Goal: Task Accomplishment & Management: Manage account settings

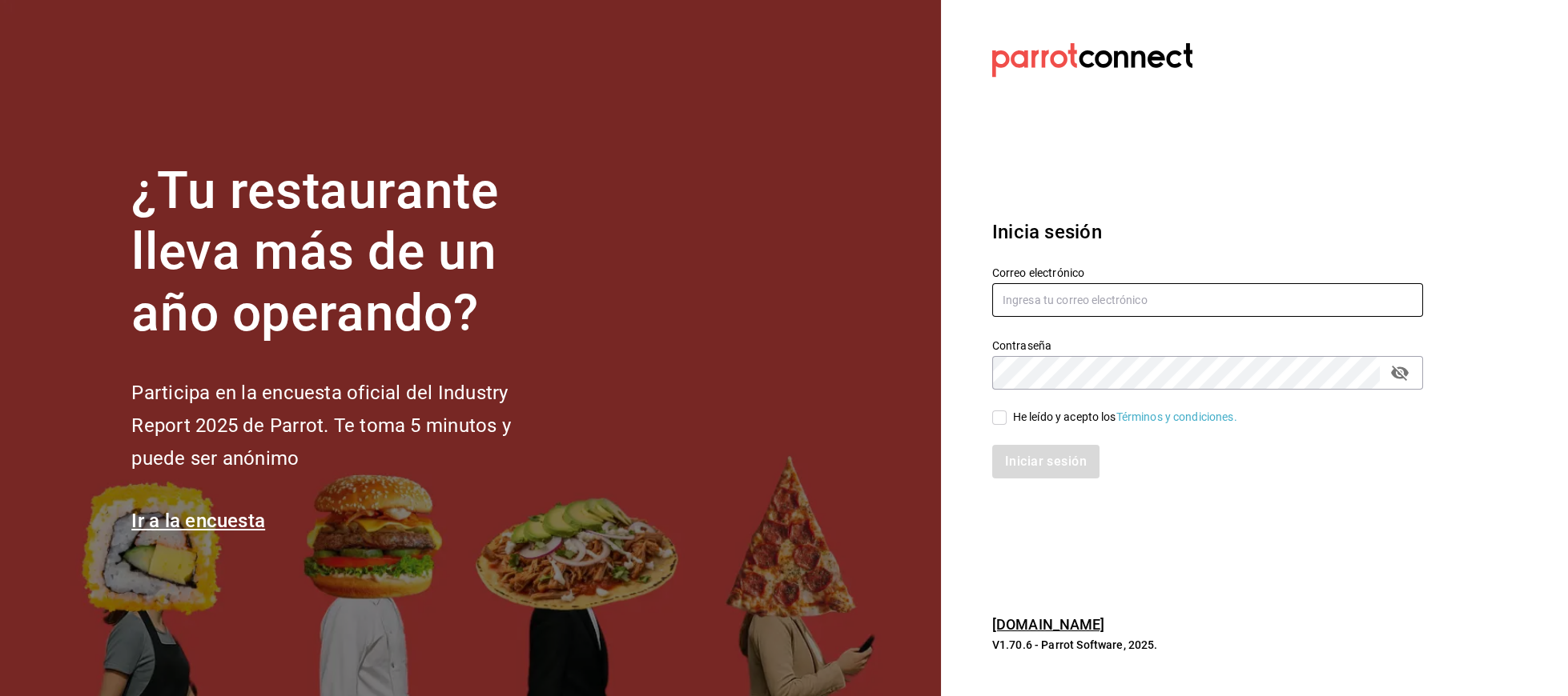
click at [1103, 305] on input "text" at bounding box center [1208, 299] width 431 height 34
type input "ismael.briones@grupocosteno.com"
drag, startPoint x: 992, startPoint y: 418, endPoint x: 1007, endPoint y: 418, distance: 15.0
click at [995, 418] on div "He leído y acepto los Términos y condiciones." at bounding box center [1198, 408] width 450 height 36
click at [1012, 418] on span "He leído y acepto los Términos y condiciones." at bounding box center [1122, 417] width 231 height 16
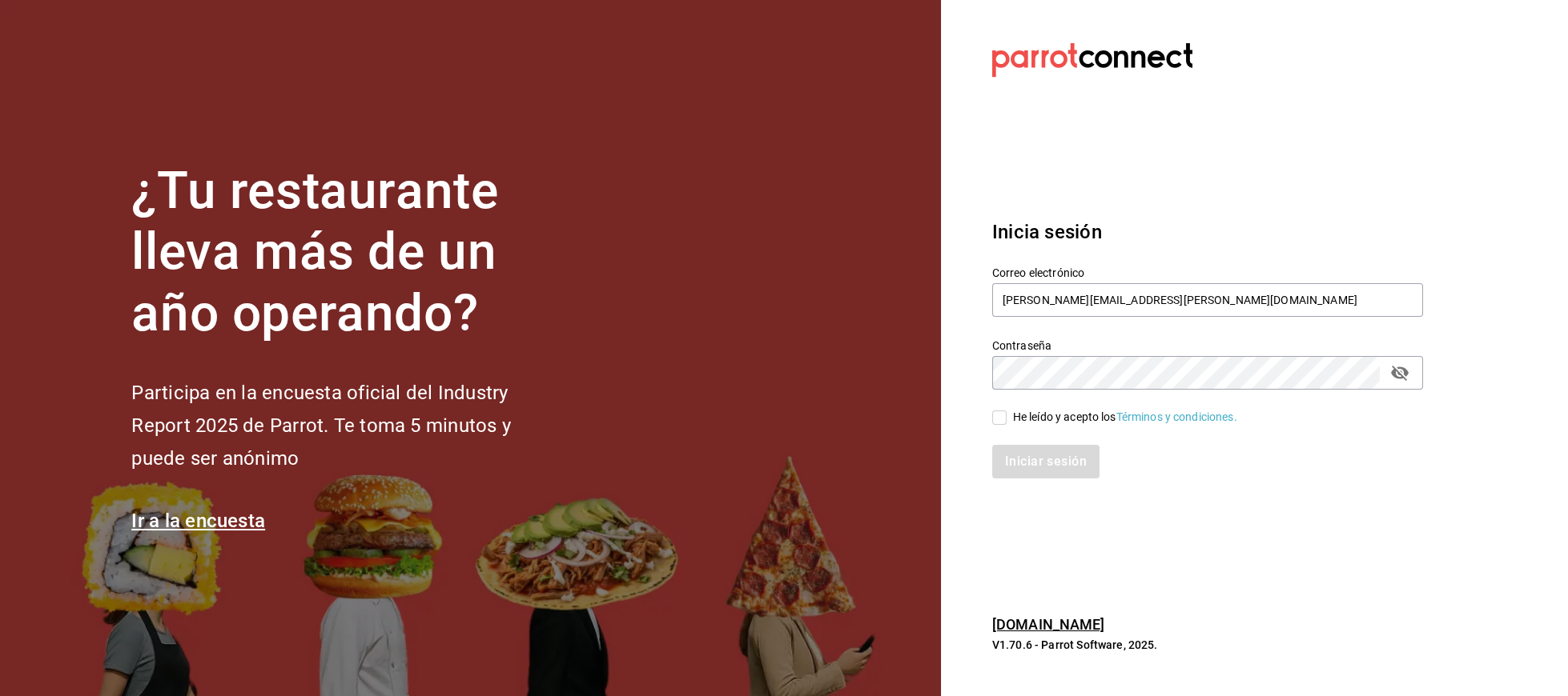
click at [1006, 418] on input "He leído y acepto los Términos y condiciones." at bounding box center [999, 417] width 15 height 15
checkbox input "true"
click at [1019, 456] on button "Iniciar sesión" at bounding box center [1046, 462] width 109 height 34
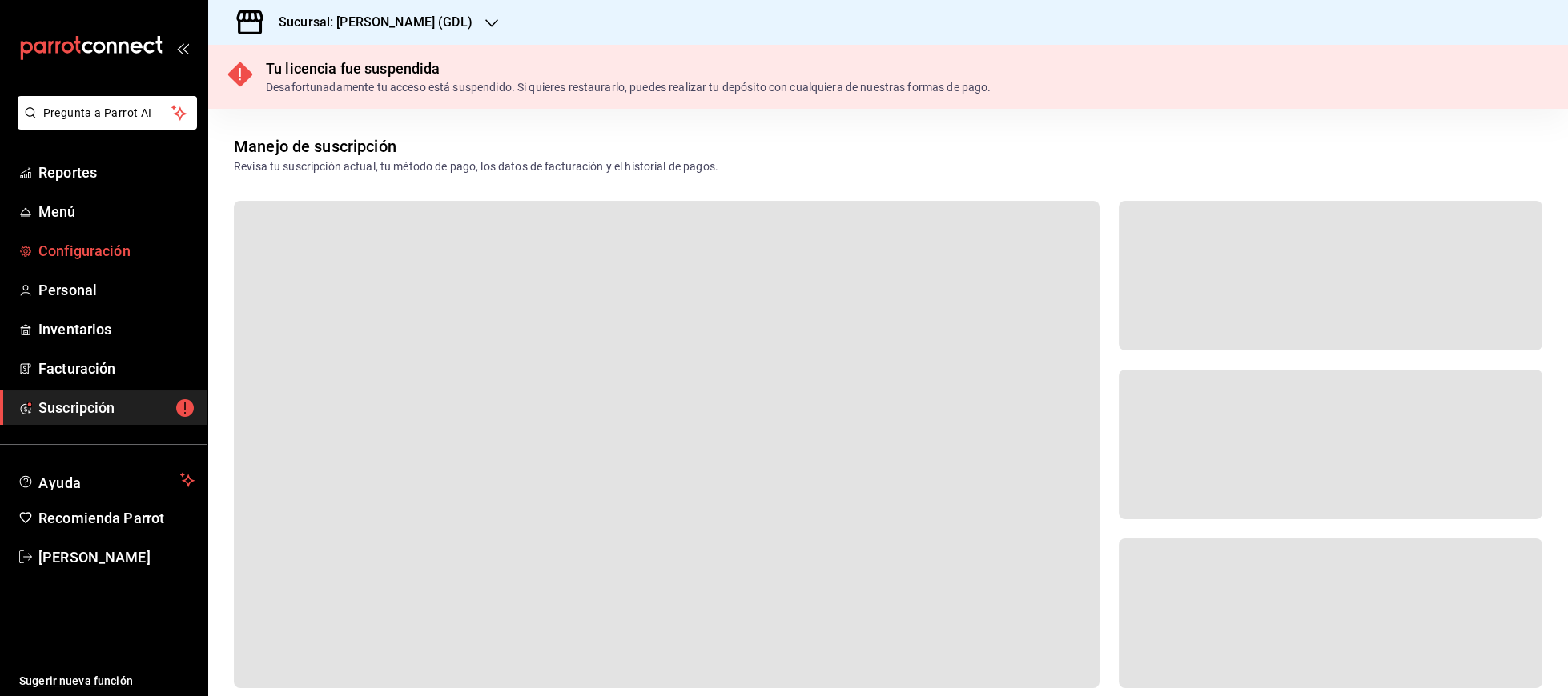
click at [95, 256] on span "Configuración" at bounding box center [116, 251] width 156 height 22
drag, startPoint x: 418, startPoint y: 49, endPoint x: 425, endPoint y: 22, distance: 27.9
click at [418, 46] on div "Tu licencia fue suspendida Desafortunadamente tu acceso está suspendido. Si qui…" at bounding box center [888, 77] width 1360 height 64
click at [485, 22] on icon "button" at bounding box center [491, 23] width 13 height 8
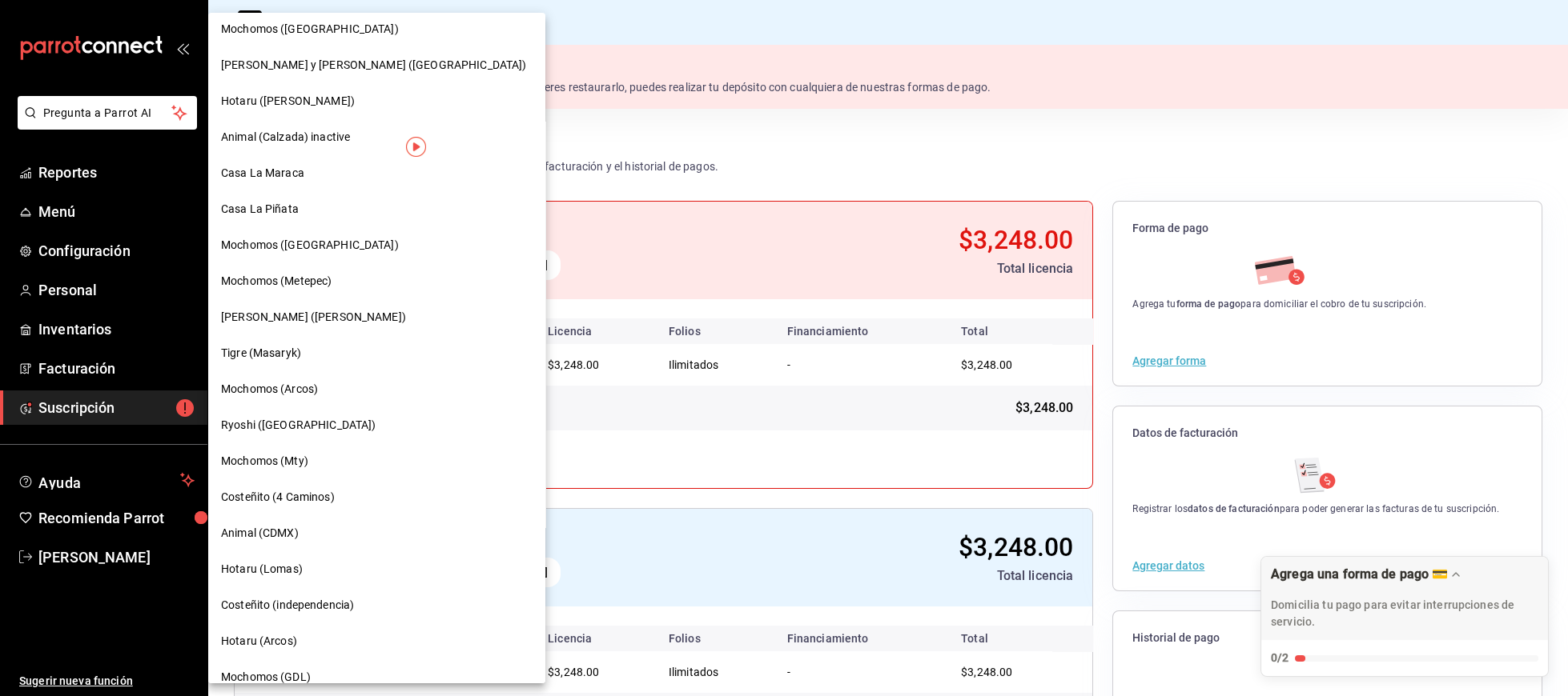
scroll to position [1034, 0]
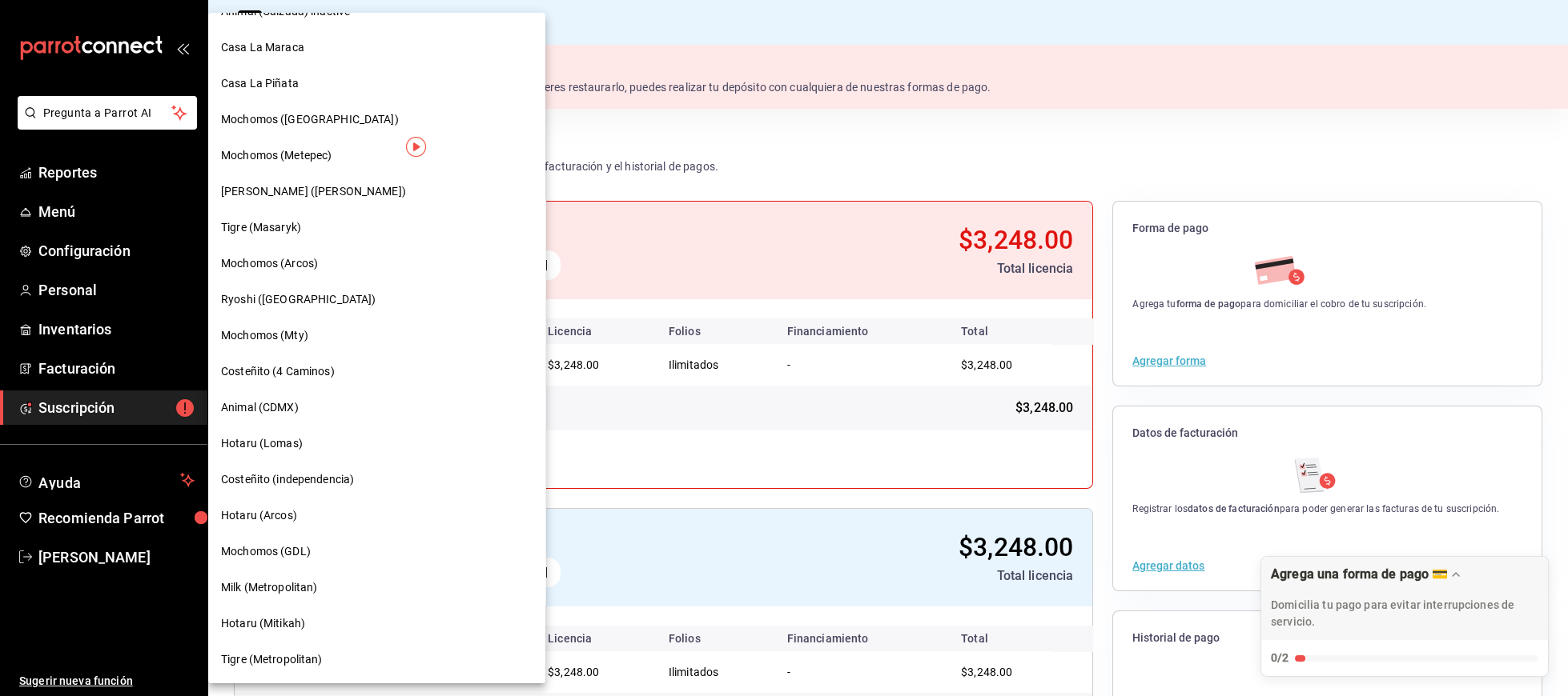
click at [267, 87] on span "Casa La Piñata" at bounding box center [260, 83] width 77 height 16
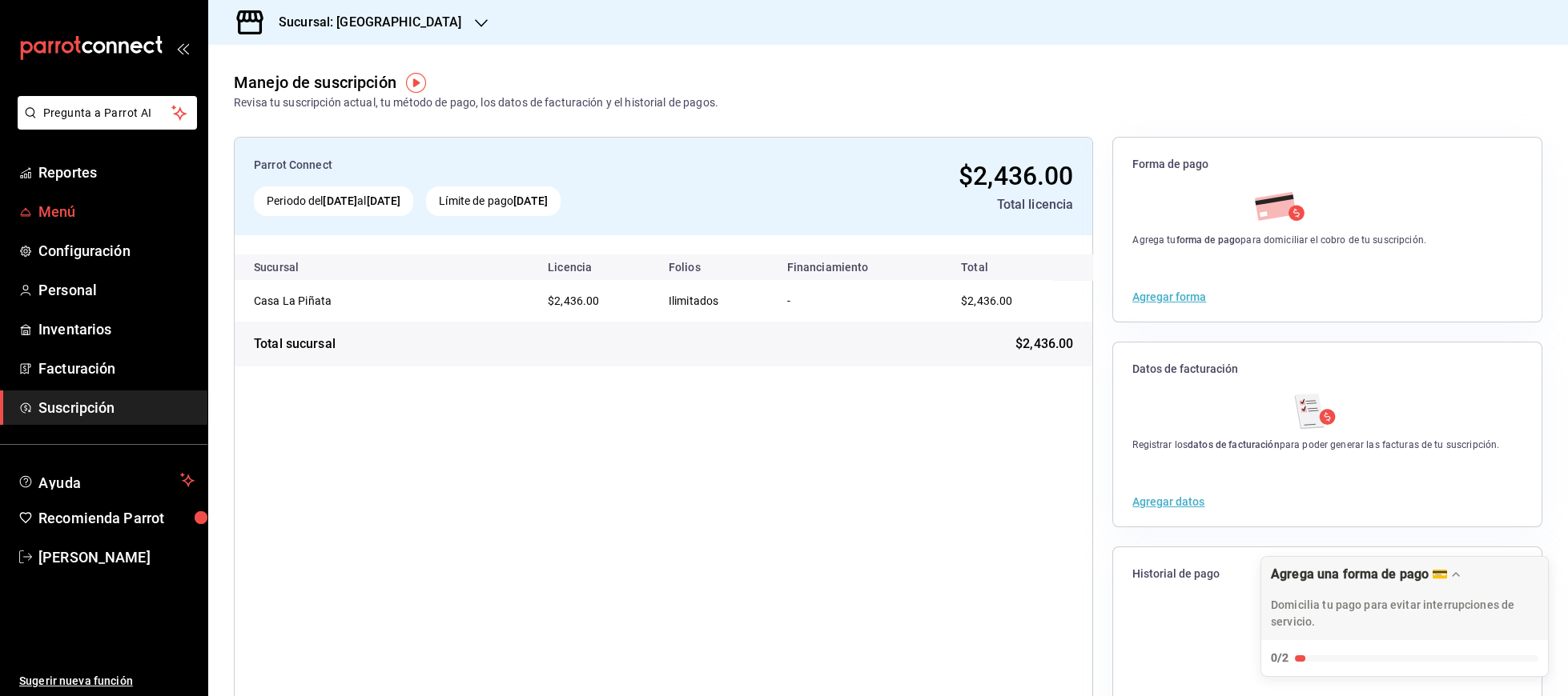
click at [63, 215] on span "Menú" at bounding box center [116, 211] width 156 height 22
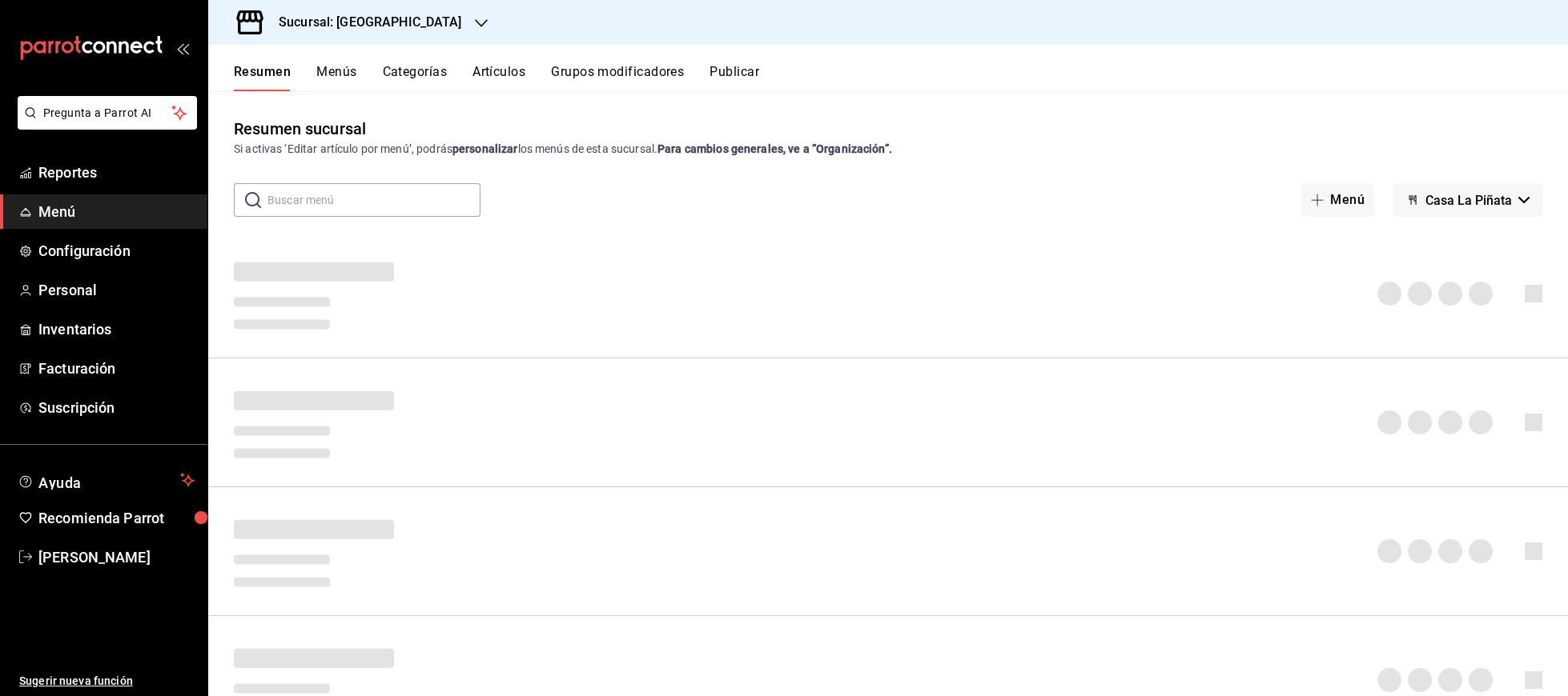
click at [339, 74] on button "Menús" at bounding box center [336, 77] width 40 height 27
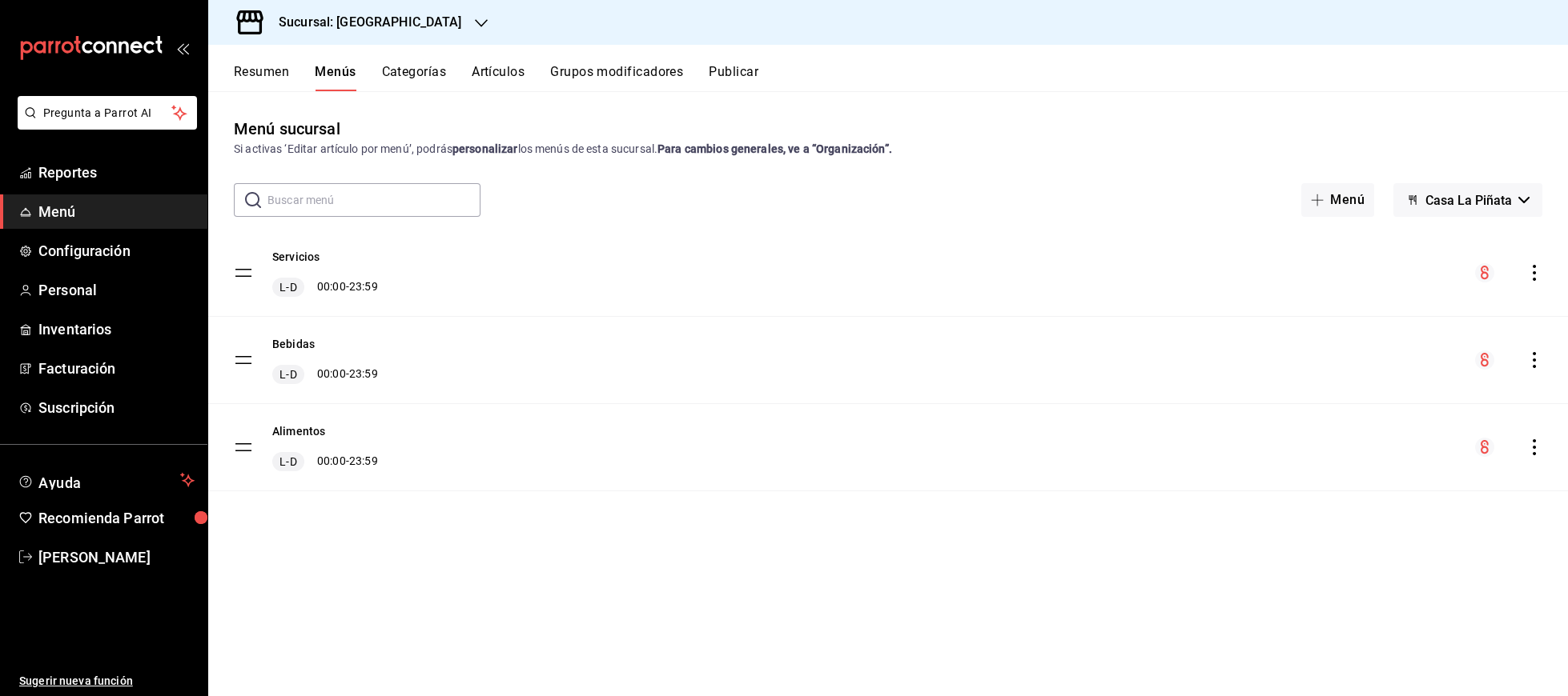
click at [431, 19] on div "Sucursal: [GEOGRAPHIC_DATA]" at bounding box center [358, 23] width 273 height 45
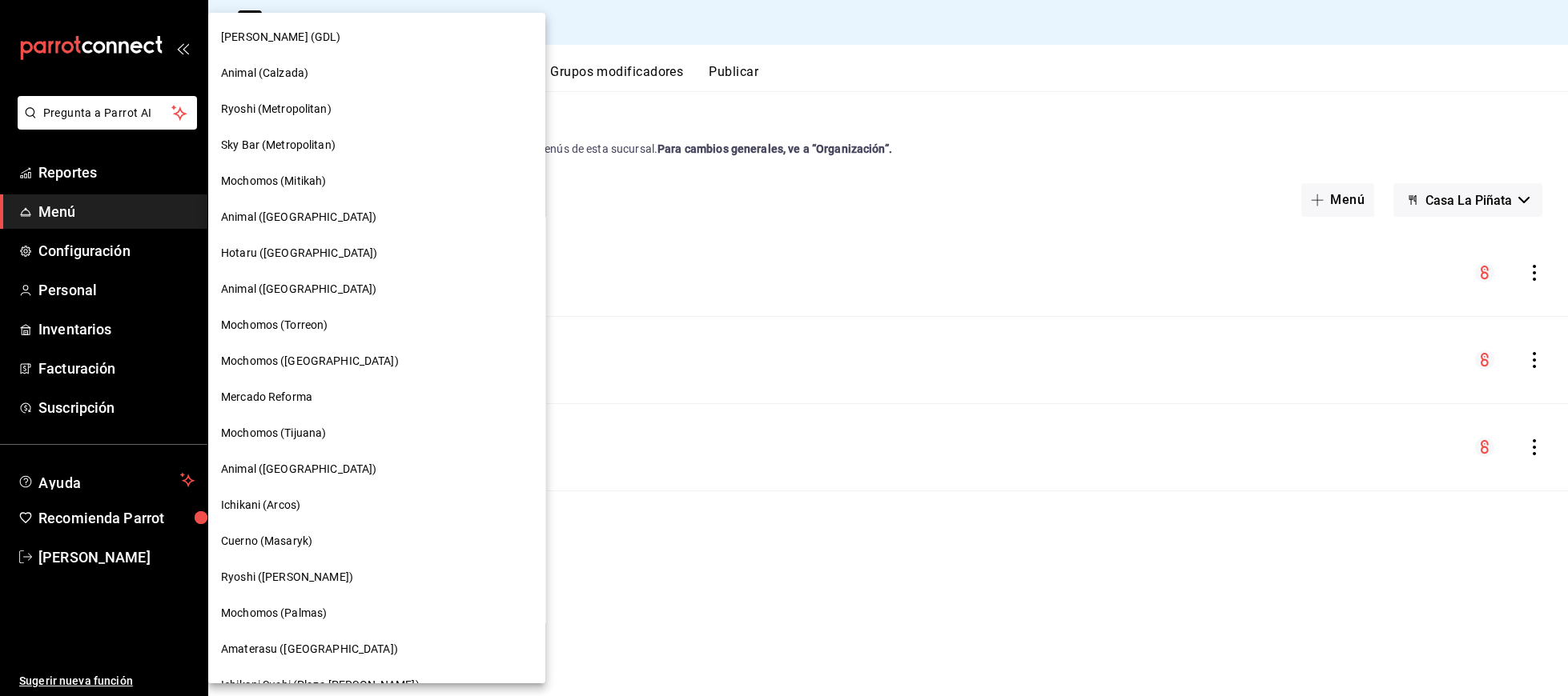
click at [841, 563] on div at bounding box center [784, 348] width 1568 height 696
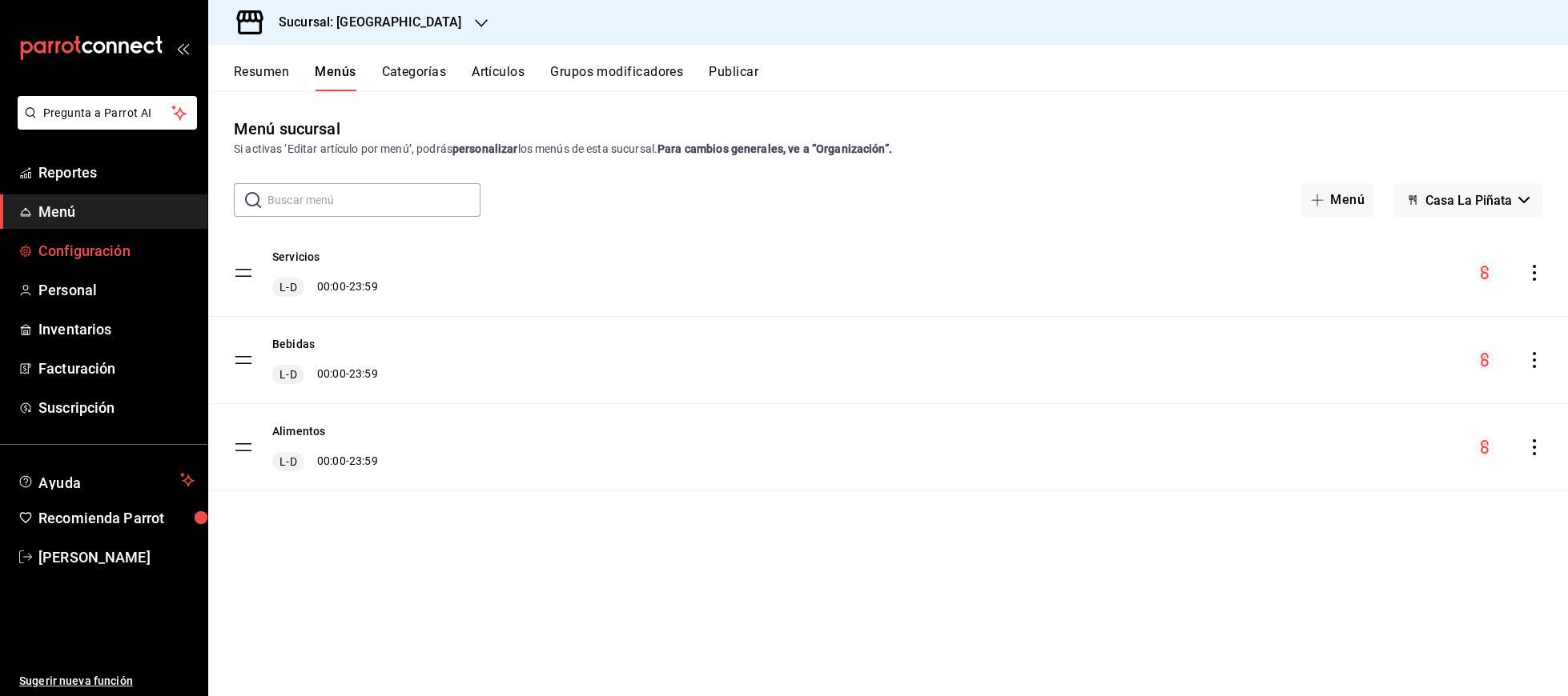
click at [62, 246] on span "Configuración" at bounding box center [116, 251] width 156 height 22
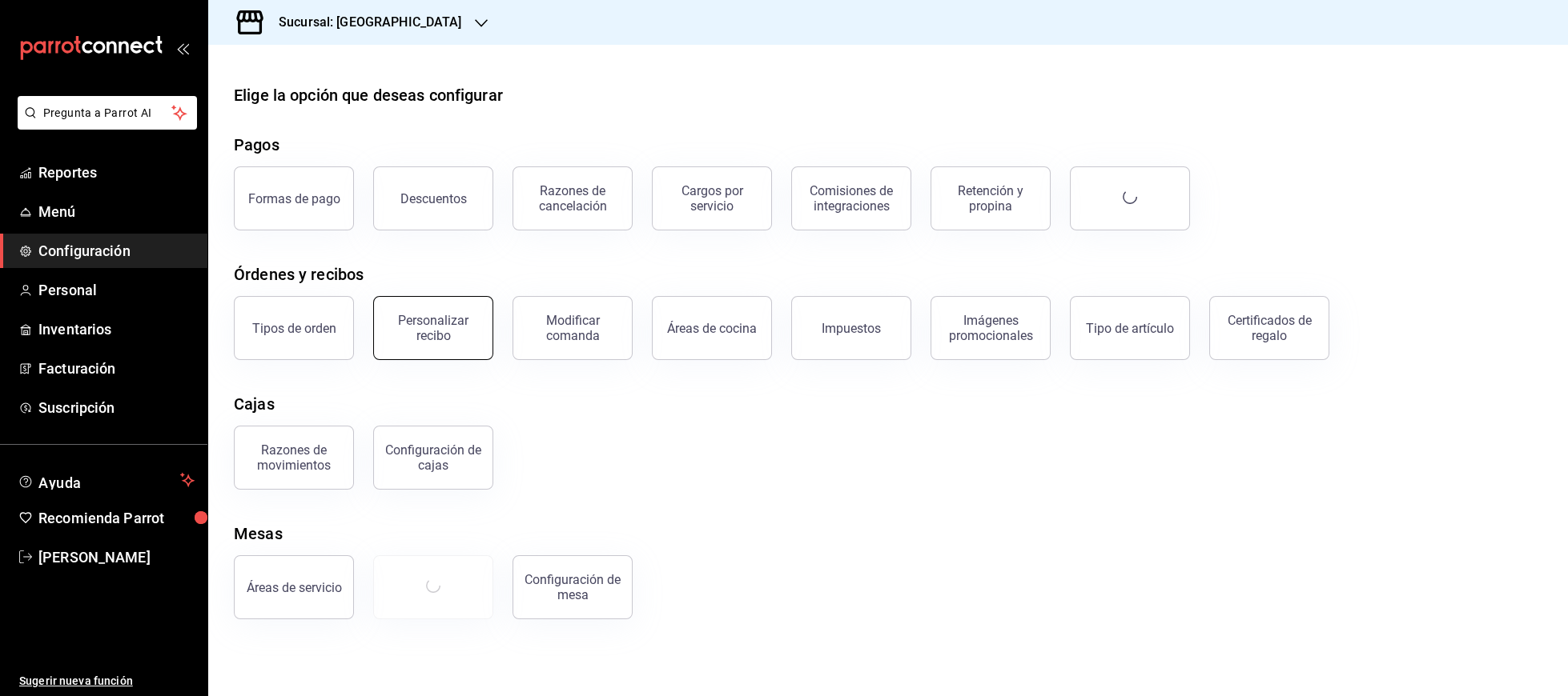
click at [418, 318] on div "Personalizar recibo" at bounding box center [433, 328] width 99 height 30
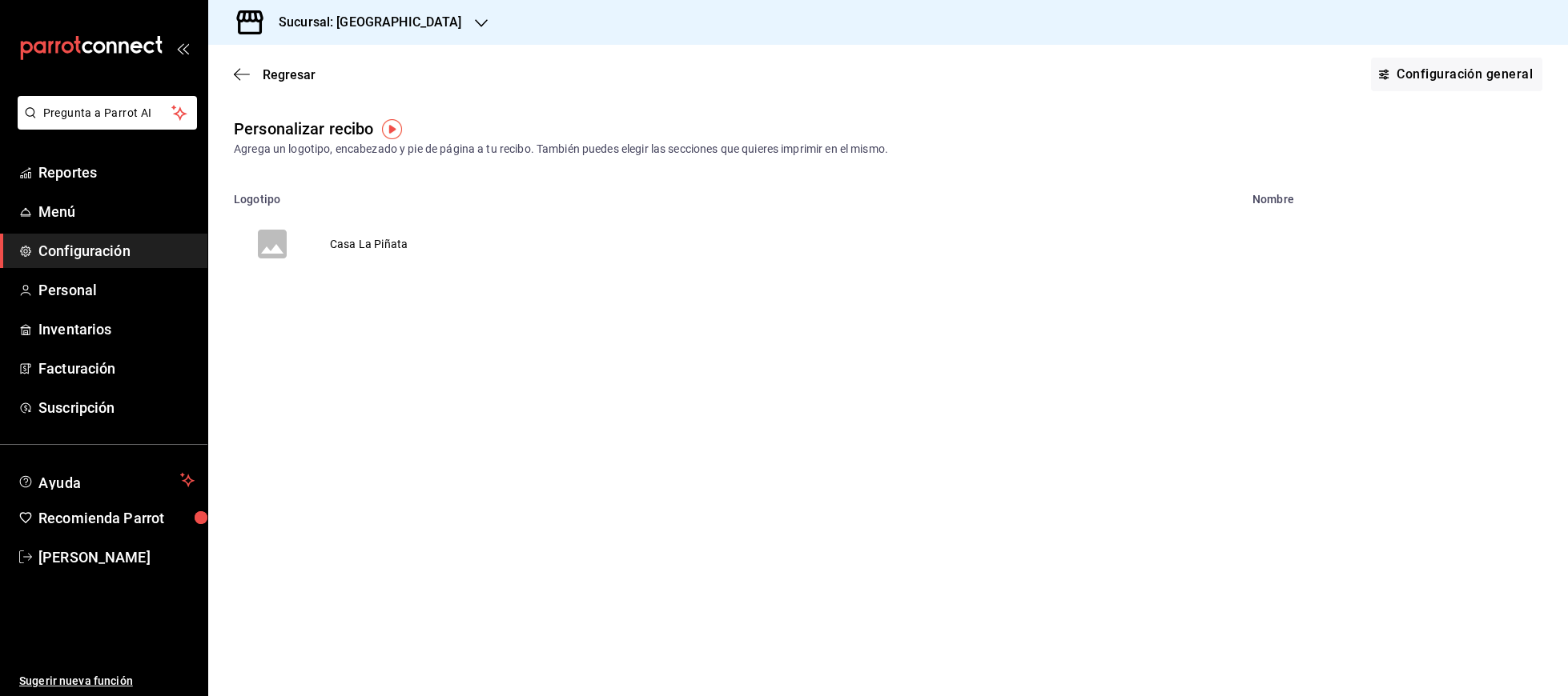
click at [347, 236] on td "Casa La Piñata" at bounding box center [369, 244] width 116 height 77
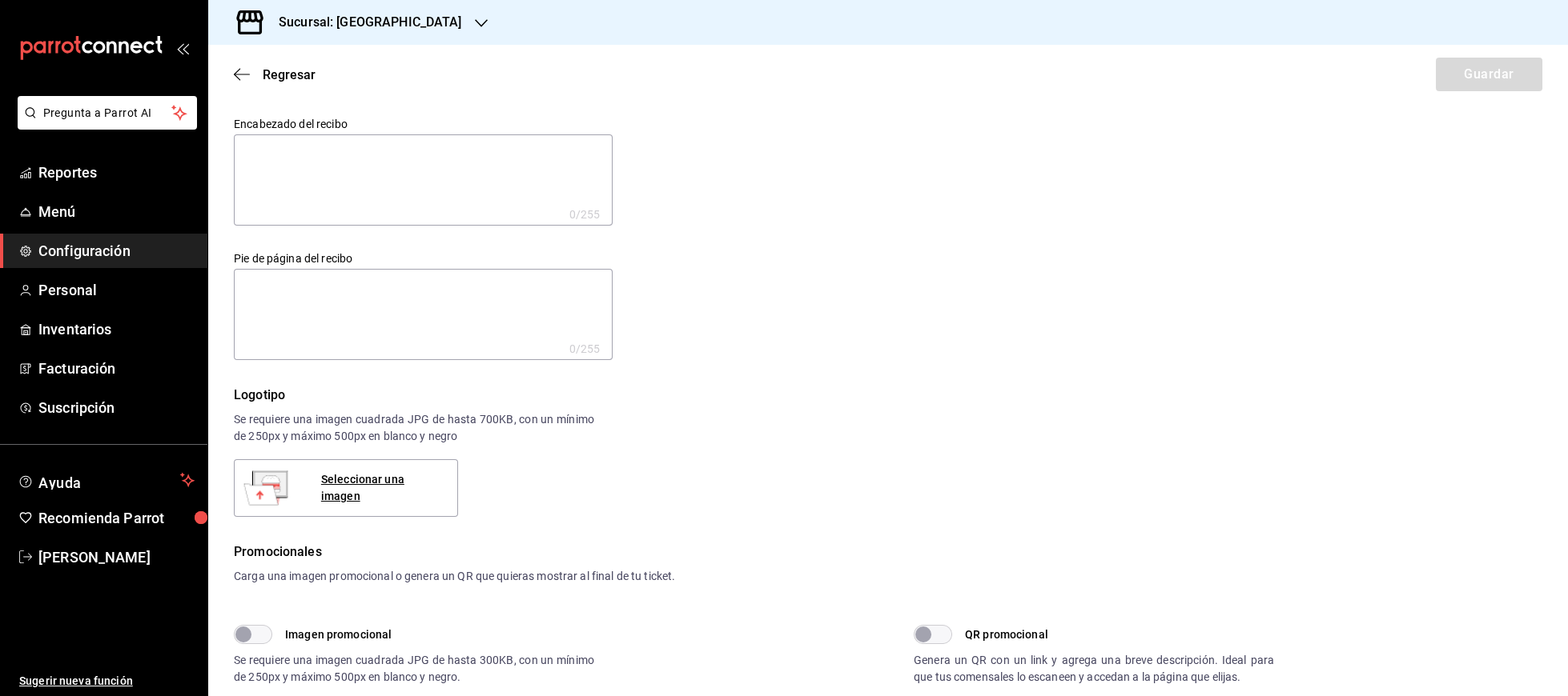
click at [286, 181] on textarea at bounding box center [423, 180] width 379 height 91
type textarea "C"
type textarea "x"
type textarea "Ca"
type textarea "x"
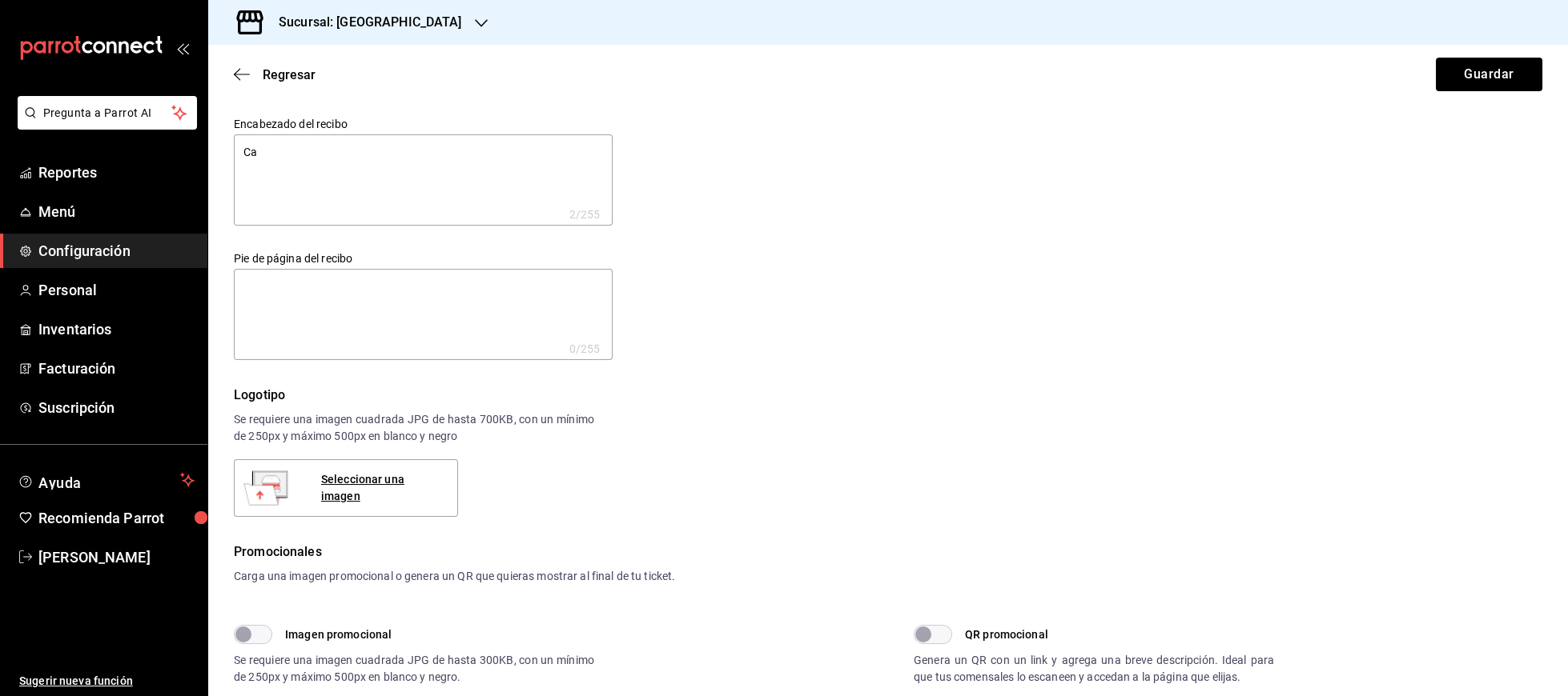
type textarea "Cas"
type textarea "x"
type textarea "Casa"
type textarea "x"
type textarea "Casa"
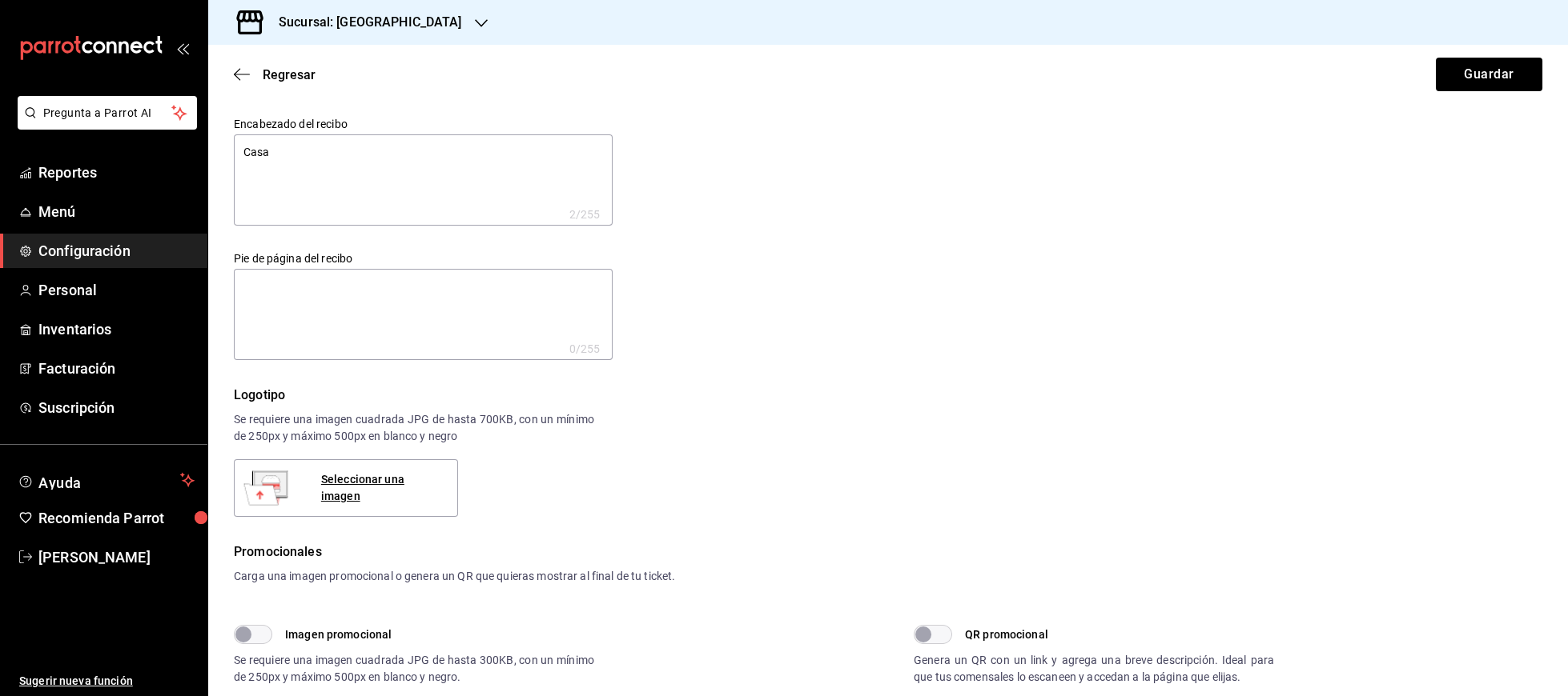
type textarea "x"
type textarea "Casa L"
type textarea "x"
type textarea "Casa La"
type textarea "x"
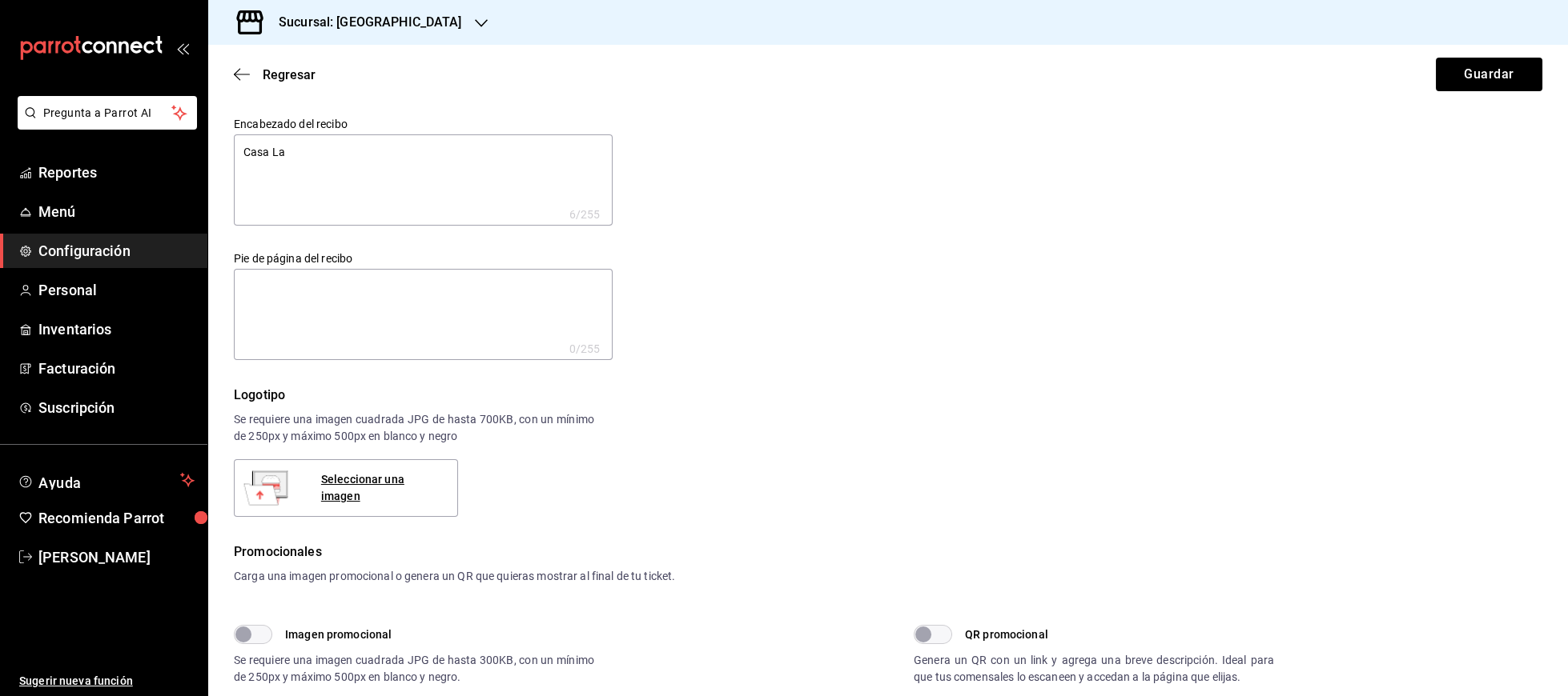
type textarea "Casa La"
type textarea "x"
type textarea "Casa La P"
type textarea "x"
type textarea "Casa La Pi"
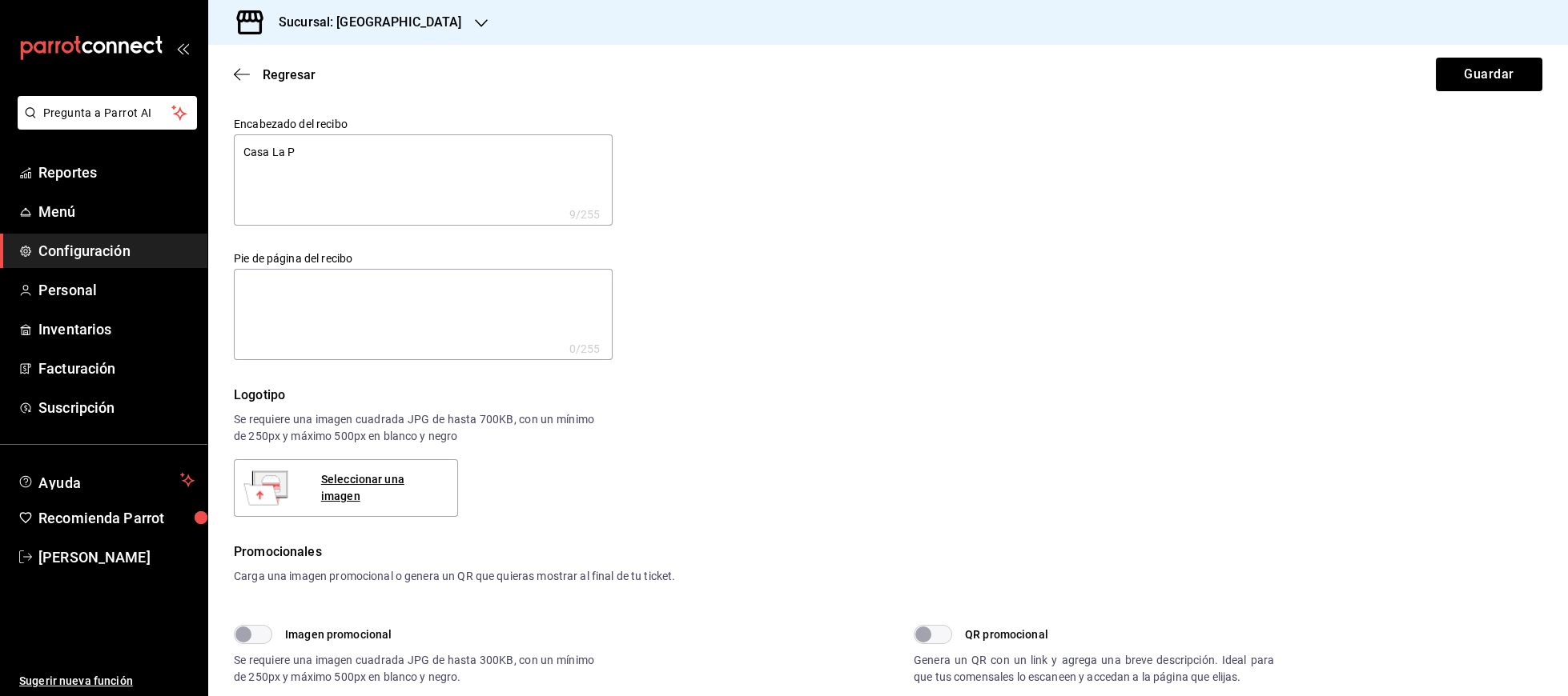
type textarea "x"
type textarea "Casa La Piñ"
type textarea "x"
type textarea "Casa La Piña"
type textarea "x"
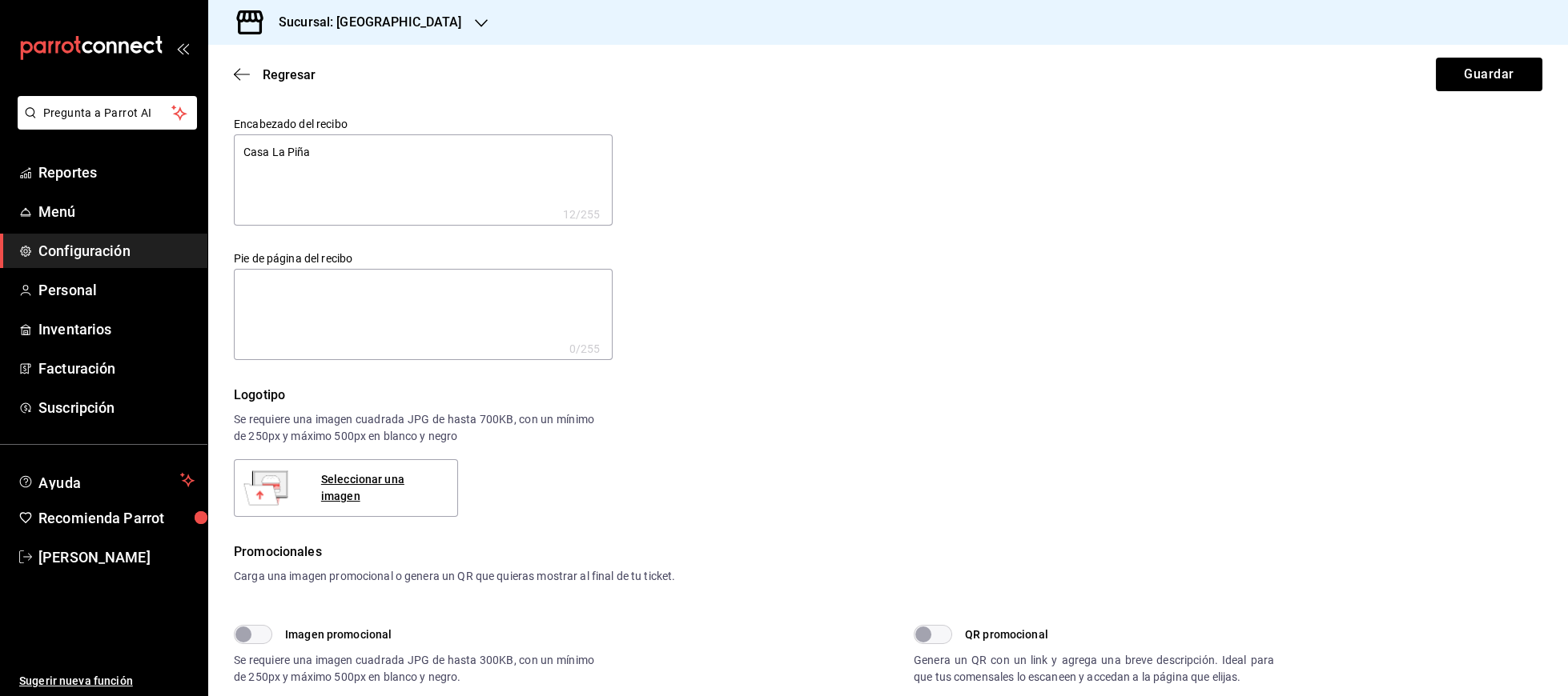
type textarea "Casa La [PERSON_NAME]"
type textarea "x"
type textarea "Casa La Piñata"
type textarea "x"
type textarea "Casa La Piñata"
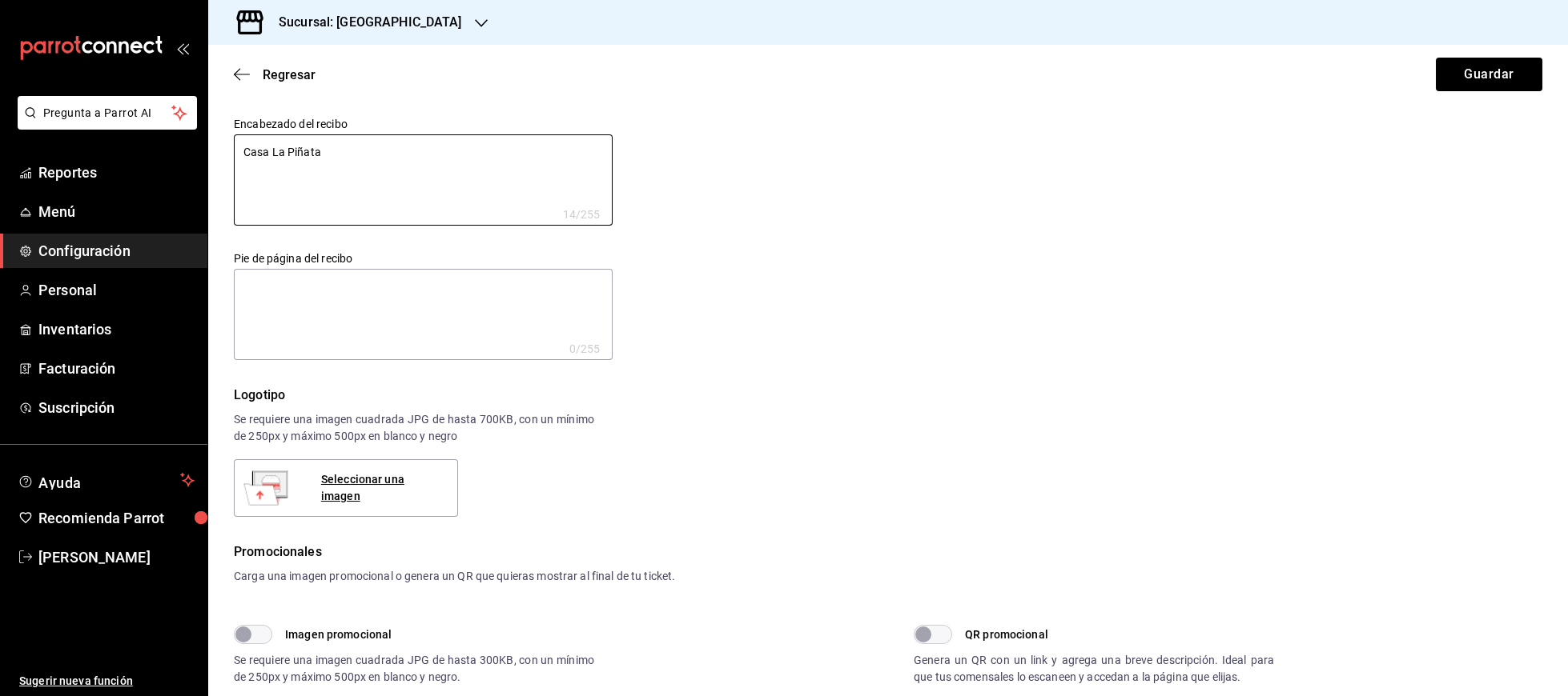
drag, startPoint x: 1529, startPoint y: 87, endPoint x: 1508, endPoint y: 101, distance: 25.2
click at [1530, 87] on button "Guardar" at bounding box center [1489, 74] width 107 height 34
type textarea "x"
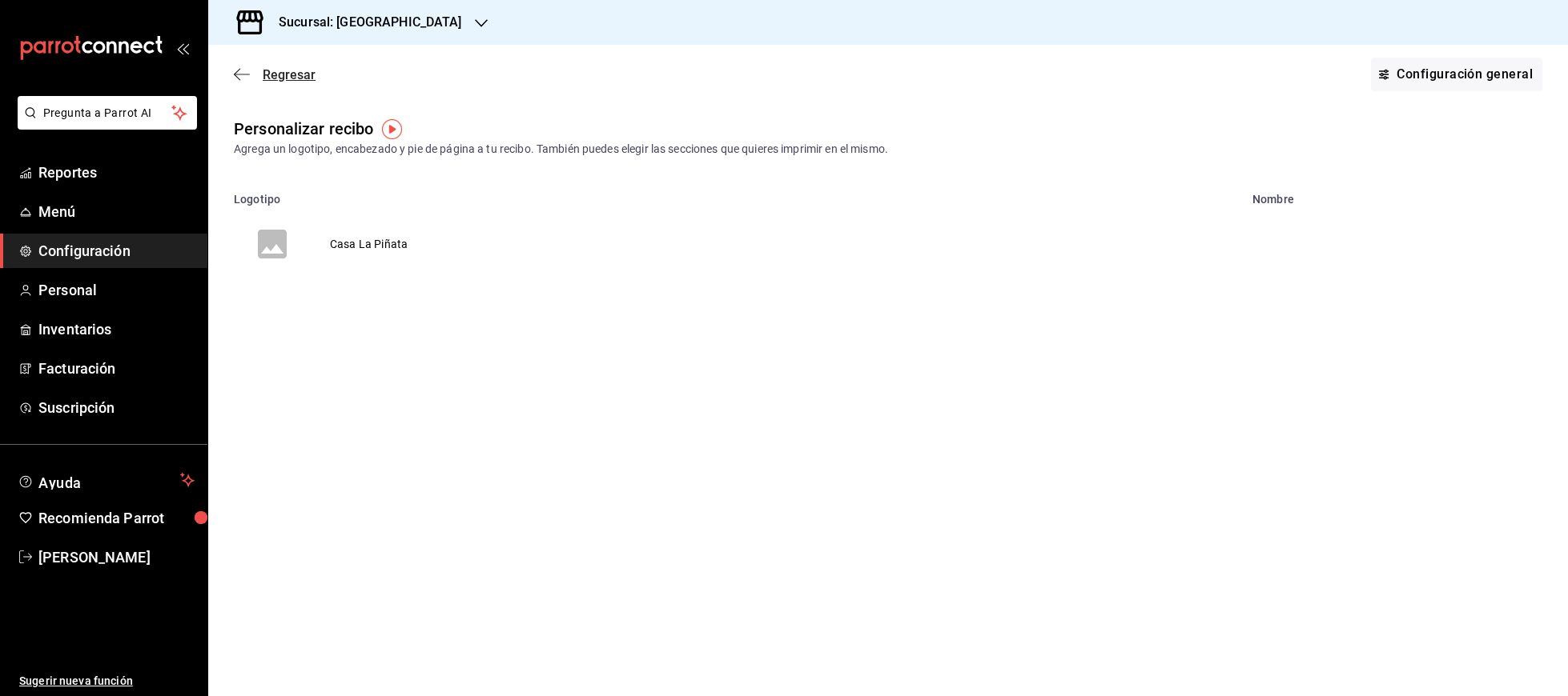
click at [249, 77] on icon "button" at bounding box center [241, 74] width 16 height 15
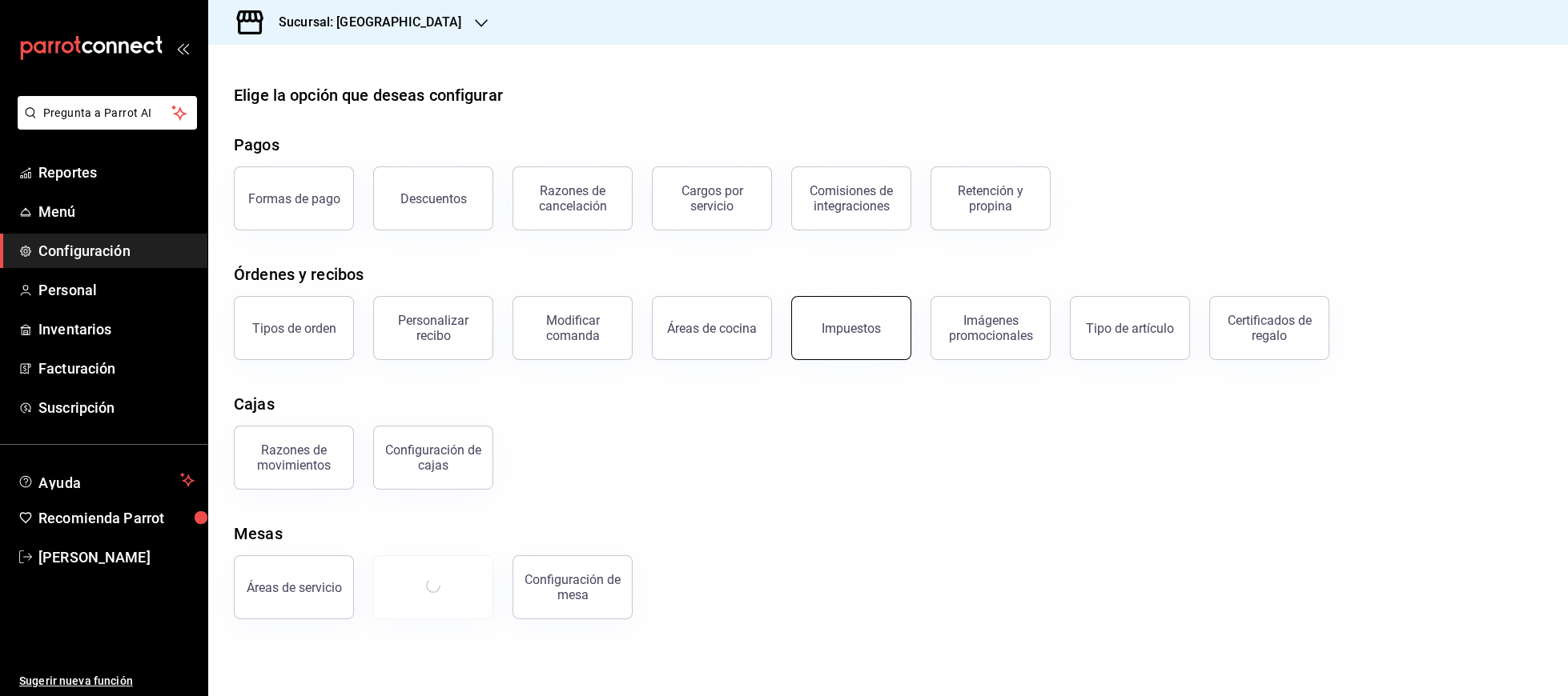
click at [848, 329] on div "Impuestos" at bounding box center [851, 329] width 59 height 16
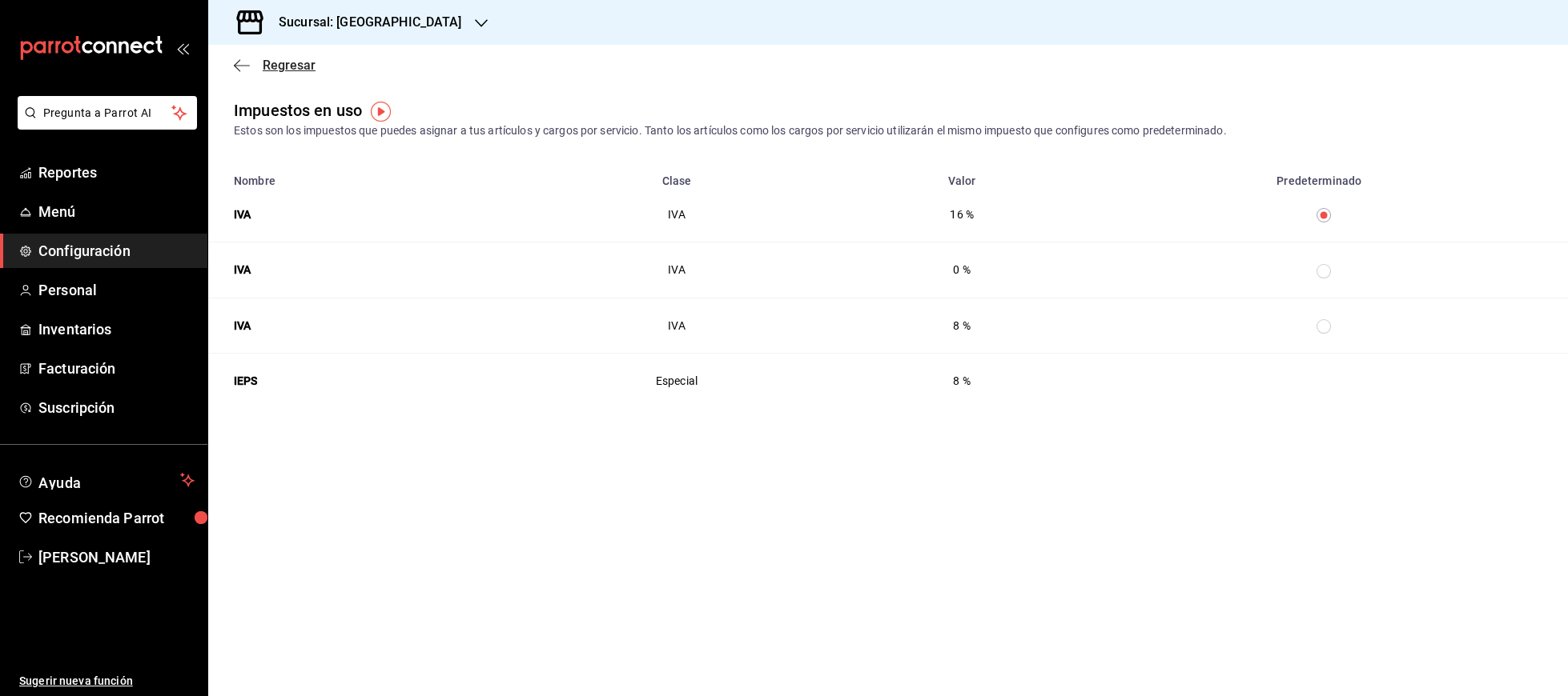
click at [247, 64] on icon "button" at bounding box center [241, 65] width 16 height 15
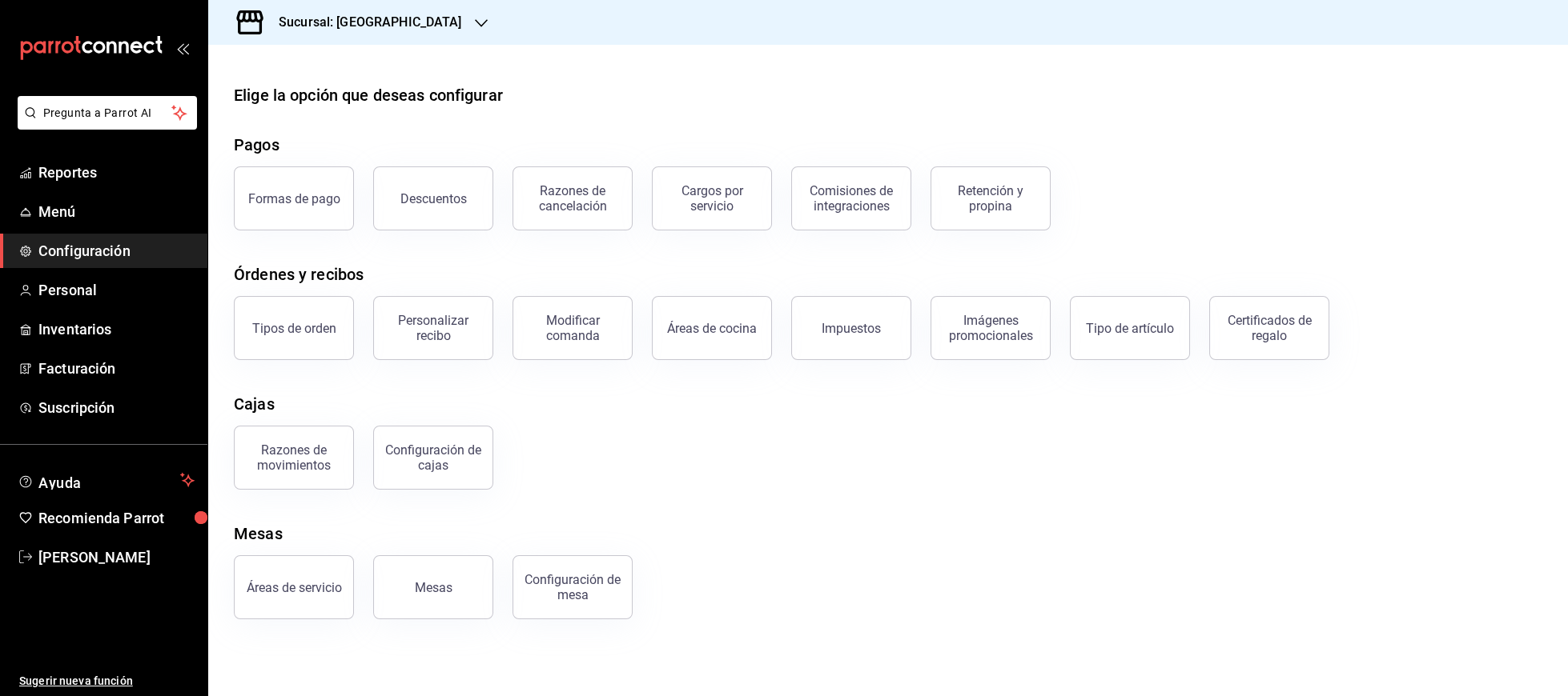
click at [1412, 508] on div "Elige la opción que deseas configurar Pagos Formas de pago Descuentos Razones d…" at bounding box center [888, 351] width 1360 height 536
click at [440, 456] on div "Configuración de cajas" at bounding box center [433, 457] width 99 height 30
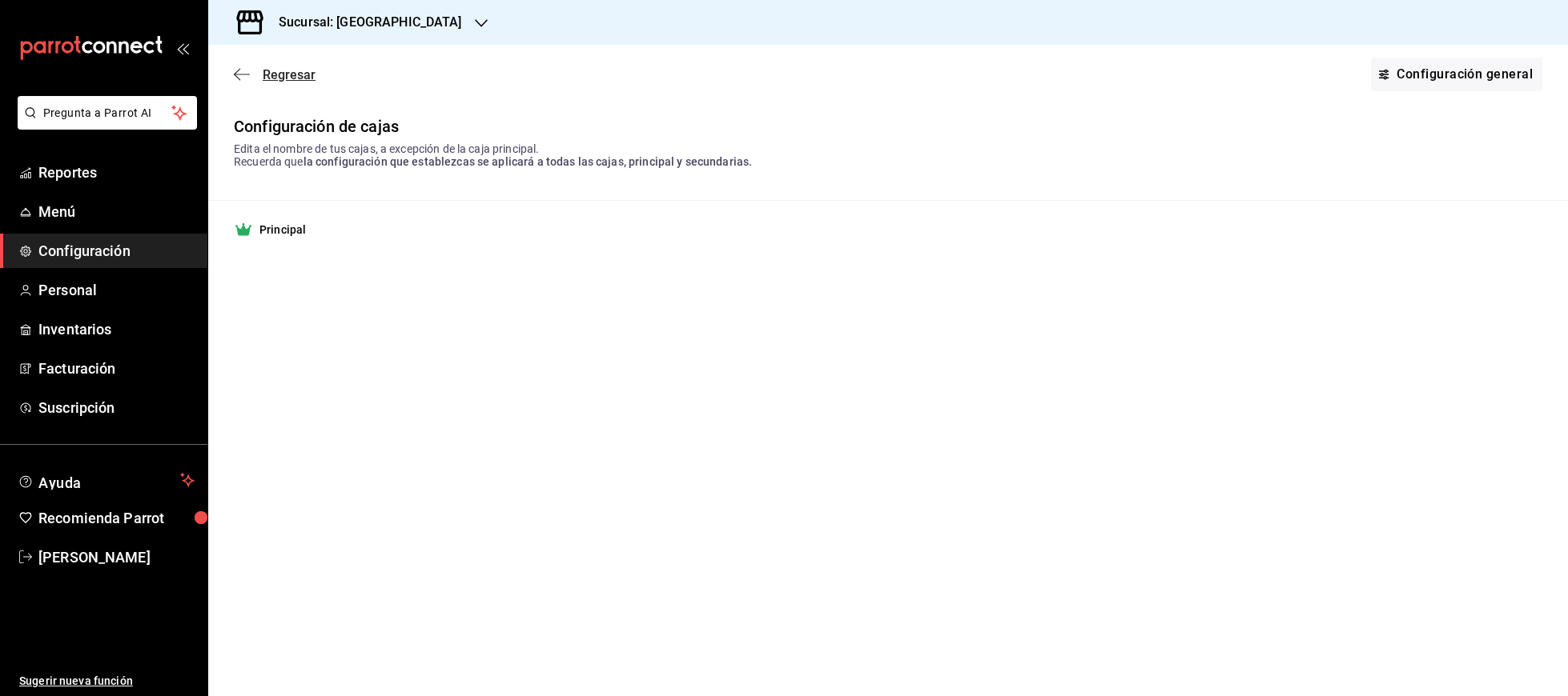
click at [235, 77] on icon "button" at bounding box center [241, 74] width 16 height 15
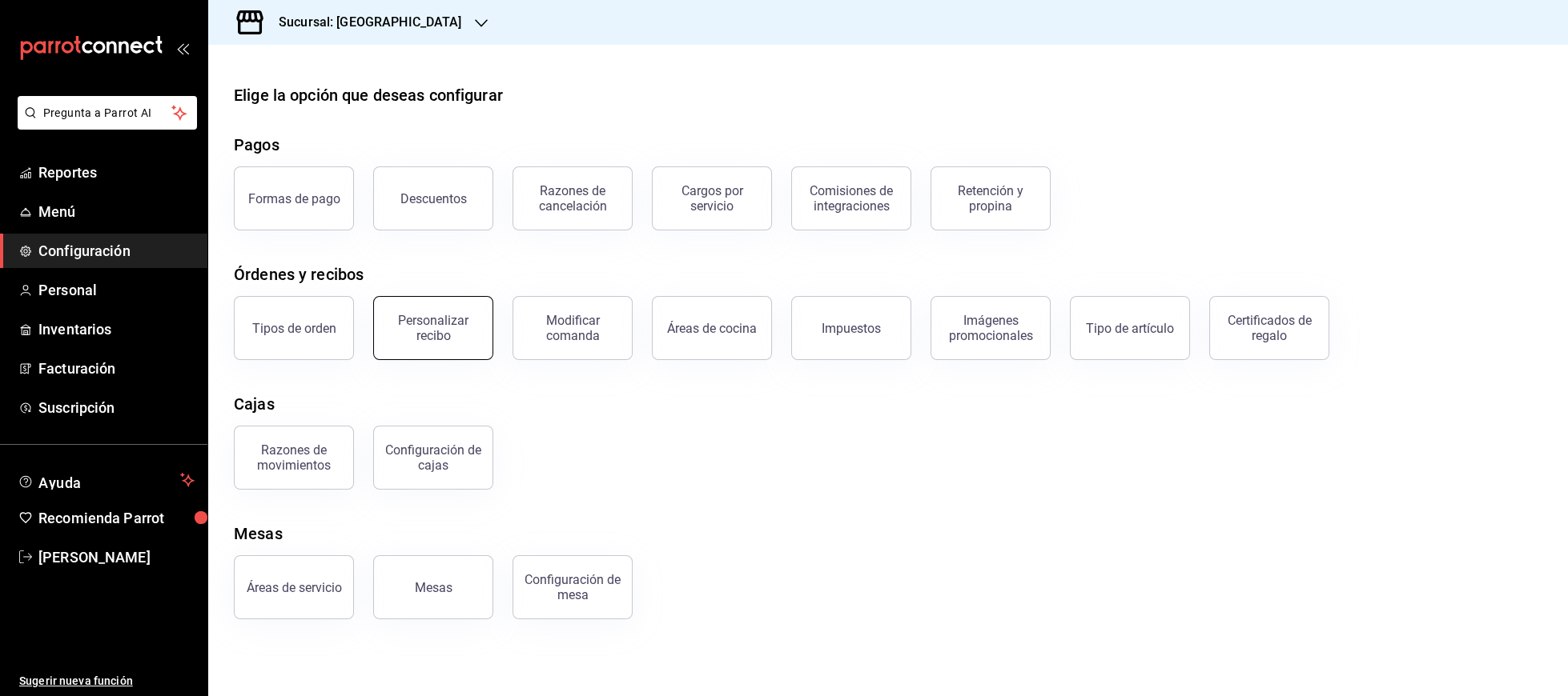
click at [477, 345] on button "Personalizar recibo" at bounding box center [433, 328] width 120 height 64
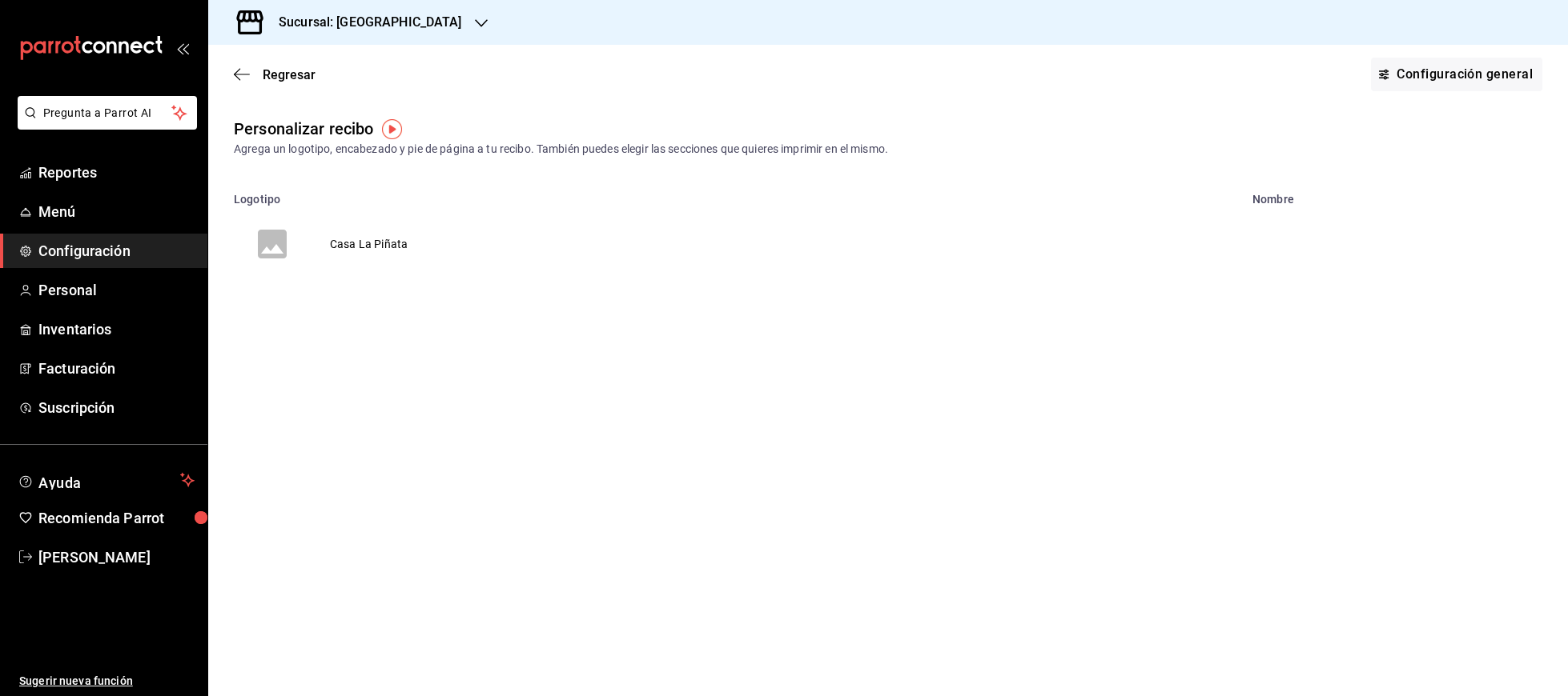
click at [385, 242] on td "Casa La Piñata" at bounding box center [369, 244] width 116 height 77
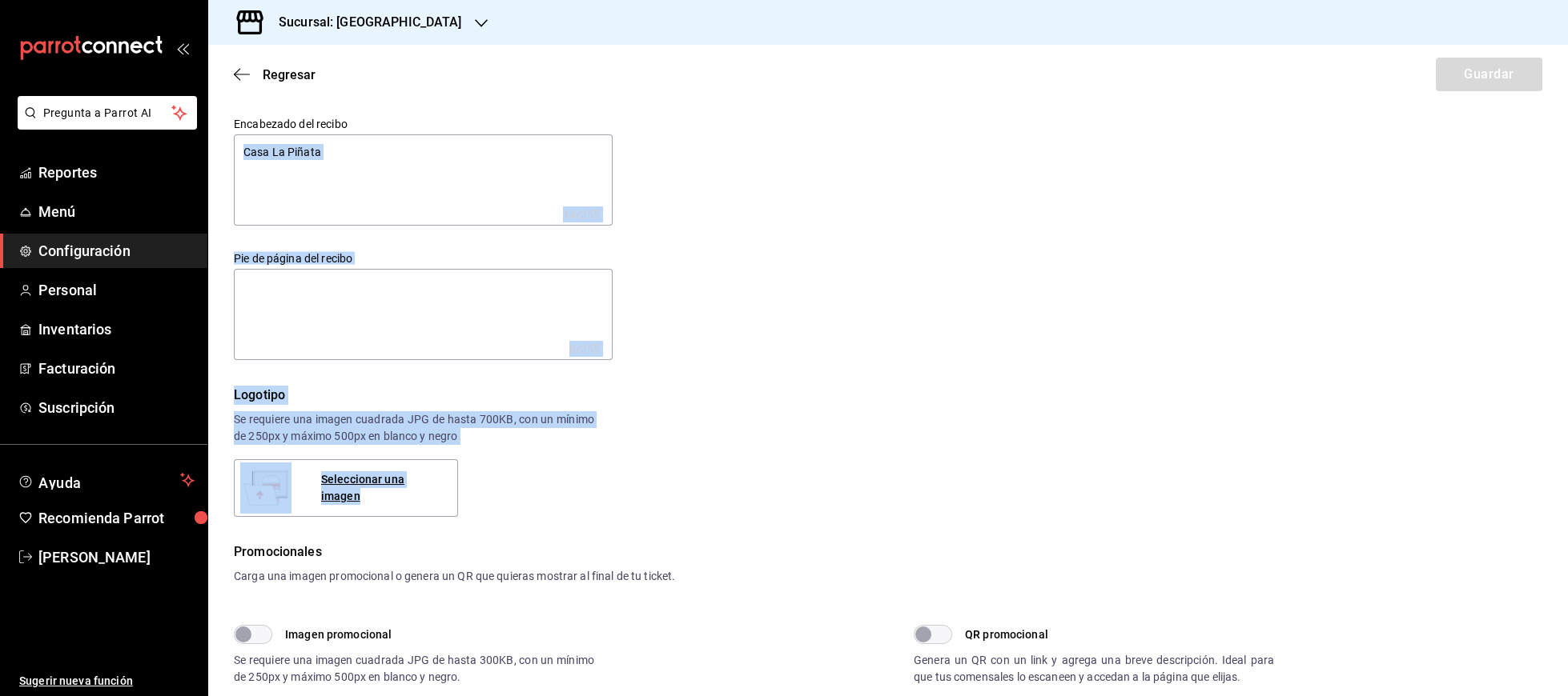
drag, startPoint x: 633, startPoint y: 471, endPoint x: 624, endPoint y: 221, distance: 250.2
click at [624, 221] on div "Encabezado del recibo Casa La Piñata x 14 /255 Encabezado del recibo Pie de pág…" at bounding box center [887, 496] width 1308 height 758
click at [838, 490] on div "Logotipo Se requiere una imagen cuadrada JPG de hasta 700KB, con un mínimo de 2…" at bounding box center [887, 451] width 1308 height 131
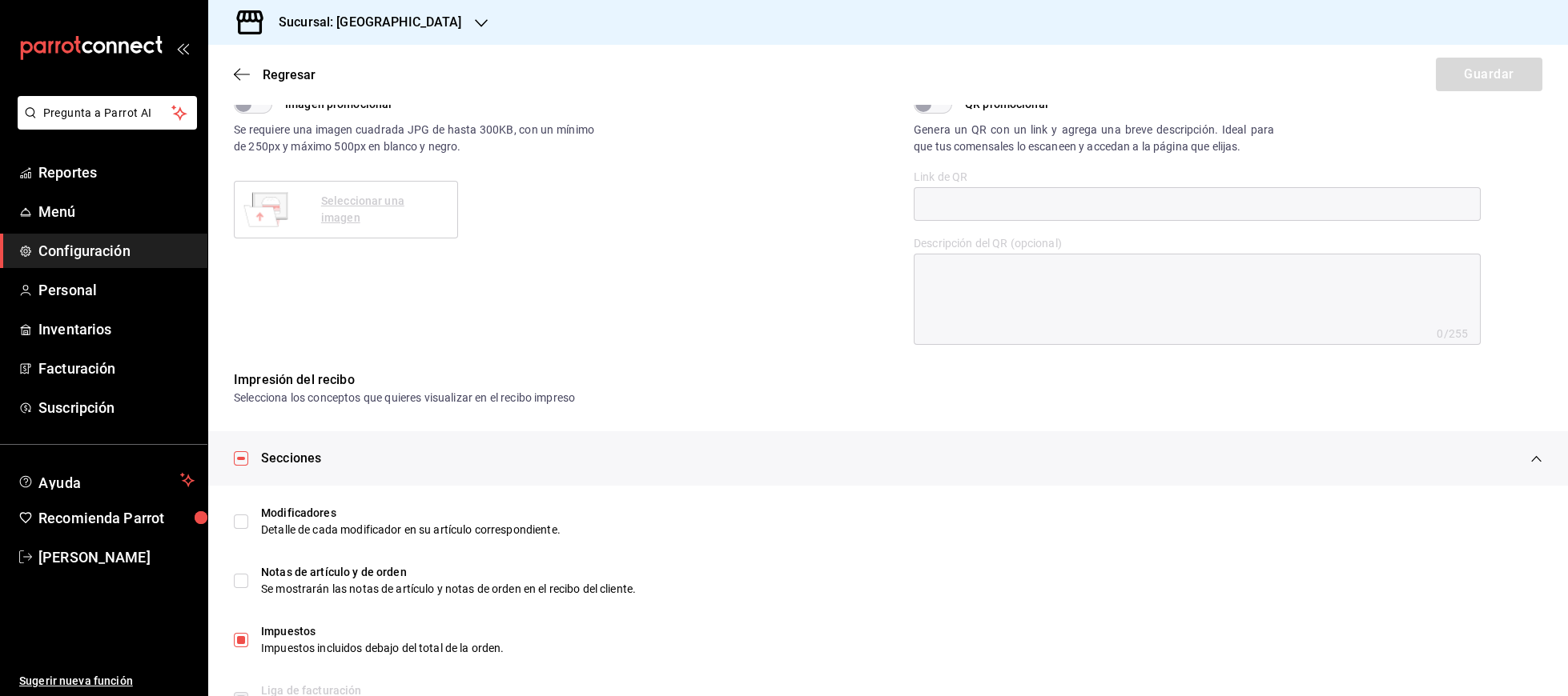
scroll to position [654, 0]
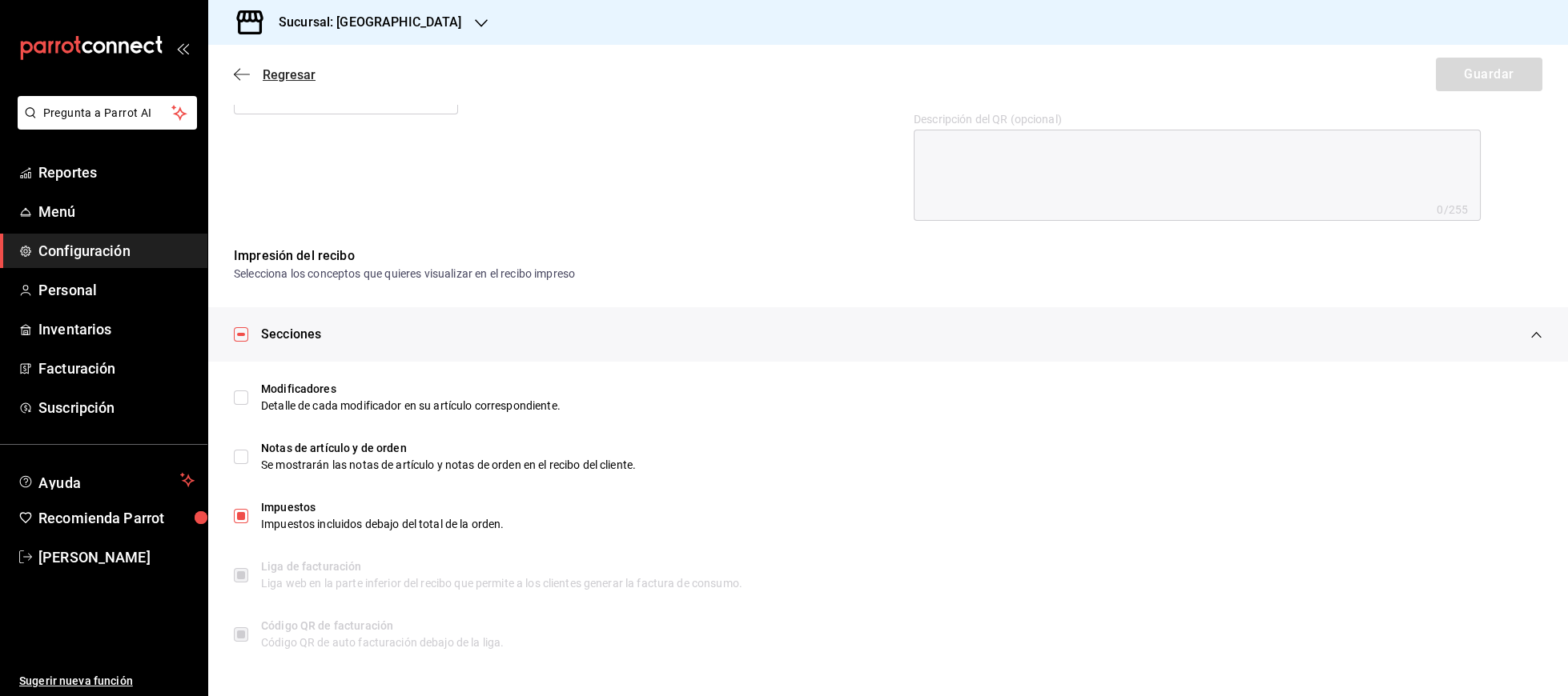
click at [238, 69] on icon "button" at bounding box center [241, 74] width 16 height 15
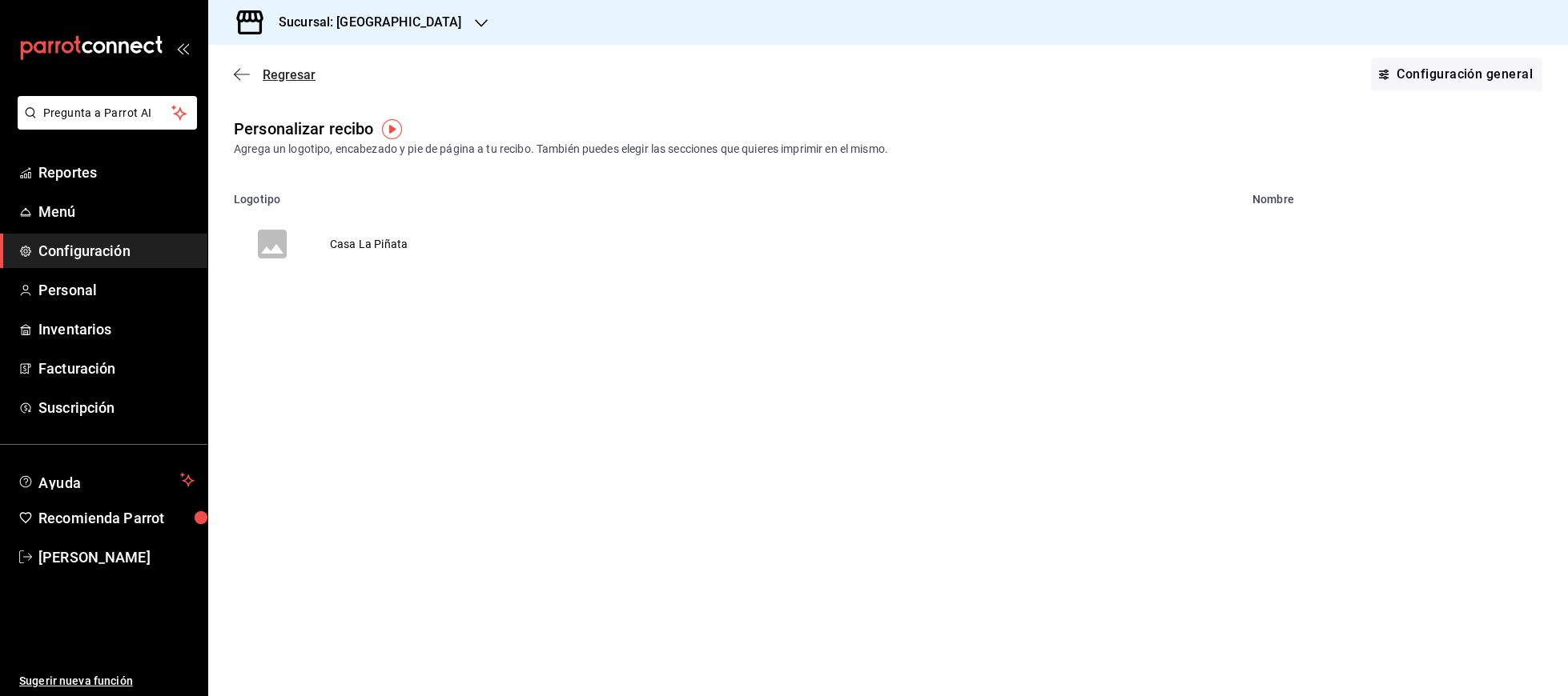
click at [243, 69] on icon "button" at bounding box center [241, 74] width 16 height 15
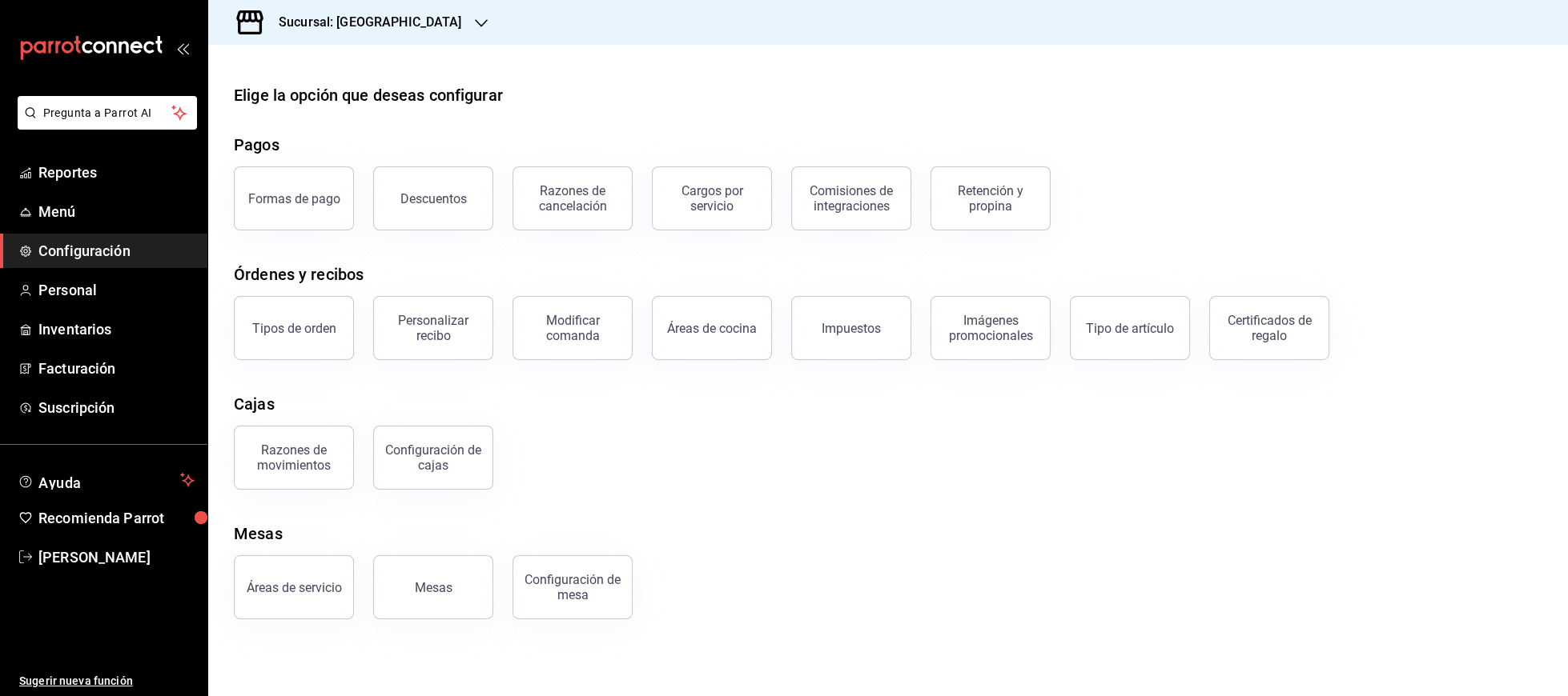
click at [68, 244] on span "Configuración" at bounding box center [116, 251] width 156 height 22
click at [278, 199] on div "Formas de pago" at bounding box center [294, 199] width 92 height 16
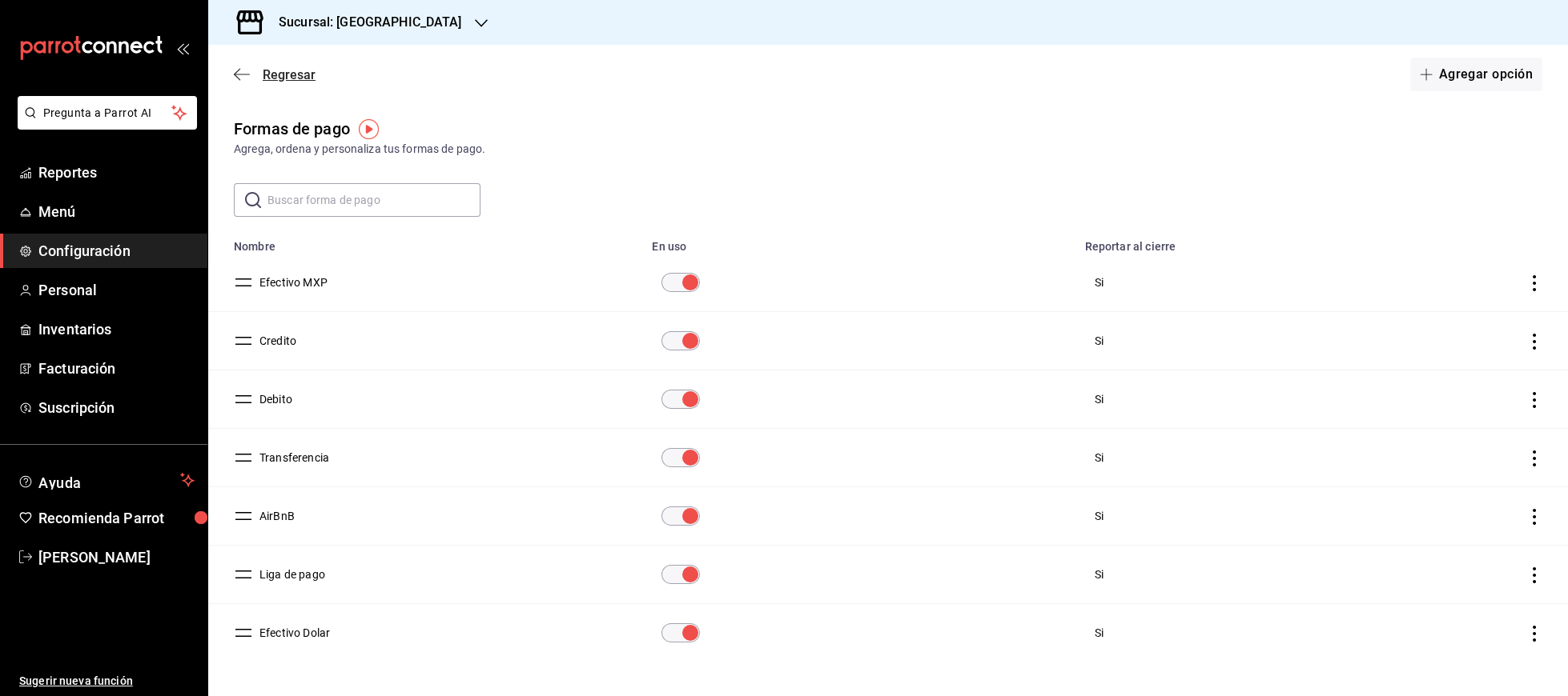
click at [244, 75] on icon "button" at bounding box center [241, 74] width 16 height 1
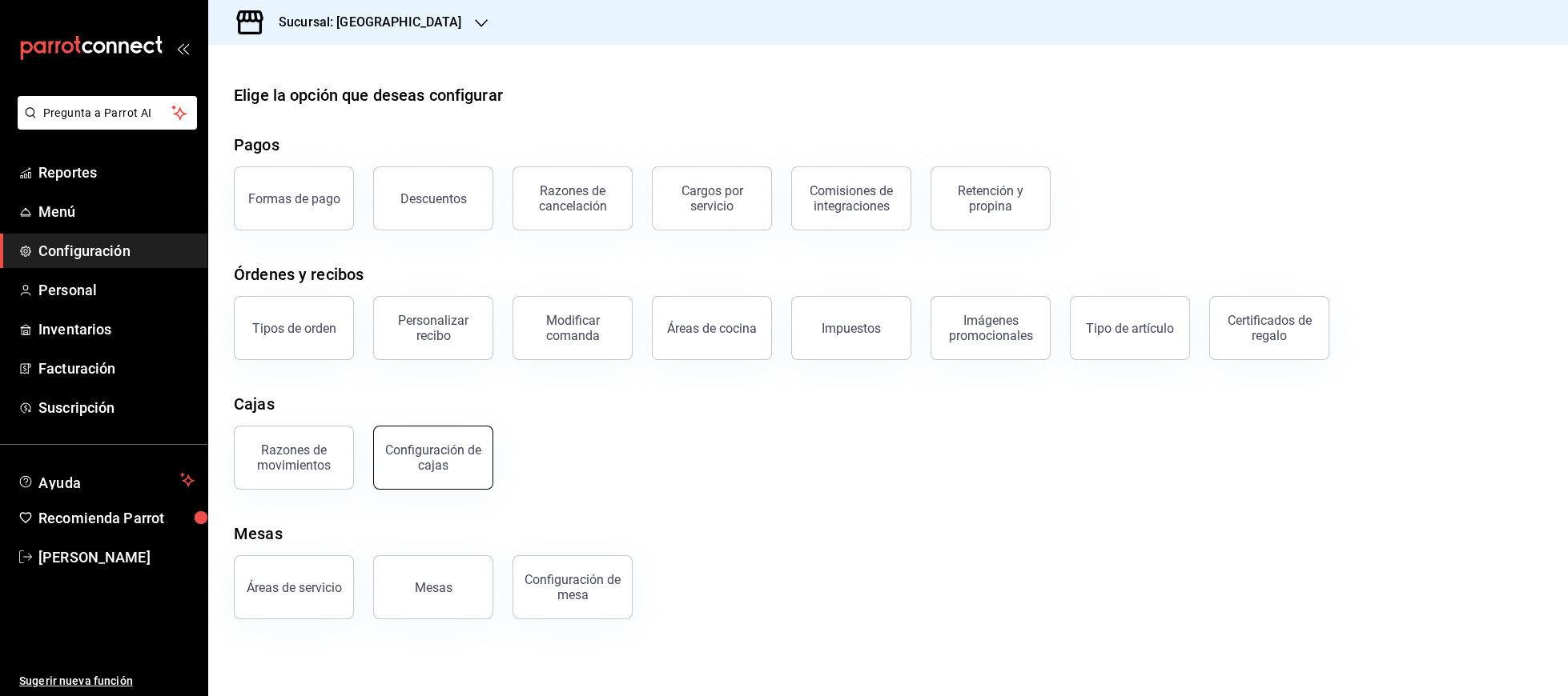
click at [416, 461] on div "Configuración de cajas" at bounding box center [433, 457] width 99 height 30
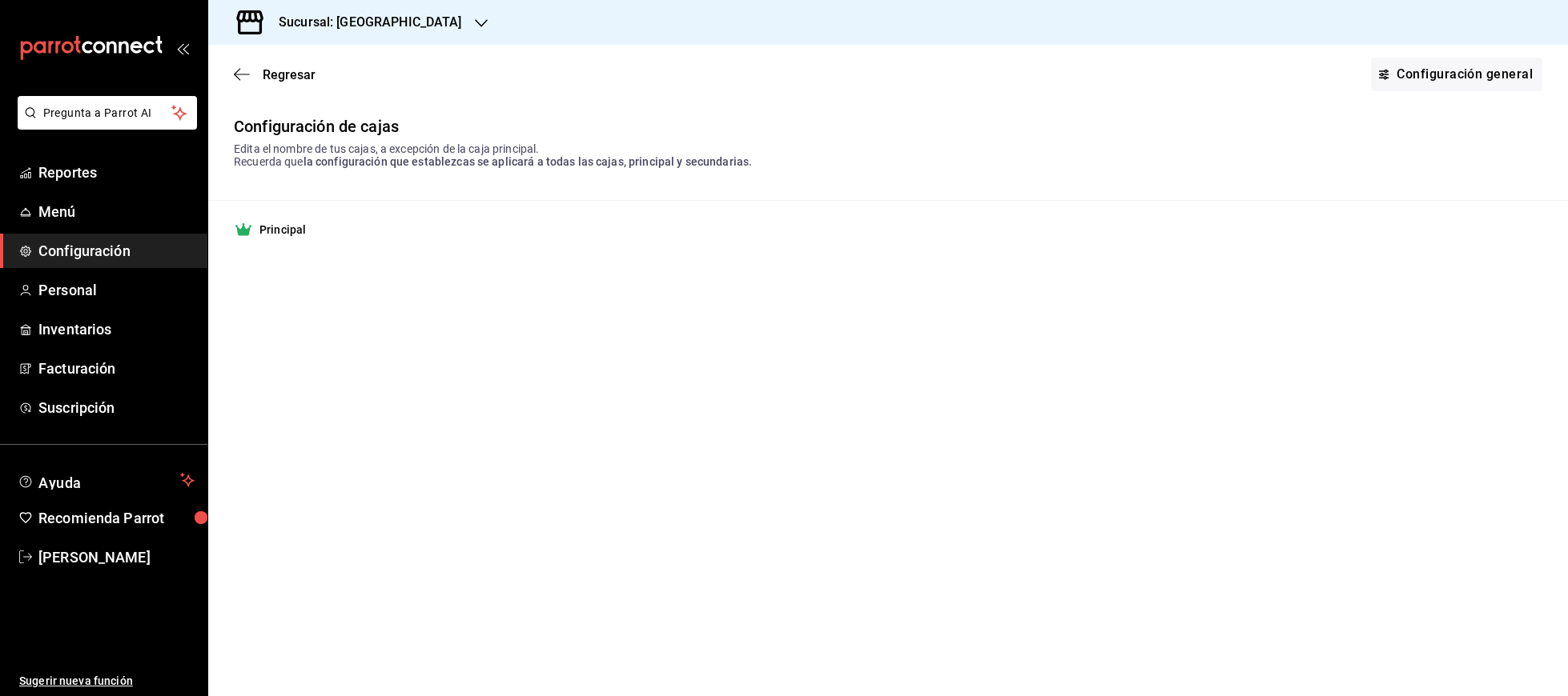
click at [268, 236] on strong "Principal" at bounding box center [282, 229] width 46 height 16
click at [1453, 82] on link "Configuración general" at bounding box center [1456, 74] width 171 height 34
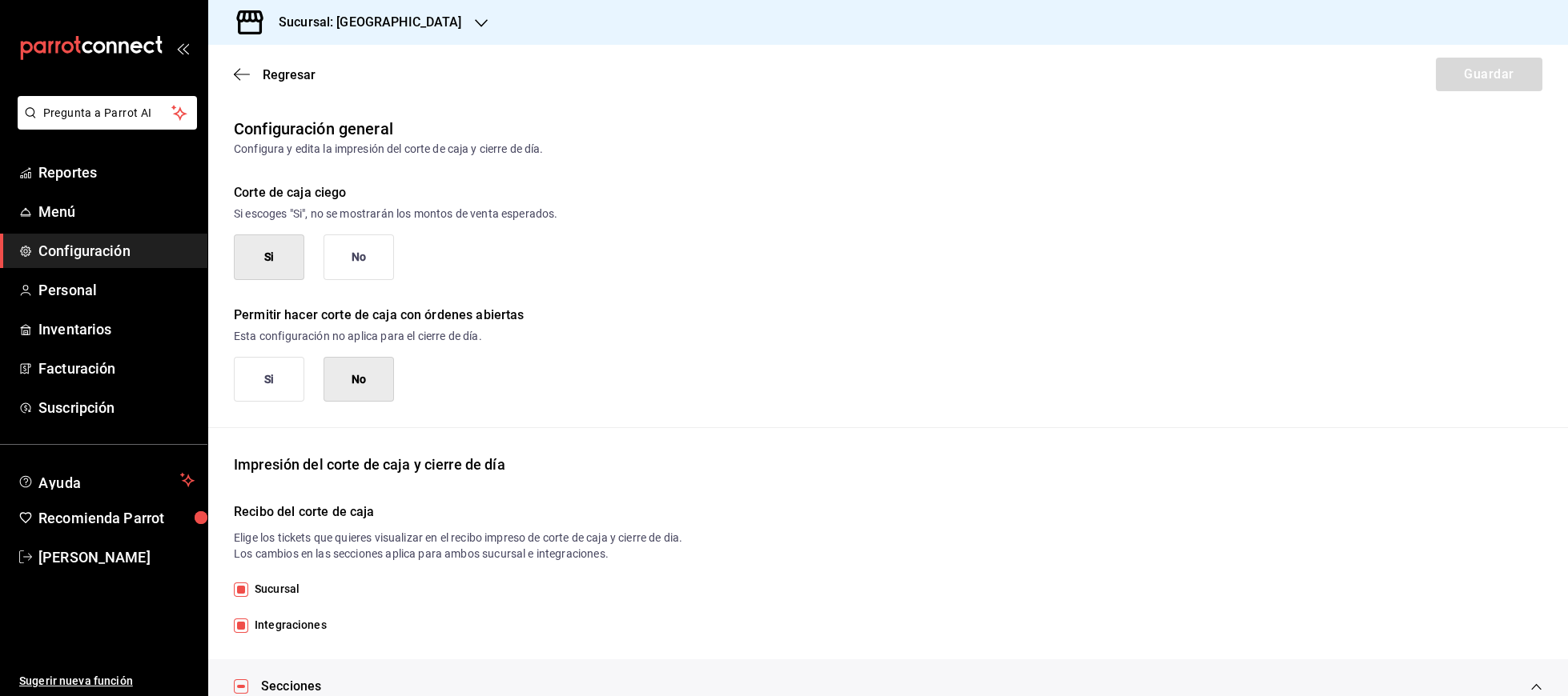
click at [355, 260] on button "No" at bounding box center [359, 257] width 70 height 46
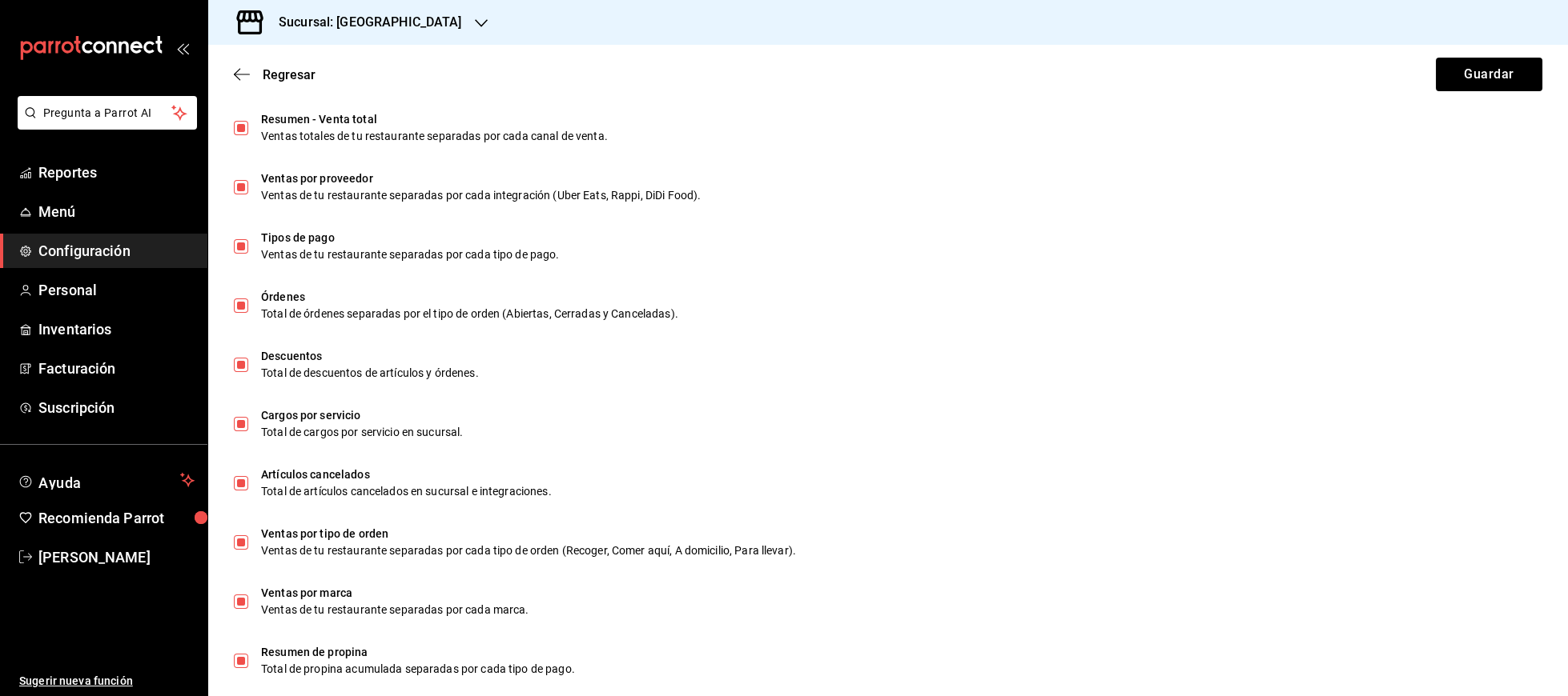
scroll to position [886, 0]
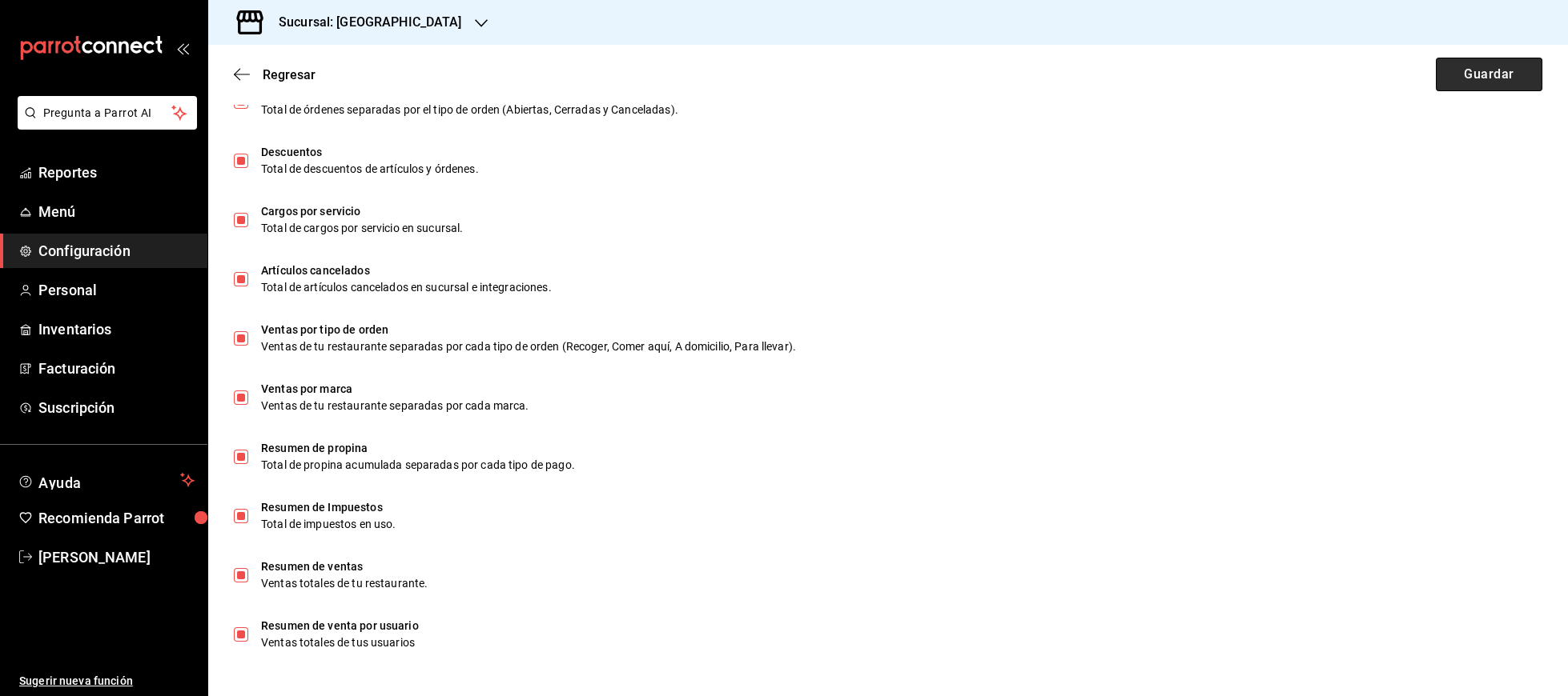
click at [1483, 75] on button "Guardar" at bounding box center [1489, 74] width 107 height 34
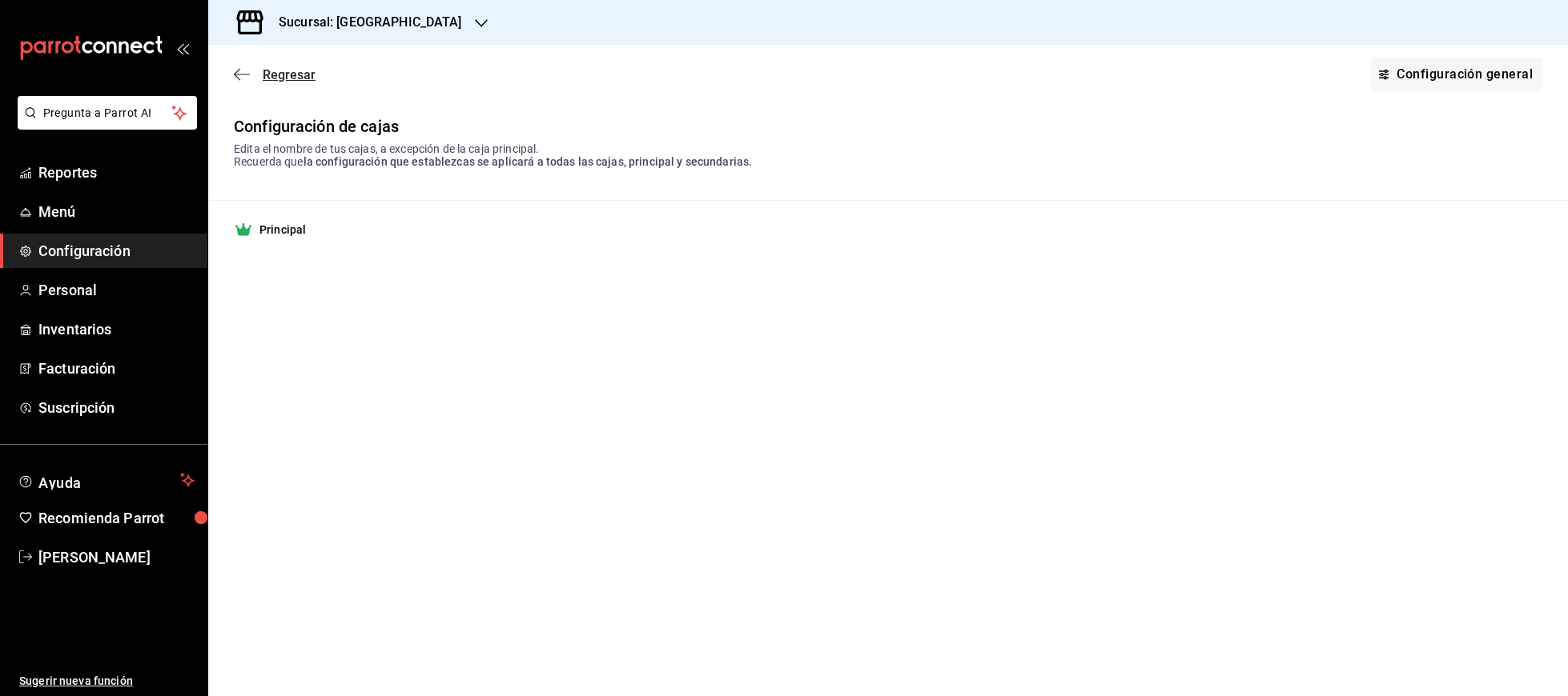
click at [252, 77] on span "Regresar" at bounding box center [274, 75] width 82 height 16
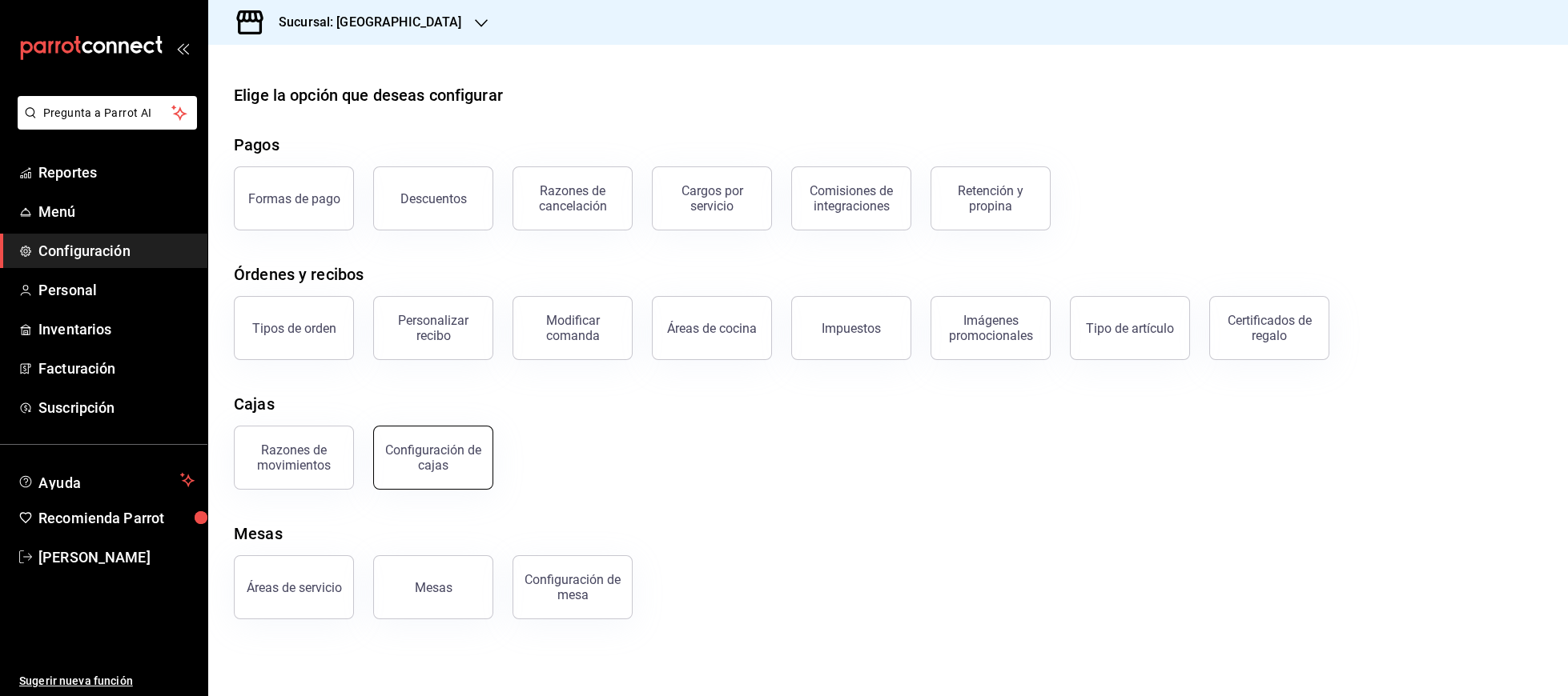
click at [426, 466] on div "Configuración de cajas" at bounding box center [433, 457] width 99 height 30
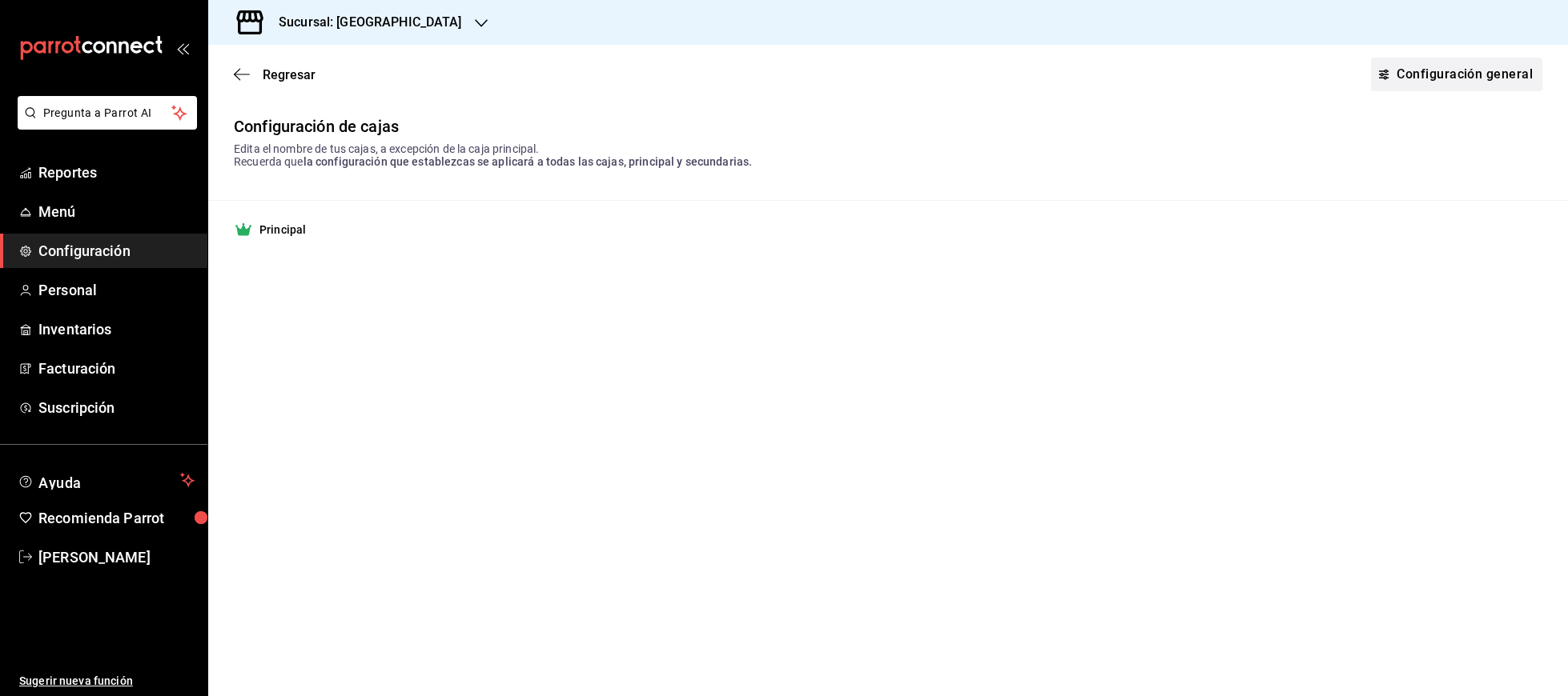
click at [1486, 85] on link "Configuración general" at bounding box center [1456, 74] width 171 height 34
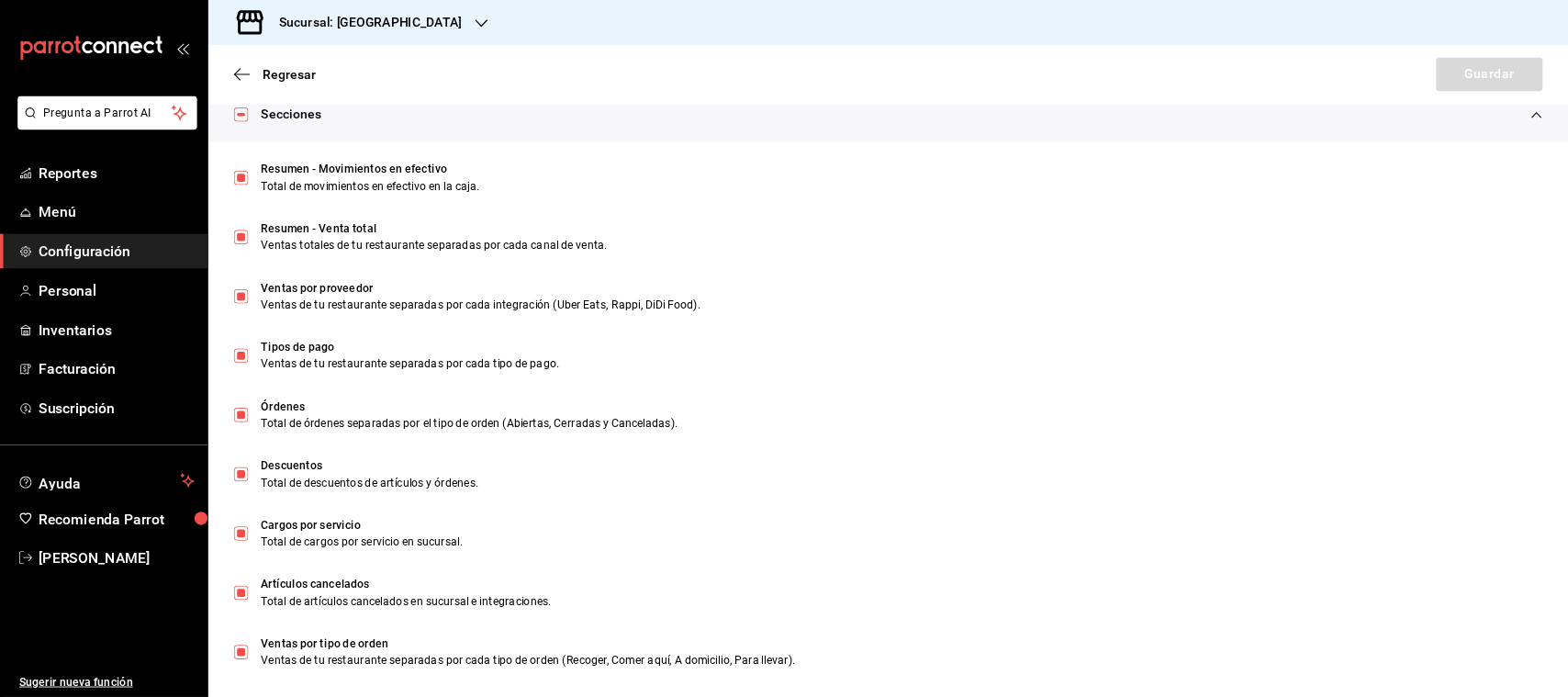
scroll to position [694, 0]
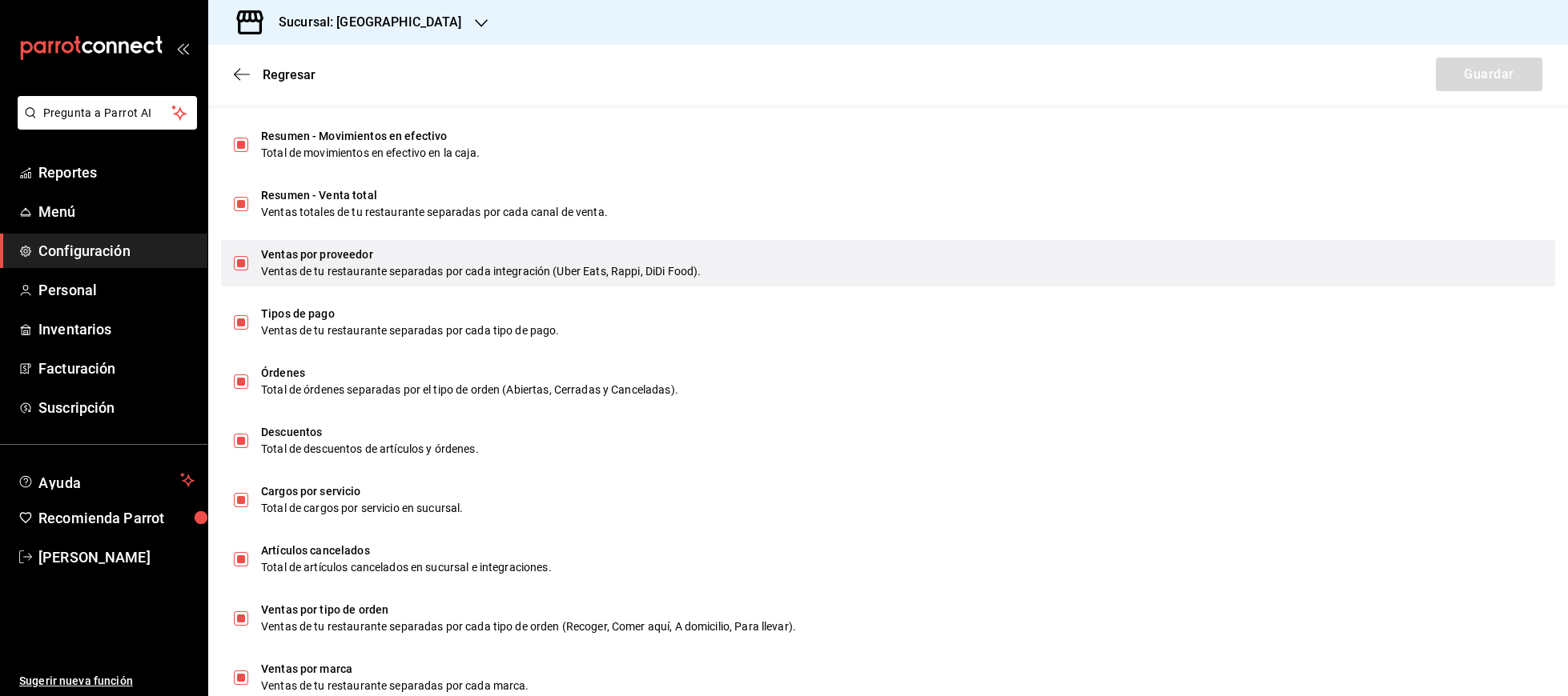
click at [233, 256] on div "Ventas por proveedor Ventas de tu restaurante separadas por cada integración (U…" at bounding box center [888, 263] width 1334 height 46
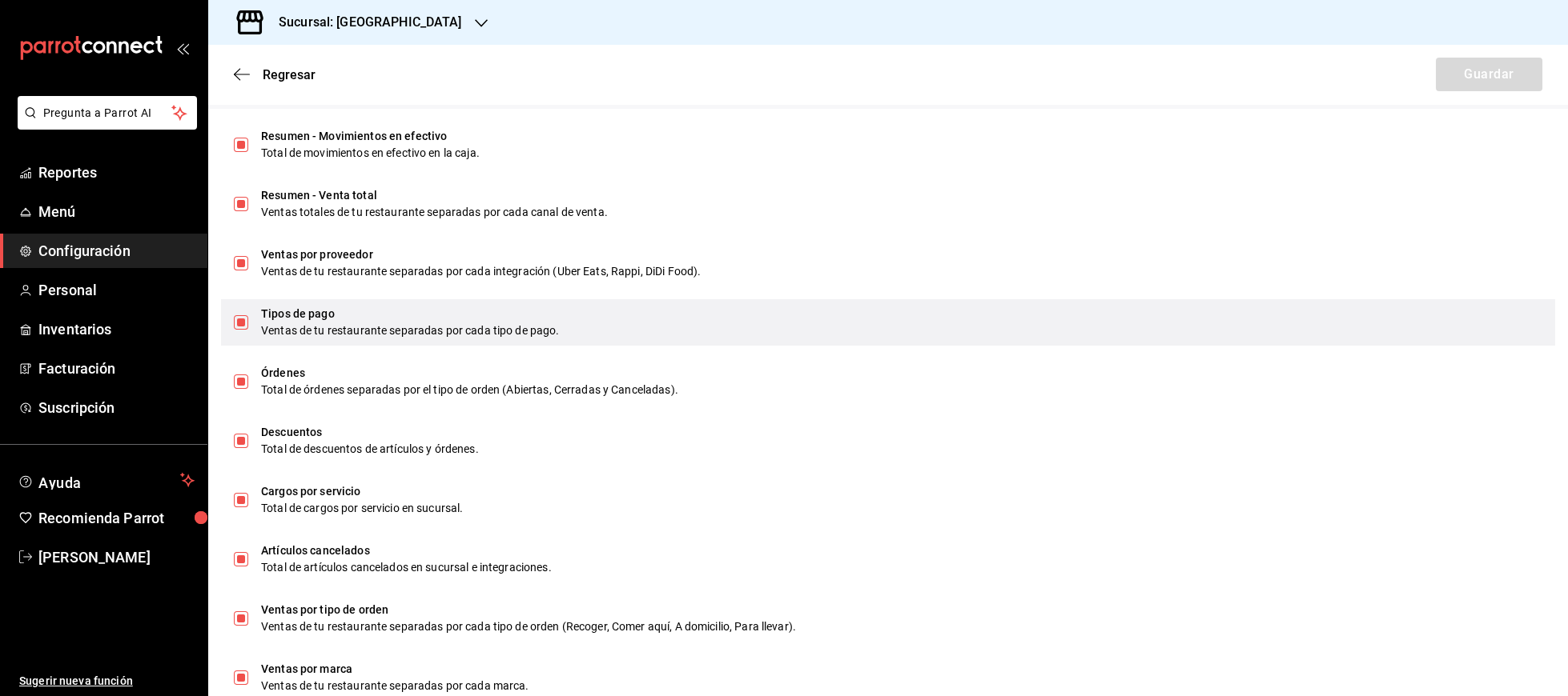
checkbox input "false"
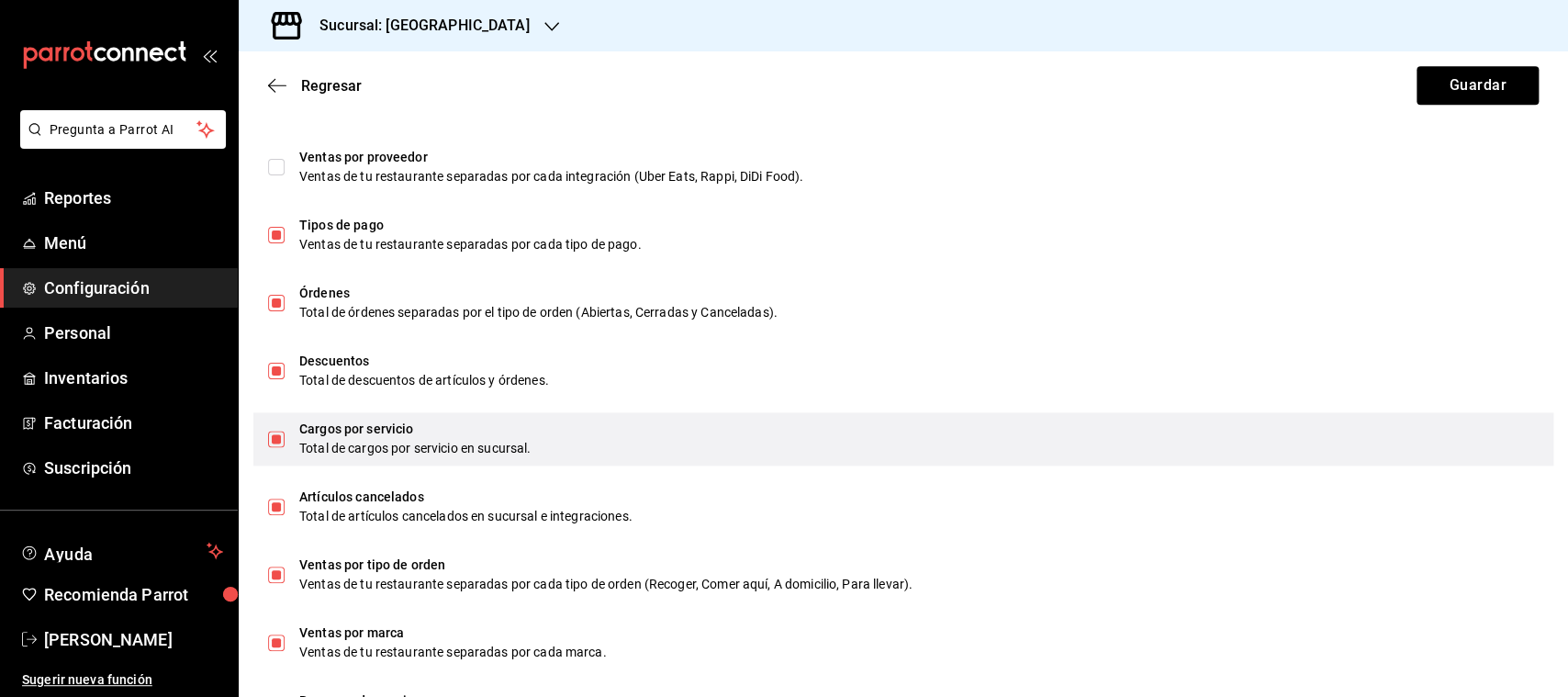
scroll to position [886, 0]
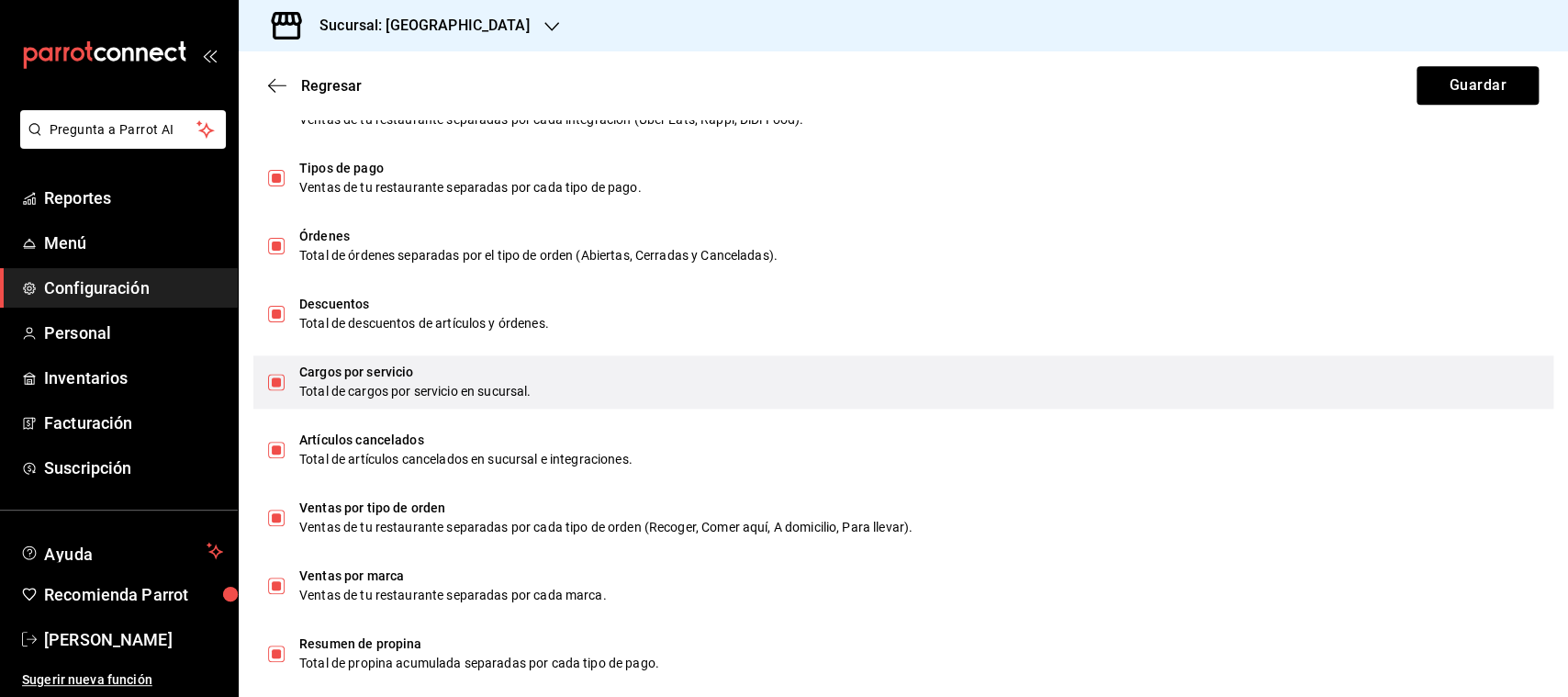
click at [278, 381] on input "checkbox" at bounding box center [276, 381] width 17 height 17
checkbox input "false"
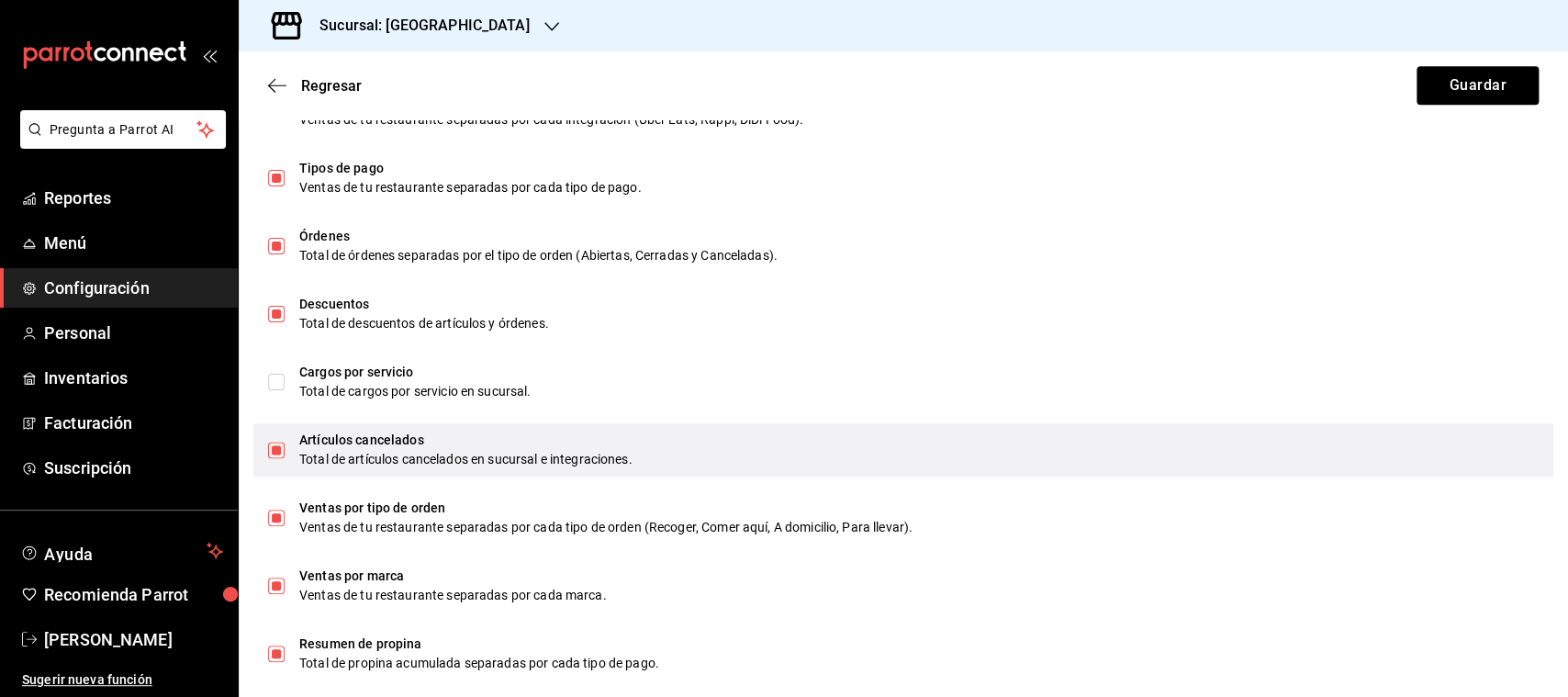
click at [279, 451] on input "checkbox" at bounding box center [276, 450] width 17 height 17
checkbox input "false"
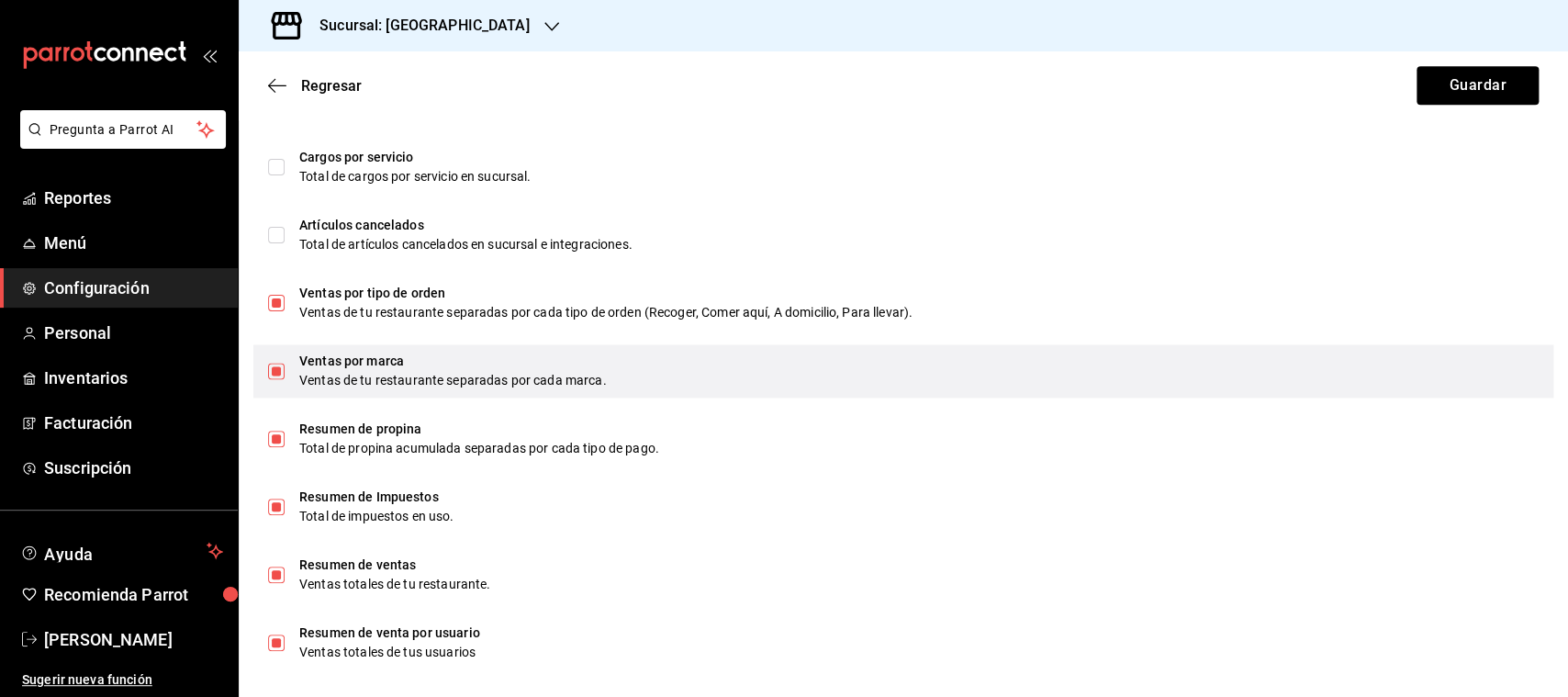
scroll to position [1118, 0]
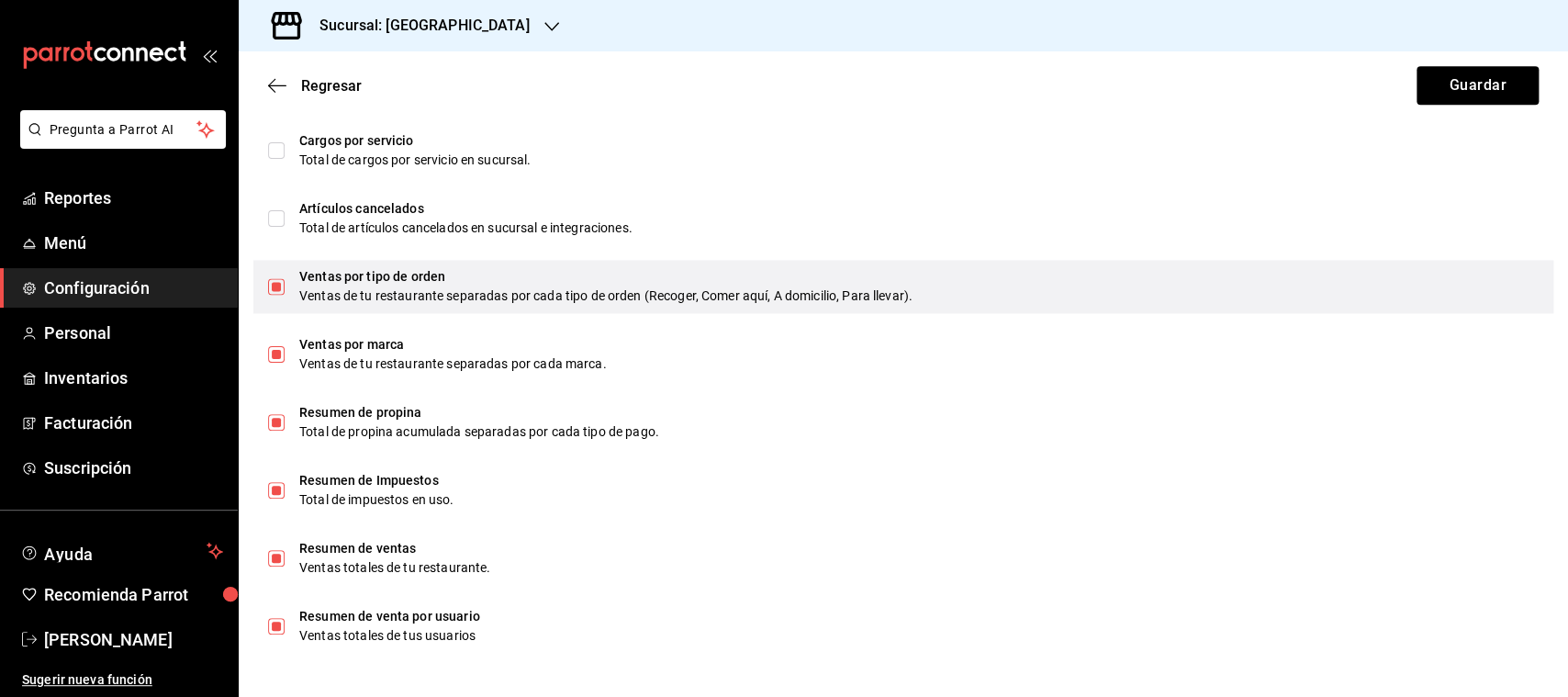
click at [269, 278] on div "Ventas por tipo de orden Ventas de tu restaurante separadas por cada tipo de or…" at bounding box center [904, 286] width 1300 height 53
checkbox input "false"
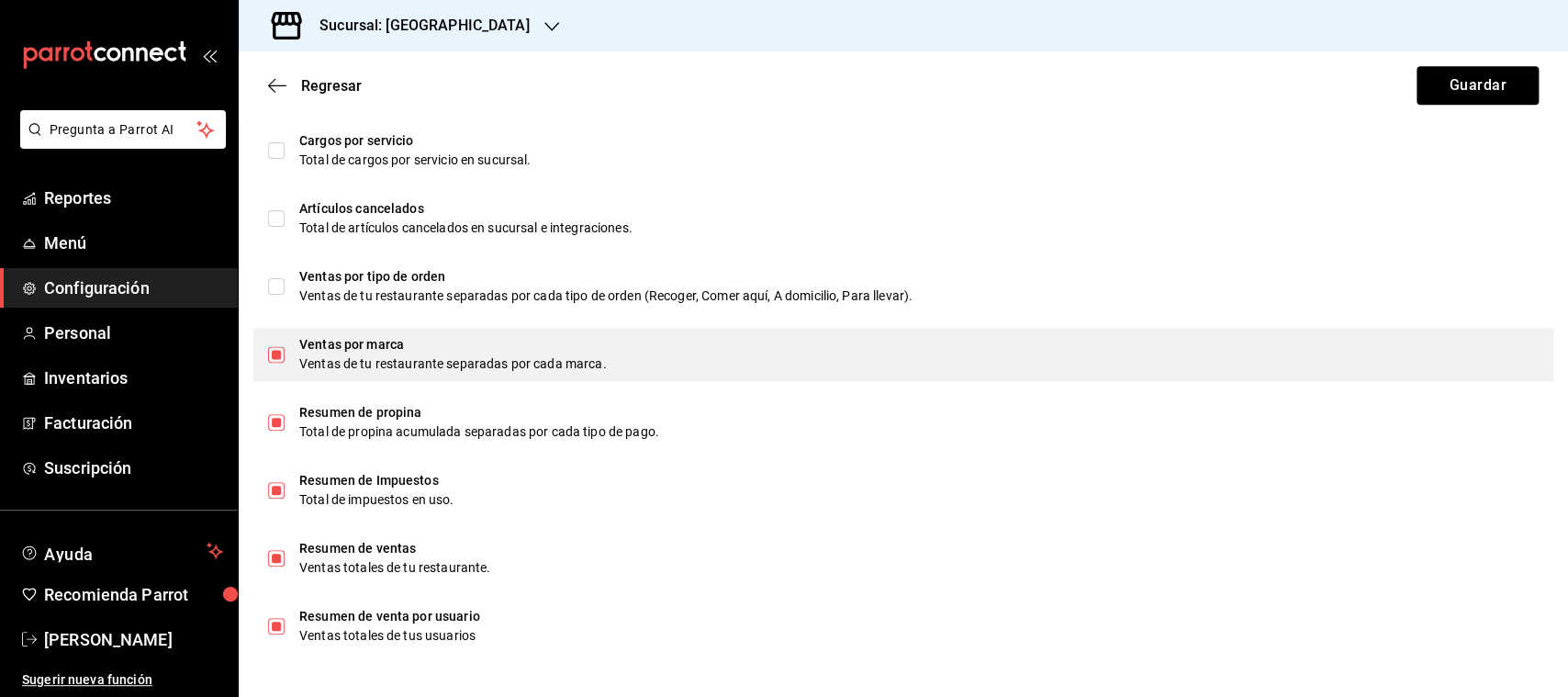
click at [275, 349] on input "checkbox" at bounding box center [276, 354] width 17 height 17
checkbox input "false"
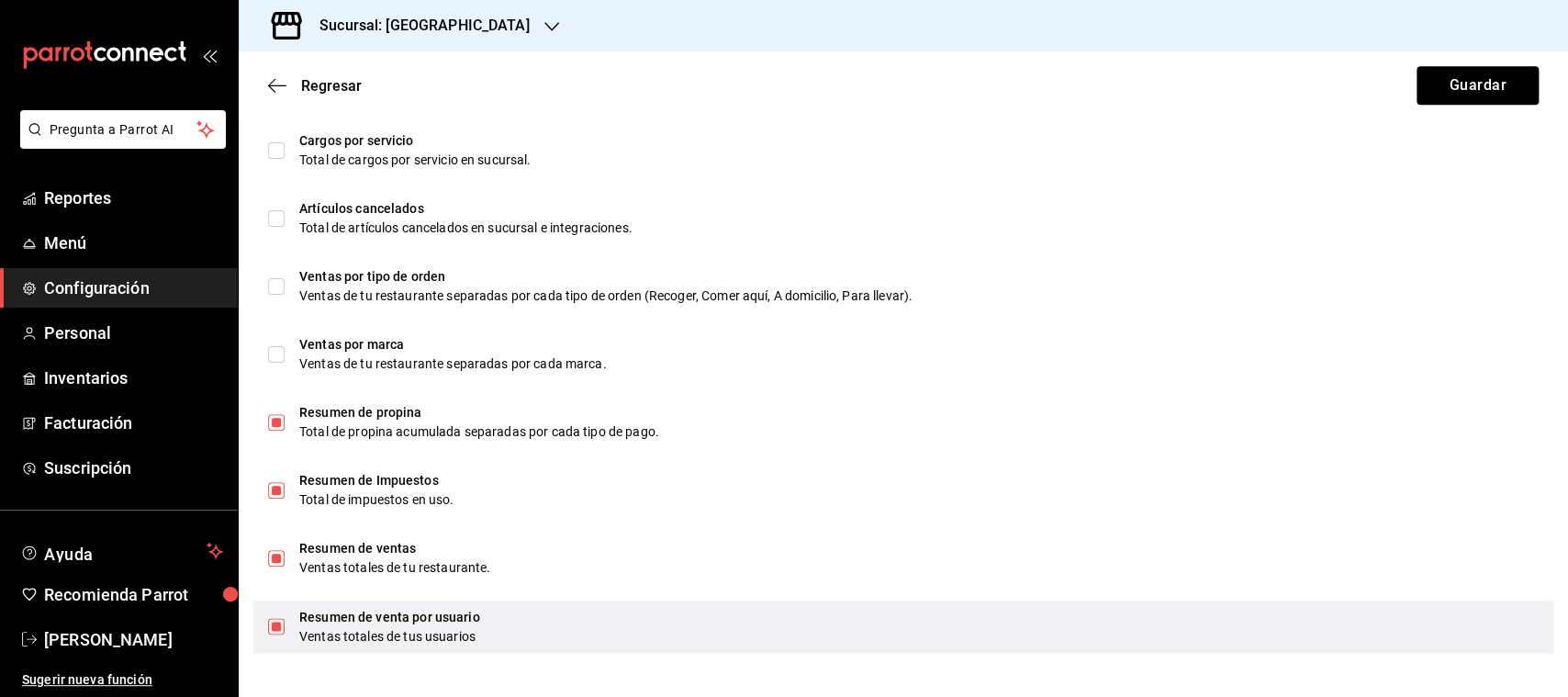
drag, startPoint x: 276, startPoint y: 624, endPoint x: 312, endPoint y: 619, distance: 36.3
click at [286, 622] on div "Resumen de venta por usuario Ventas totales de tus usuarios" at bounding box center [904, 625] width 1300 height 53
checkbox input "false"
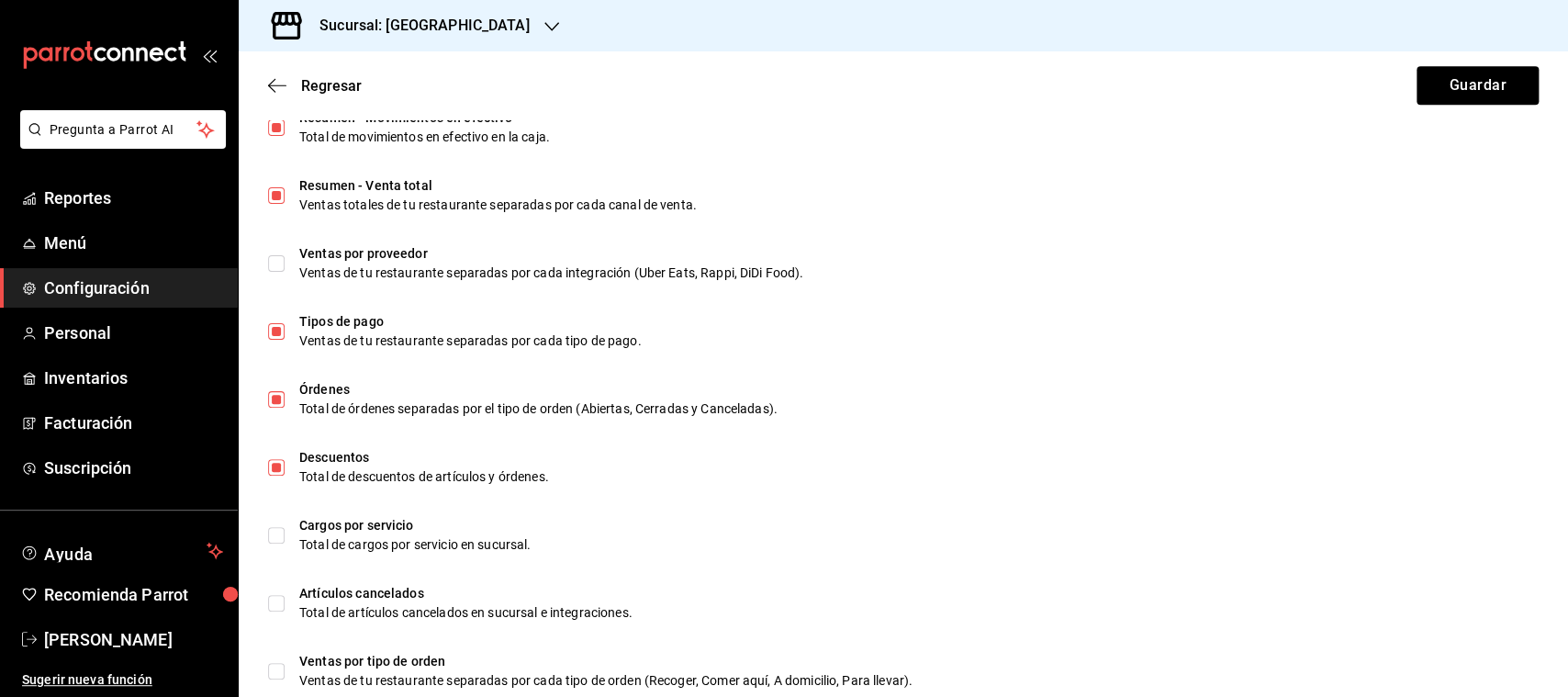
scroll to position [540, 0]
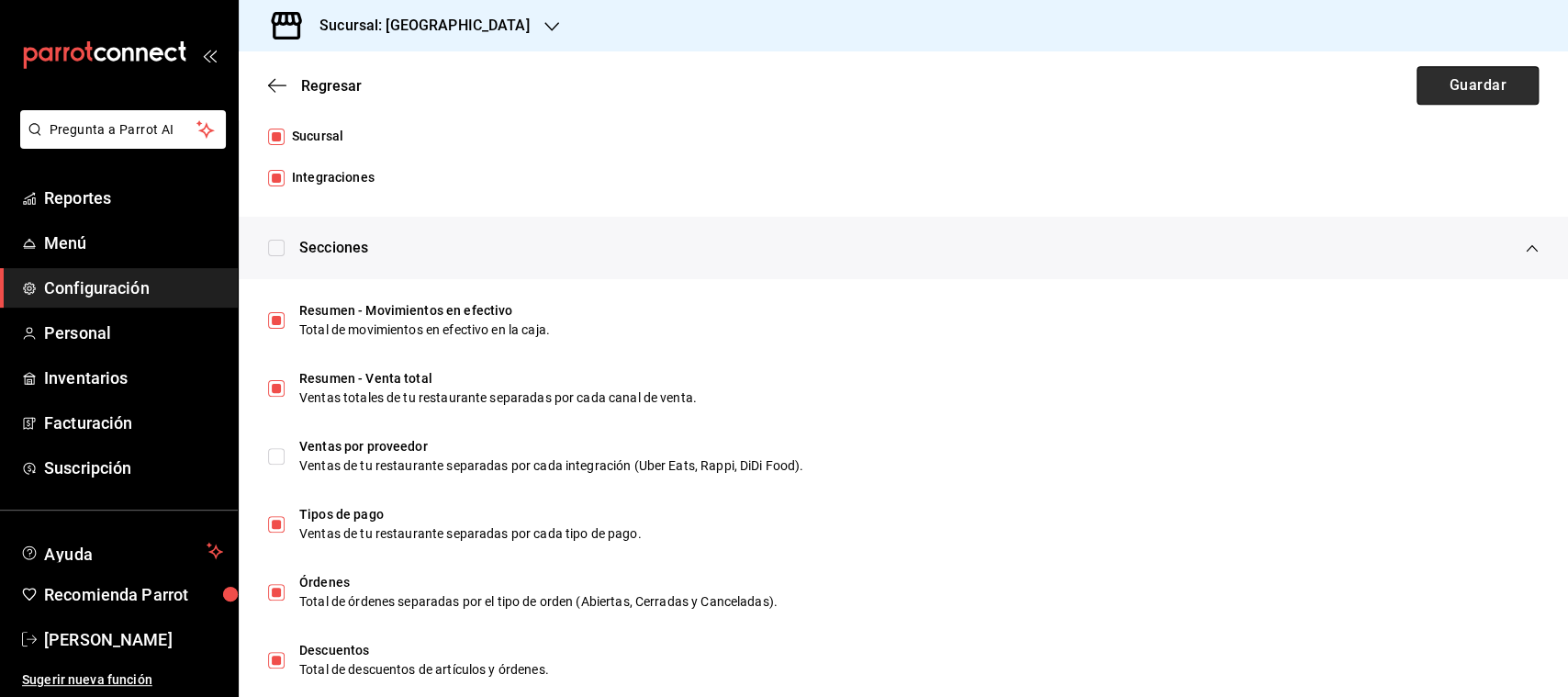
click at [1459, 93] on button "Guardar" at bounding box center [1477, 85] width 122 height 39
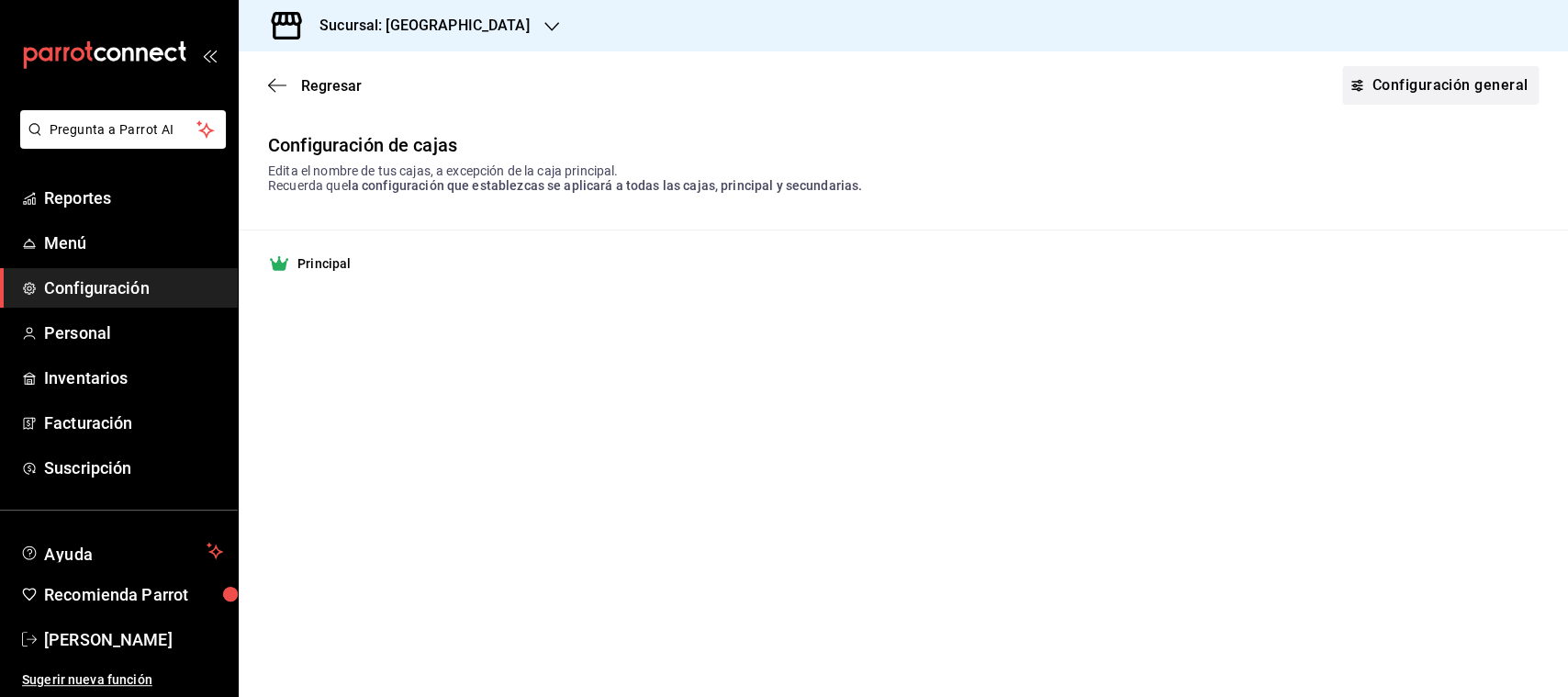
click at [1410, 89] on link "Configuración general" at bounding box center [1440, 85] width 196 height 39
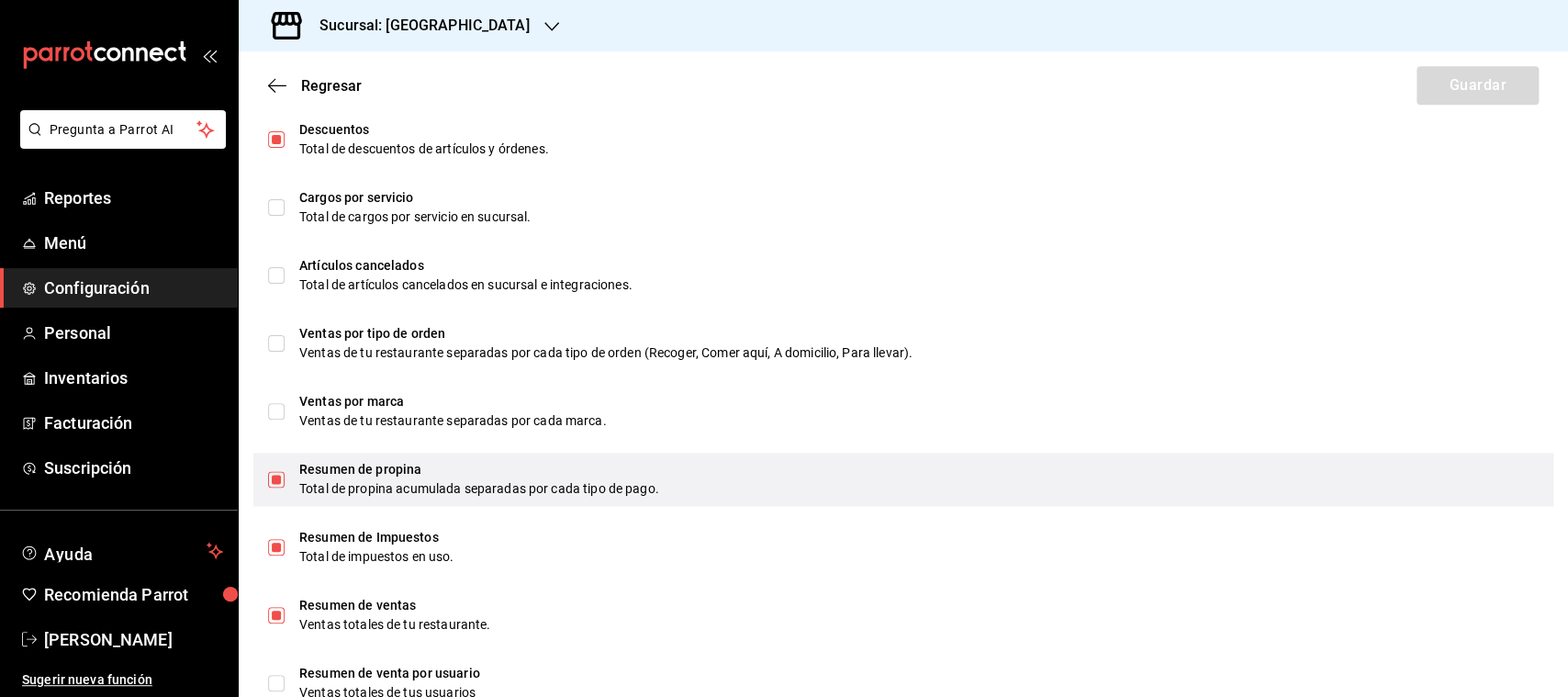
scroll to position [1118, 0]
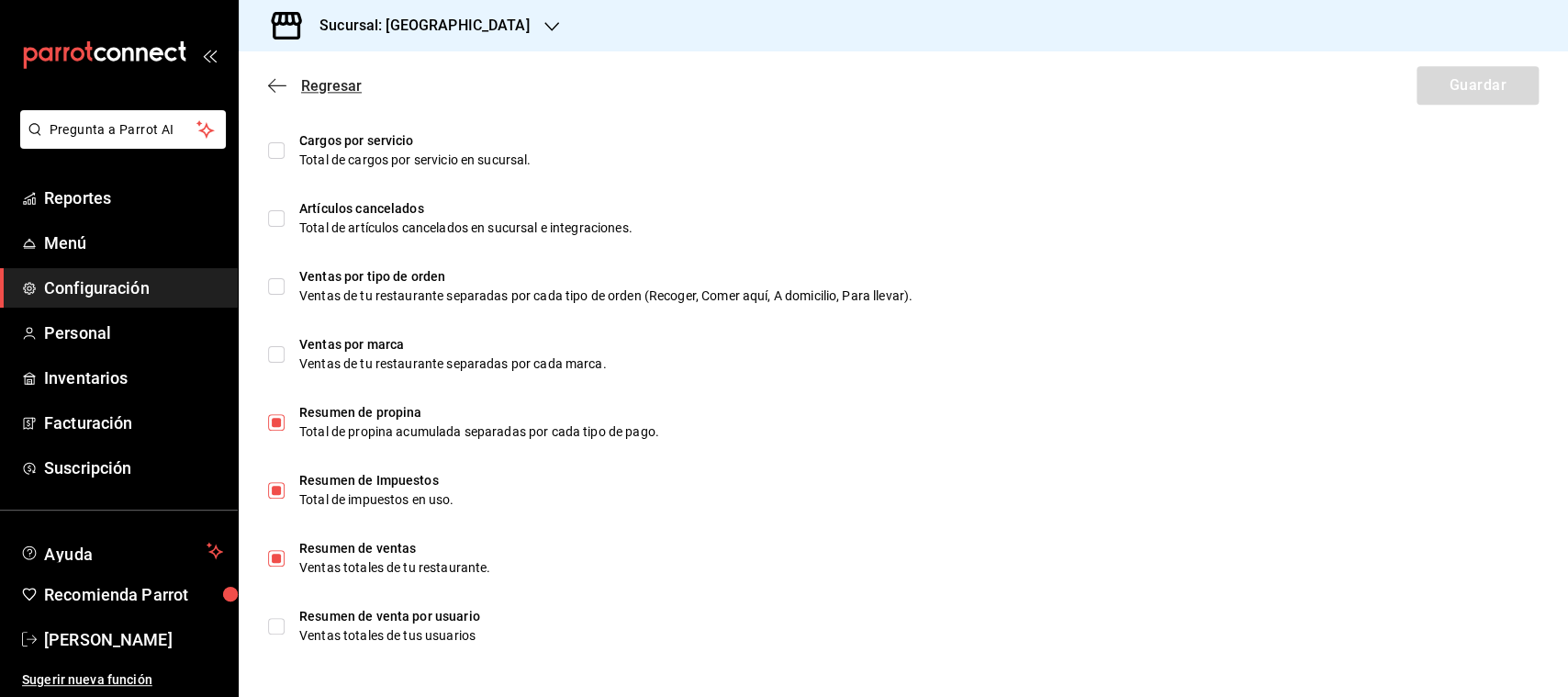
click at [272, 84] on icon "button" at bounding box center [277, 85] width 18 height 17
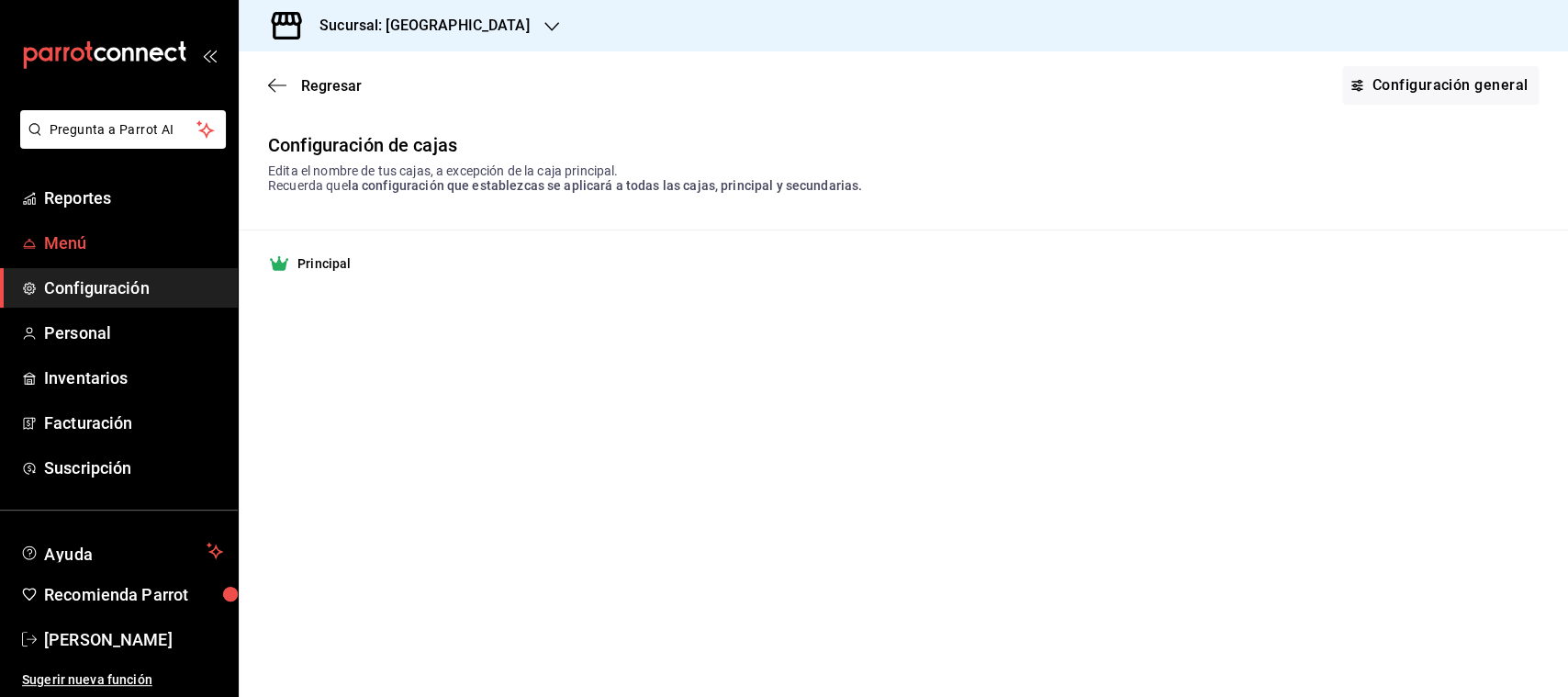
click at [46, 242] on link "Menú" at bounding box center [118, 243] width 238 height 40
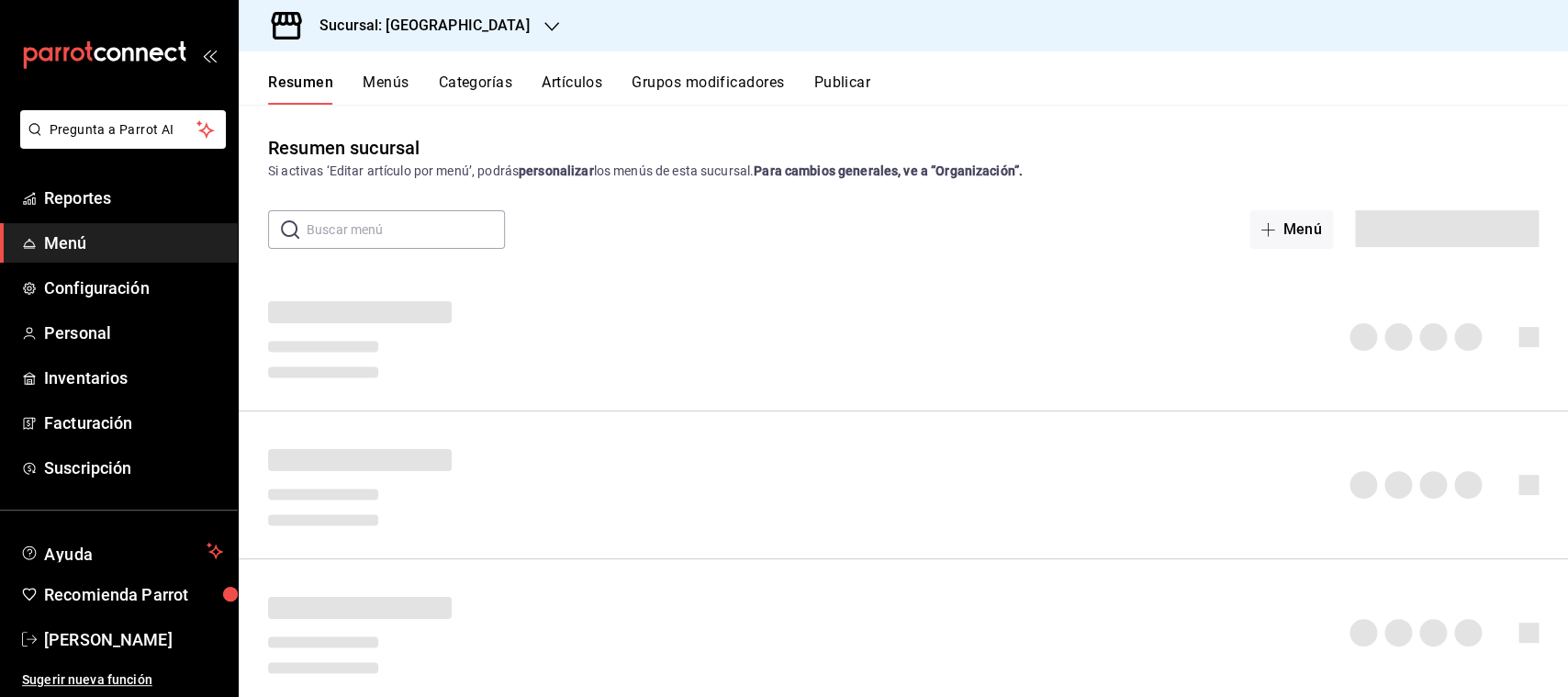
click at [488, 82] on button "Categorías" at bounding box center [476, 89] width 75 height 31
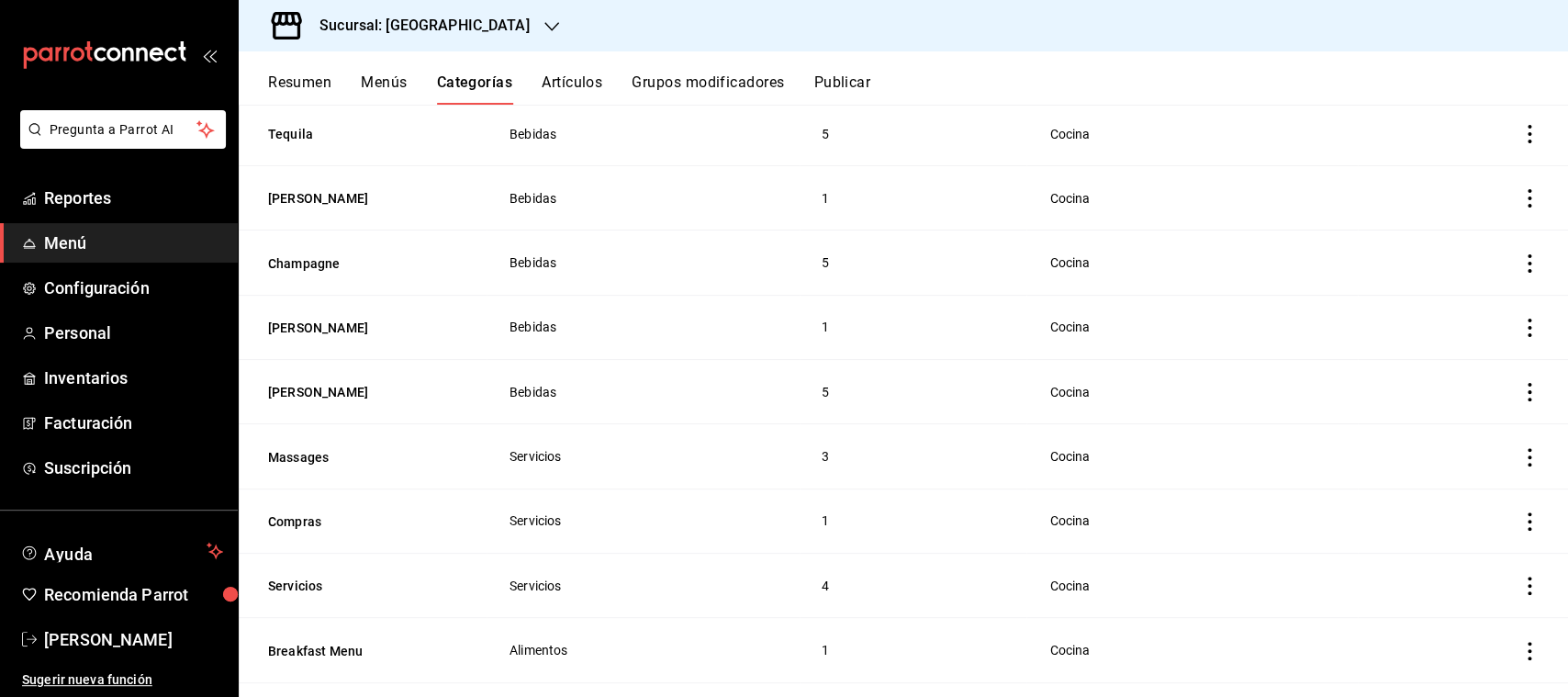
scroll to position [608, 0]
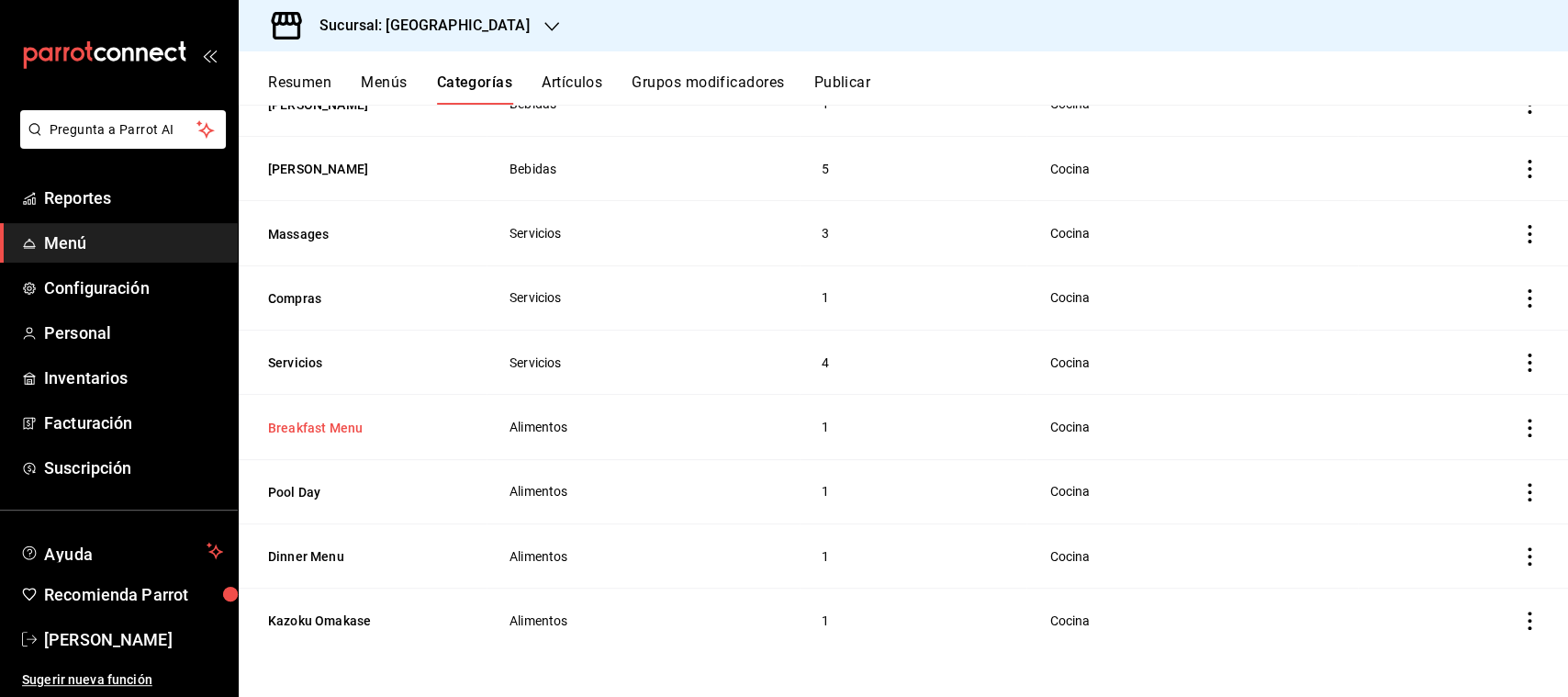
click at [309, 427] on button "Breakfast Menu" at bounding box center [359, 428] width 183 height 18
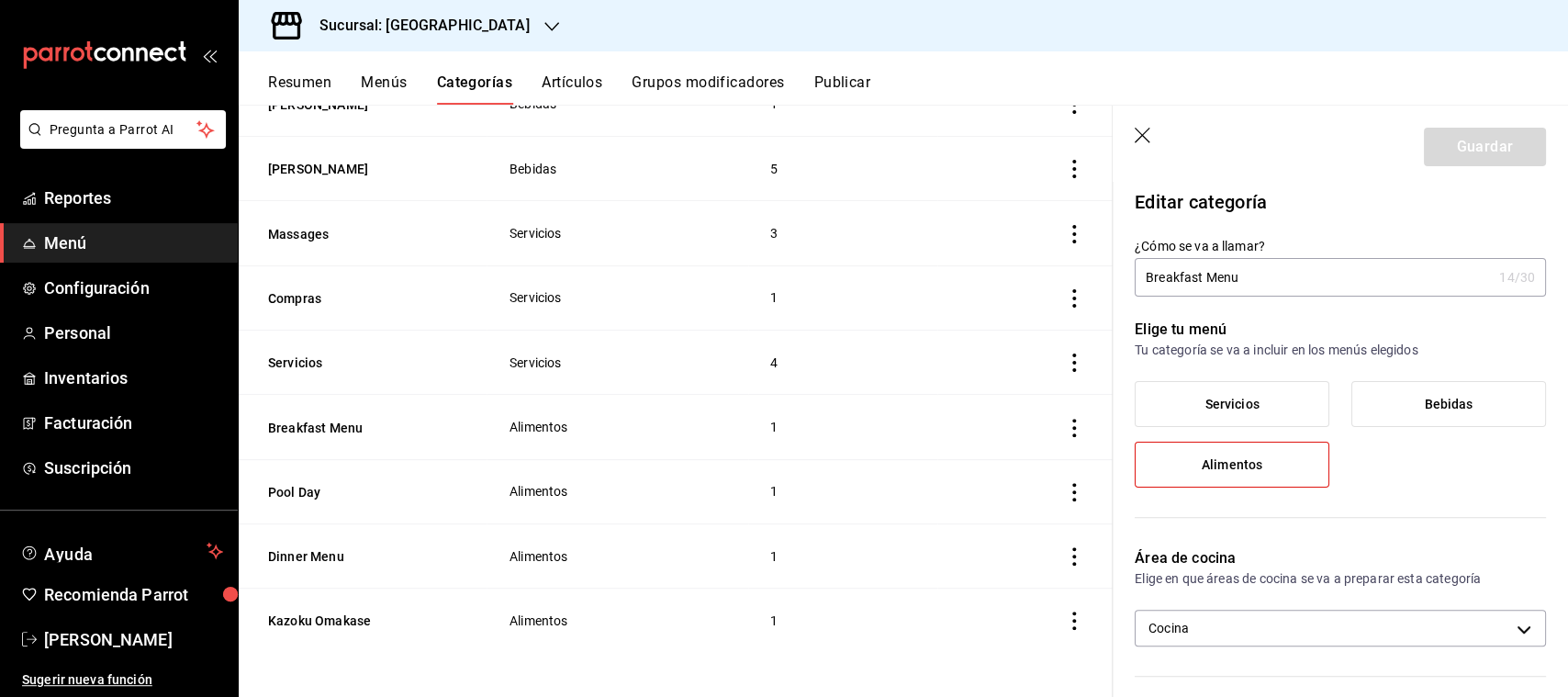
drag, startPoint x: 1204, startPoint y: 276, endPoint x: 1350, endPoint y: 272, distance: 146.1
click at [1350, 272] on input "Breakfast Menu" at bounding box center [1313, 277] width 357 height 37
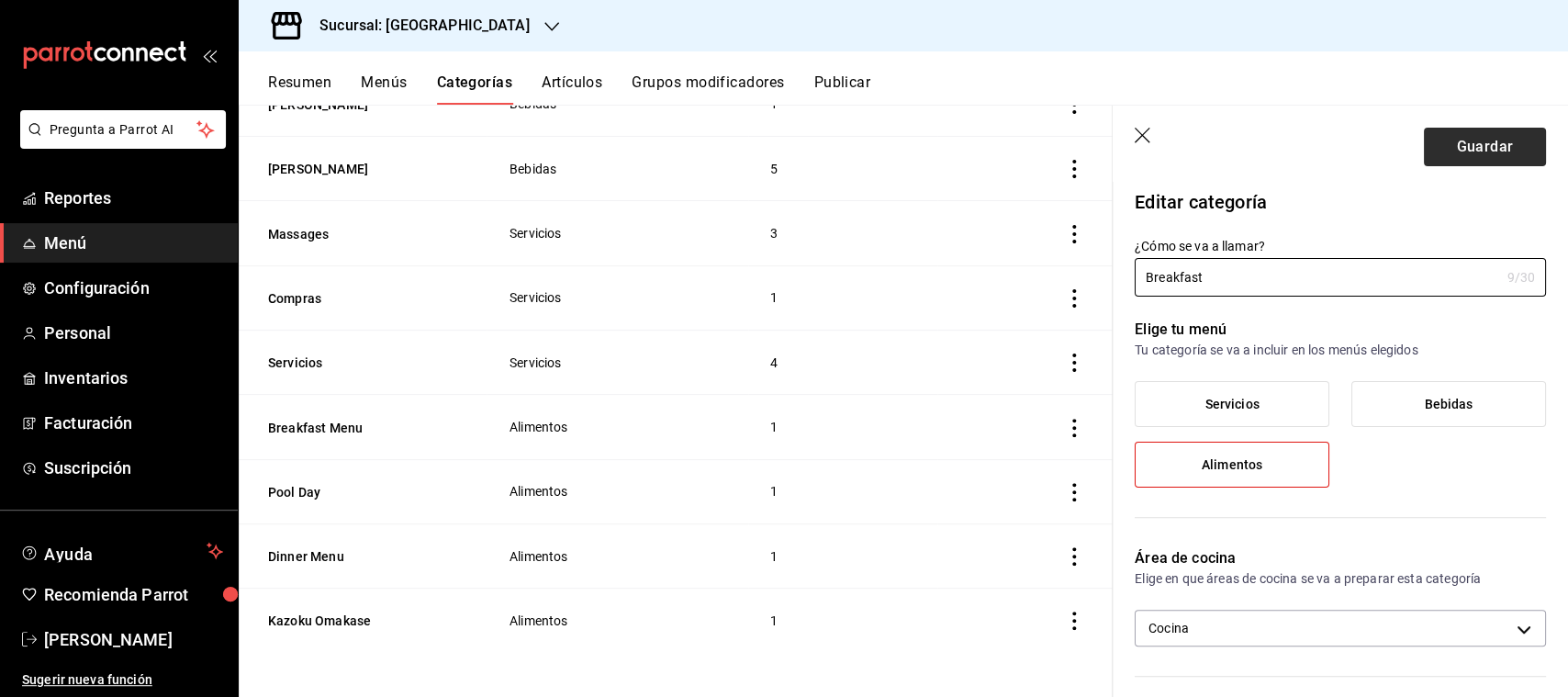
type input "Breakfast"
click at [1476, 151] on button "Guardar" at bounding box center [1484, 146] width 122 height 39
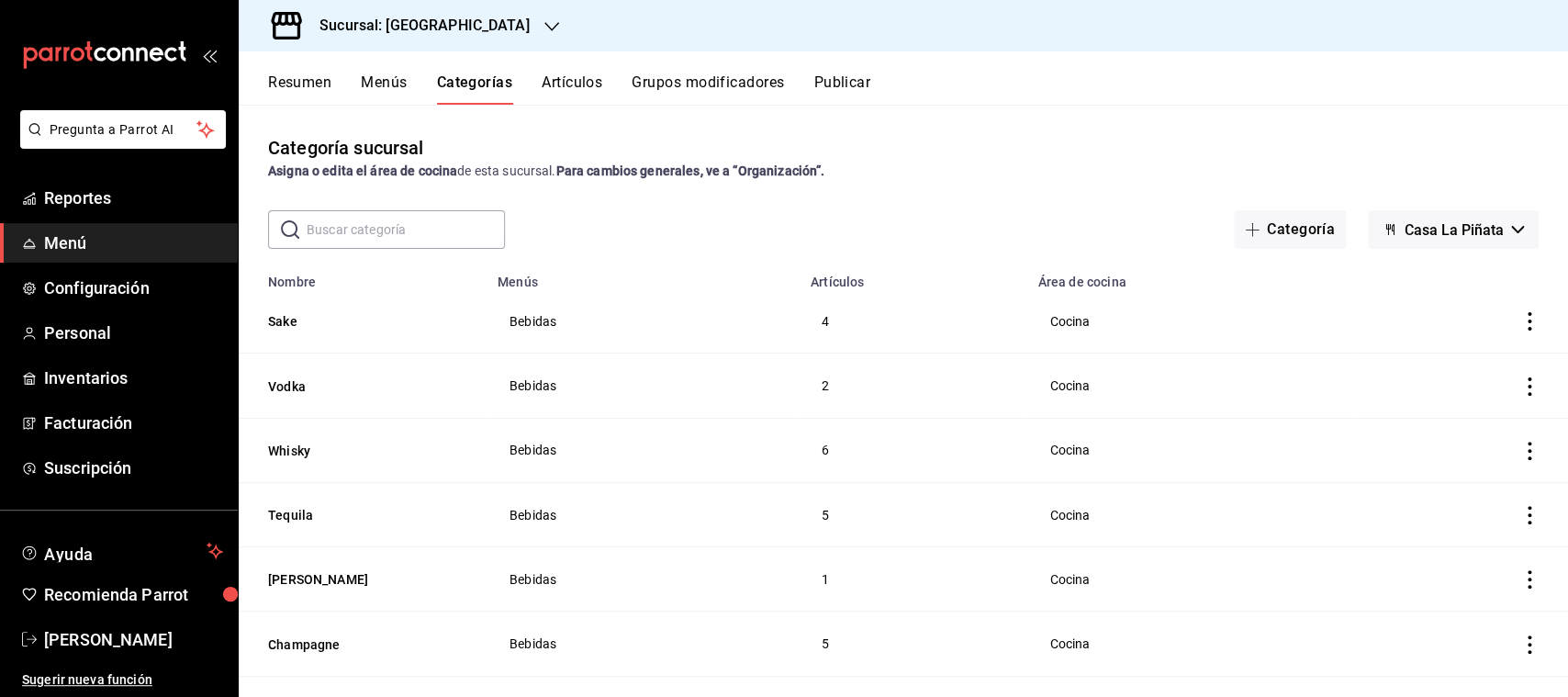
scroll to position [608, 0]
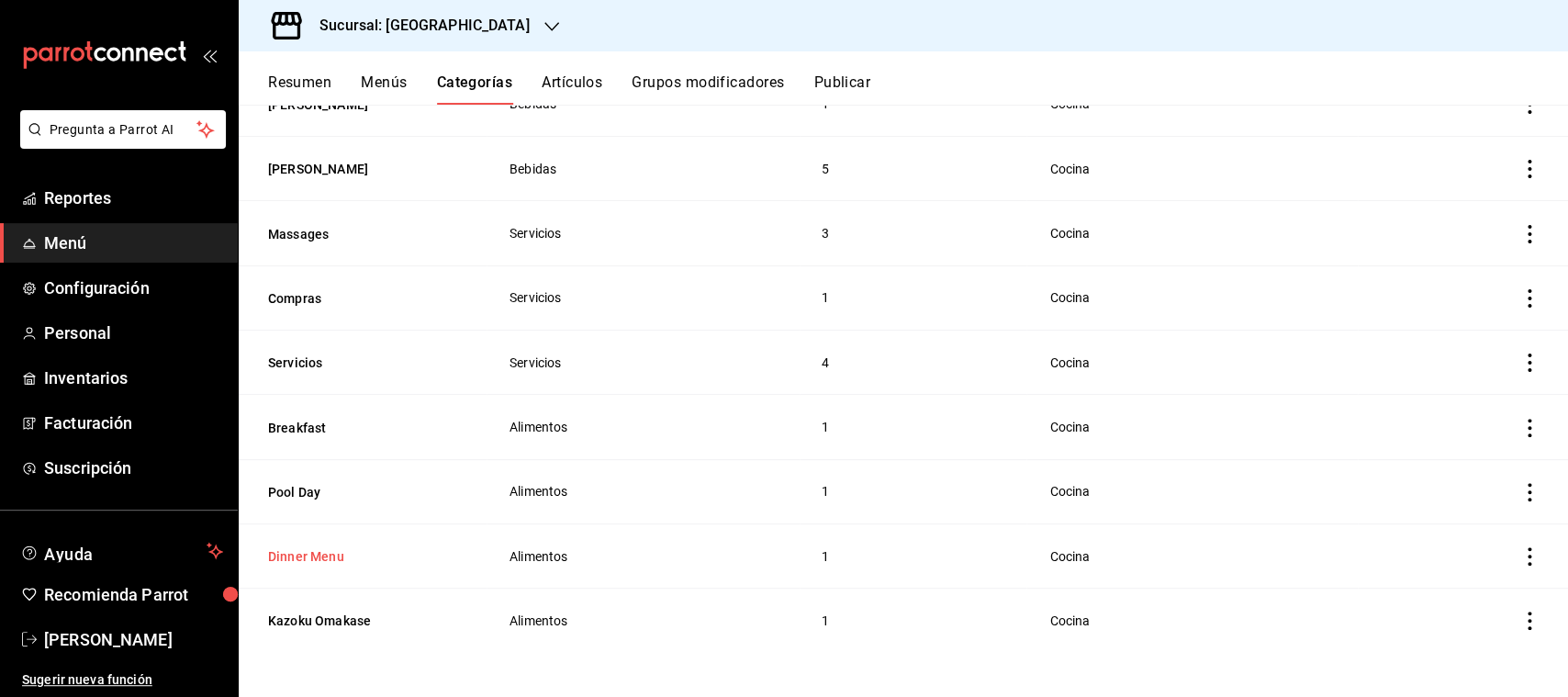
click at [325, 562] on button "Dinner Menu" at bounding box center [359, 557] width 183 height 18
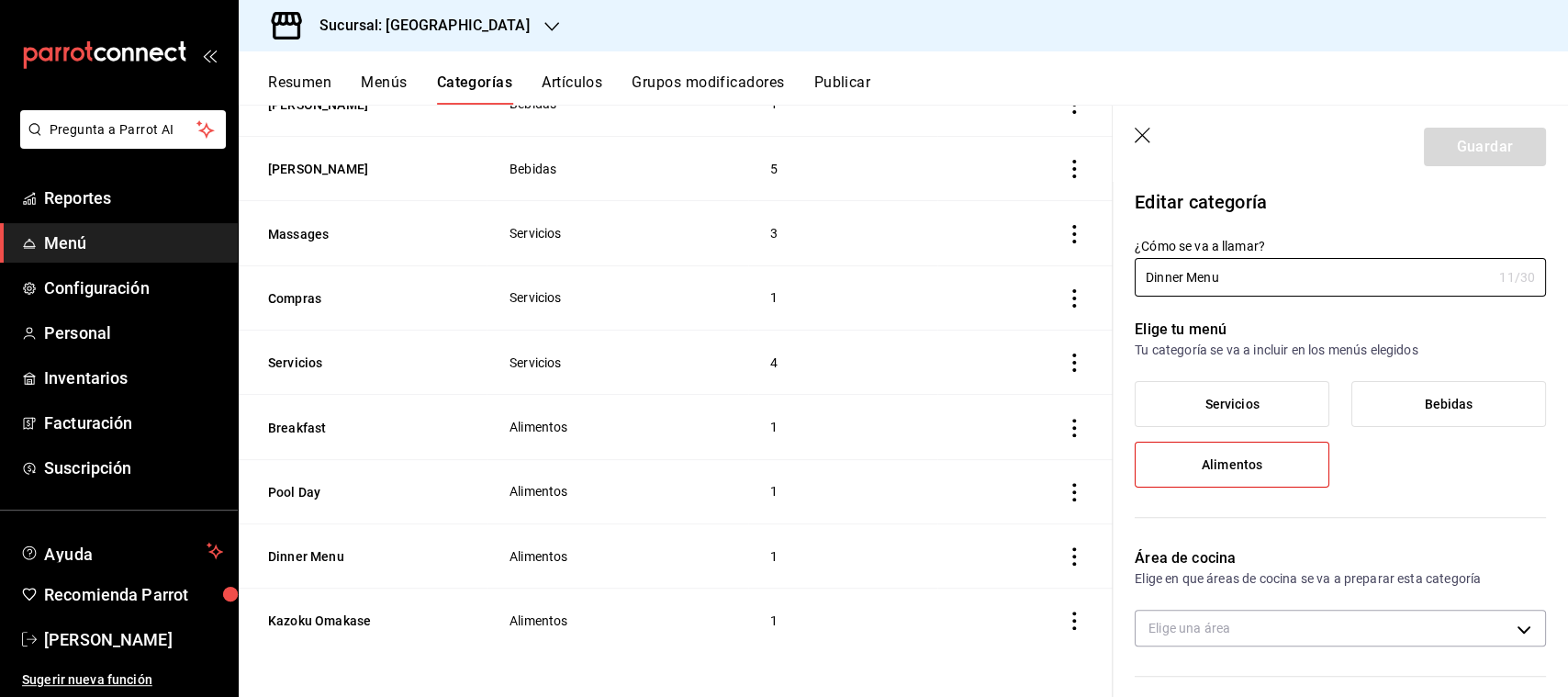
type input "537313b1-d8fc-4523-afdb-479d4e6ee79a"
drag, startPoint x: 1183, startPoint y: 277, endPoint x: 1350, endPoint y: 266, distance: 167.4
click at [1350, 266] on input "Dinner Menu" at bounding box center [1313, 277] width 357 height 37
type input "Dinner"
click at [1506, 145] on button "Guardar" at bounding box center [1484, 146] width 122 height 39
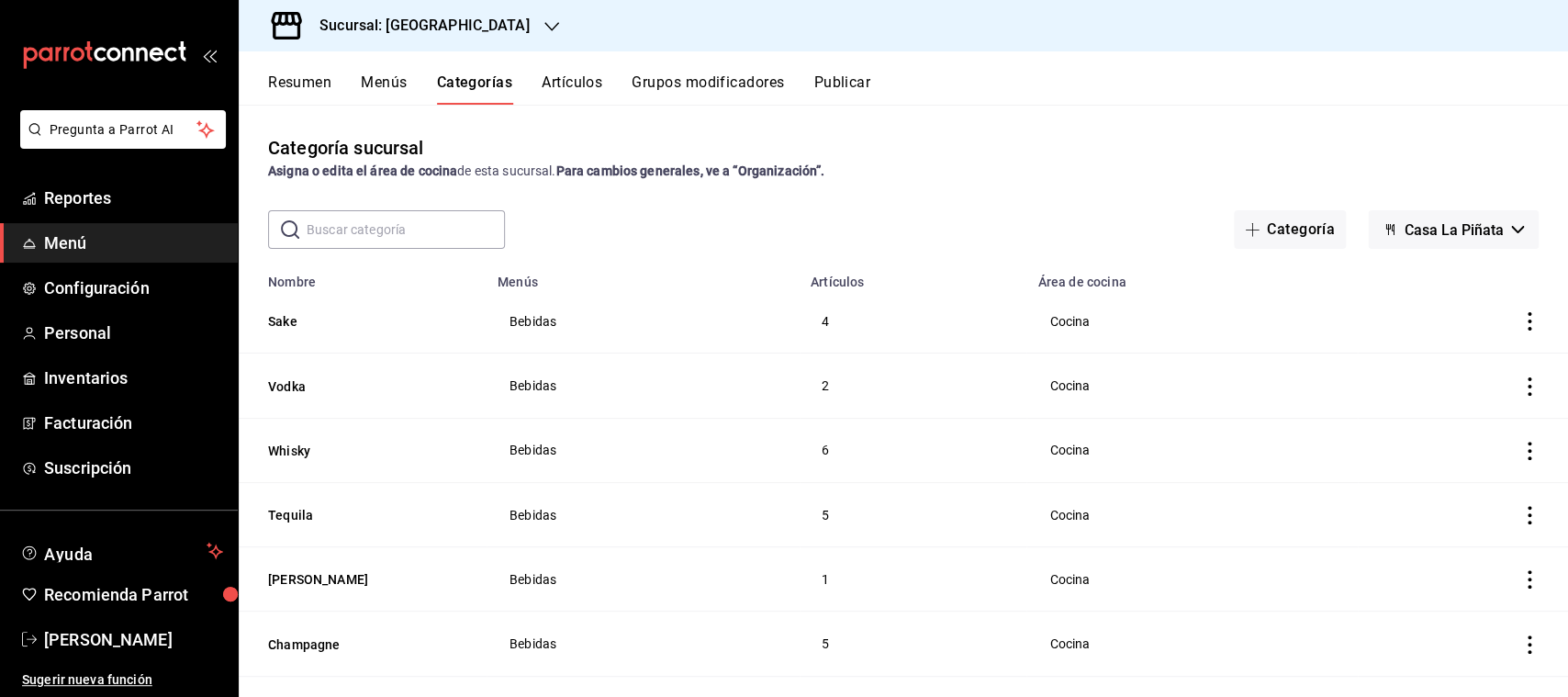
click at [699, 75] on button "Grupos modificadores" at bounding box center [708, 89] width 152 height 31
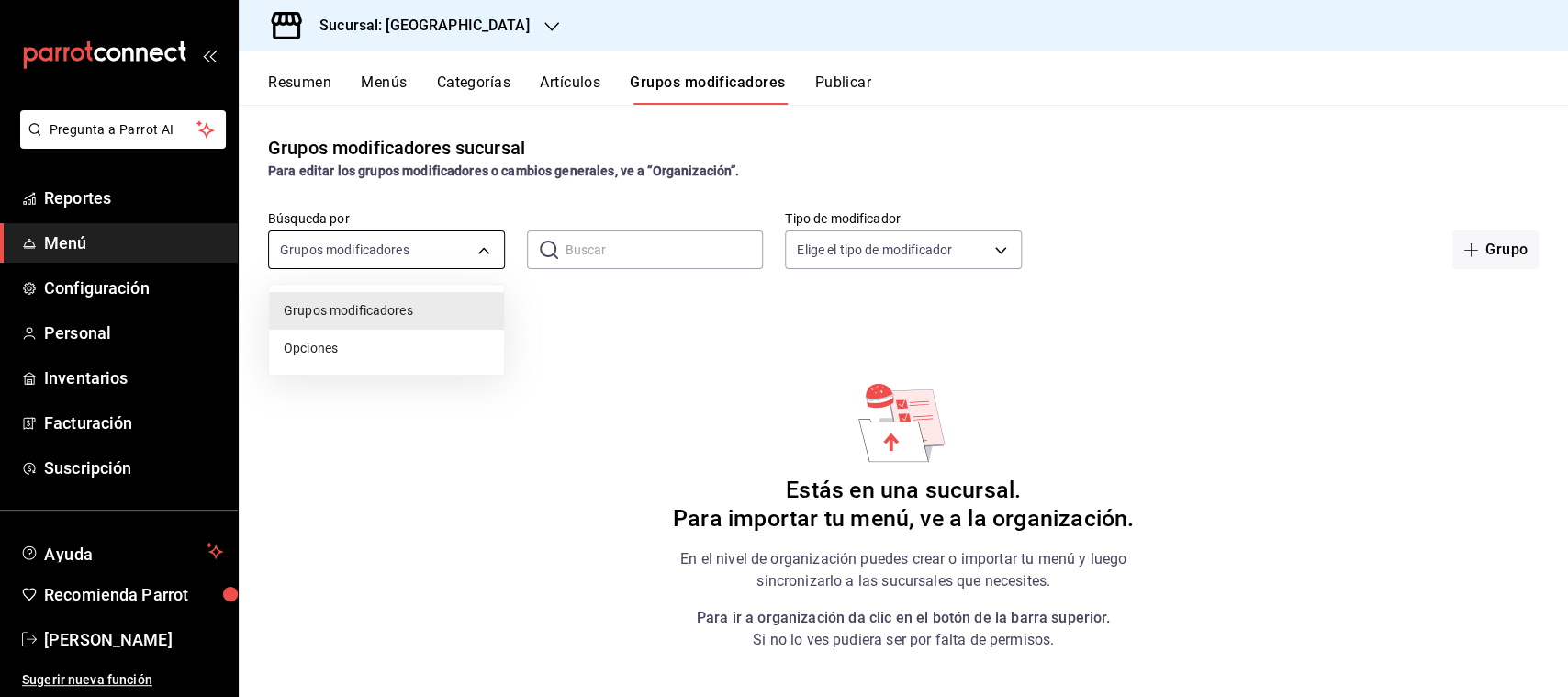
click at [465, 247] on body "Pregunta a Parrot AI Reportes Menú Configuración Personal Inventarios Facturaci…" at bounding box center [784, 348] width 1568 height 697
click at [671, 366] on div at bounding box center [784, 348] width 1568 height 697
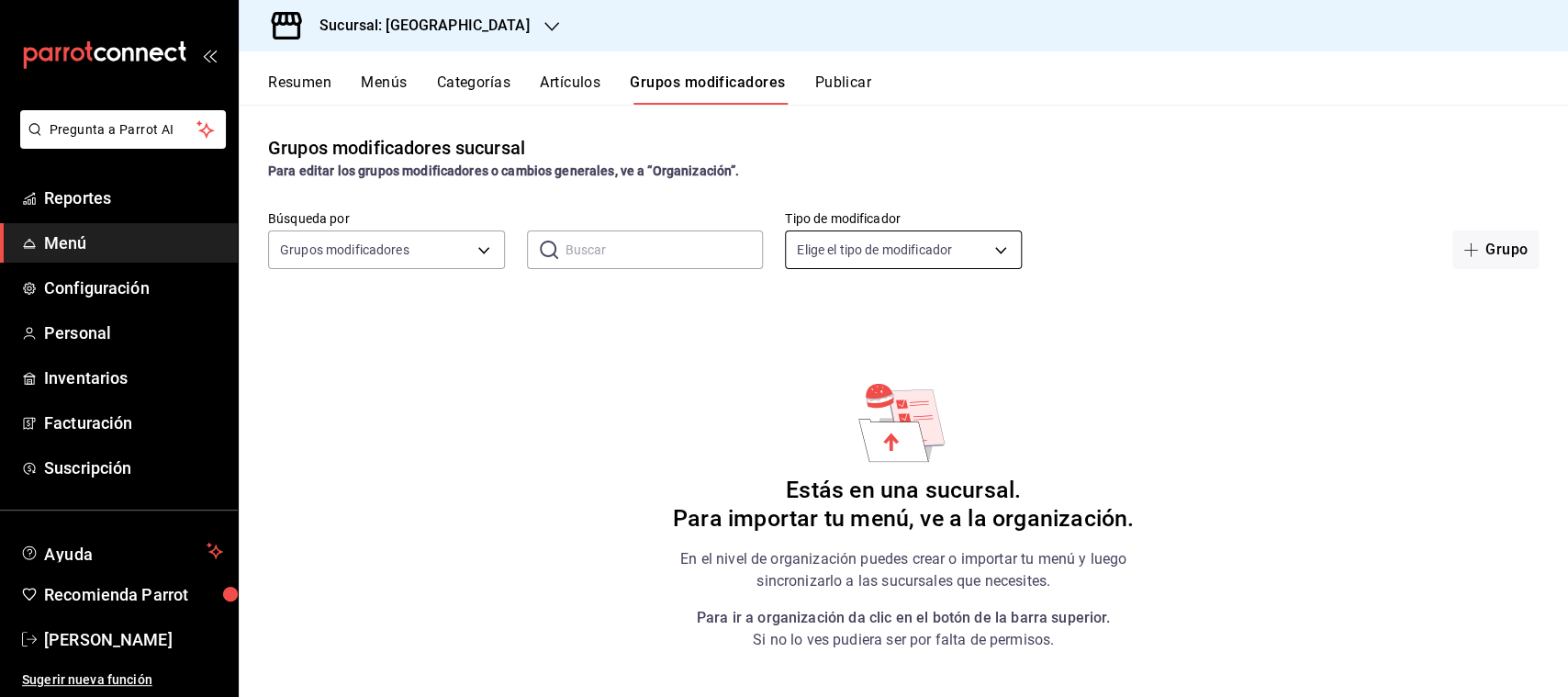
click at [1009, 252] on body "Pregunta a Parrot AI Reportes Menú Configuración Personal Inventarios Facturaci…" at bounding box center [784, 348] width 1568 height 697
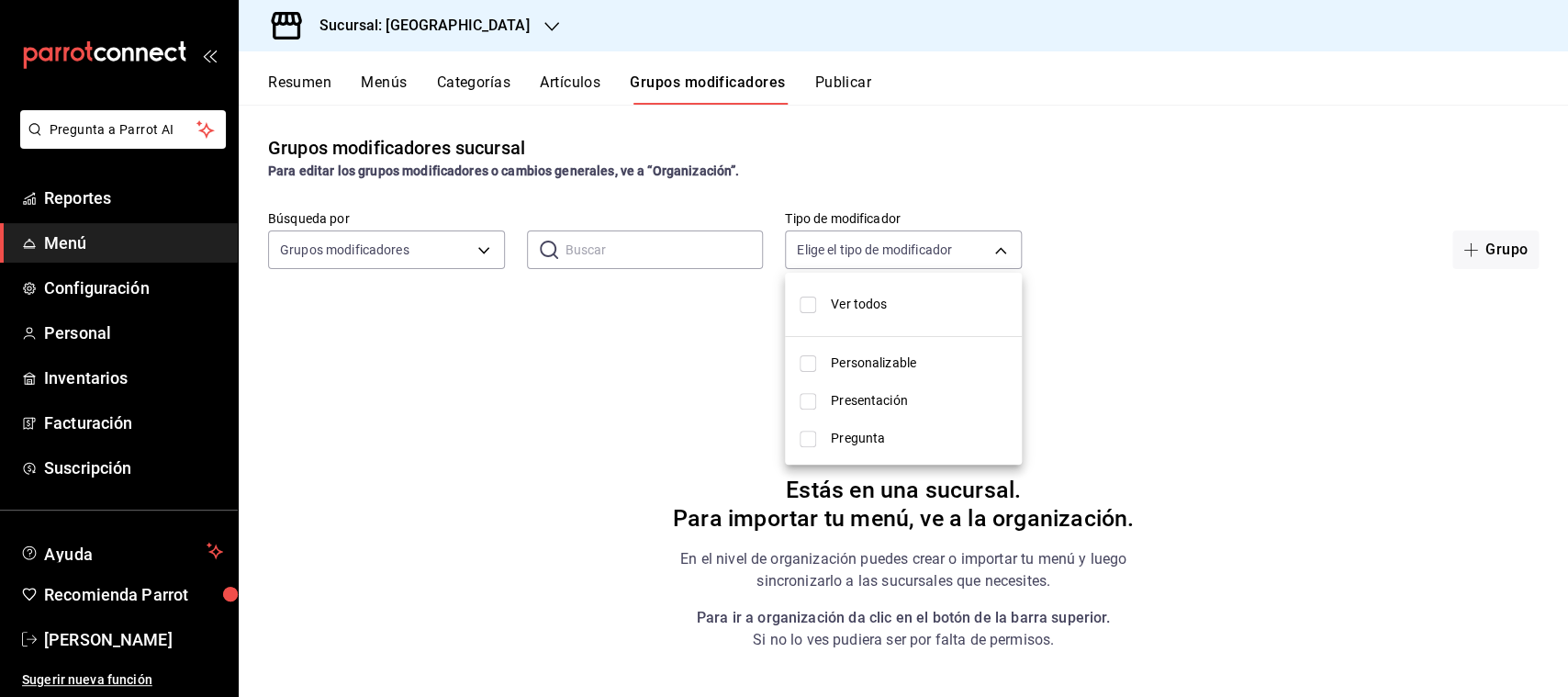
click at [374, 426] on div at bounding box center [784, 348] width 1568 height 697
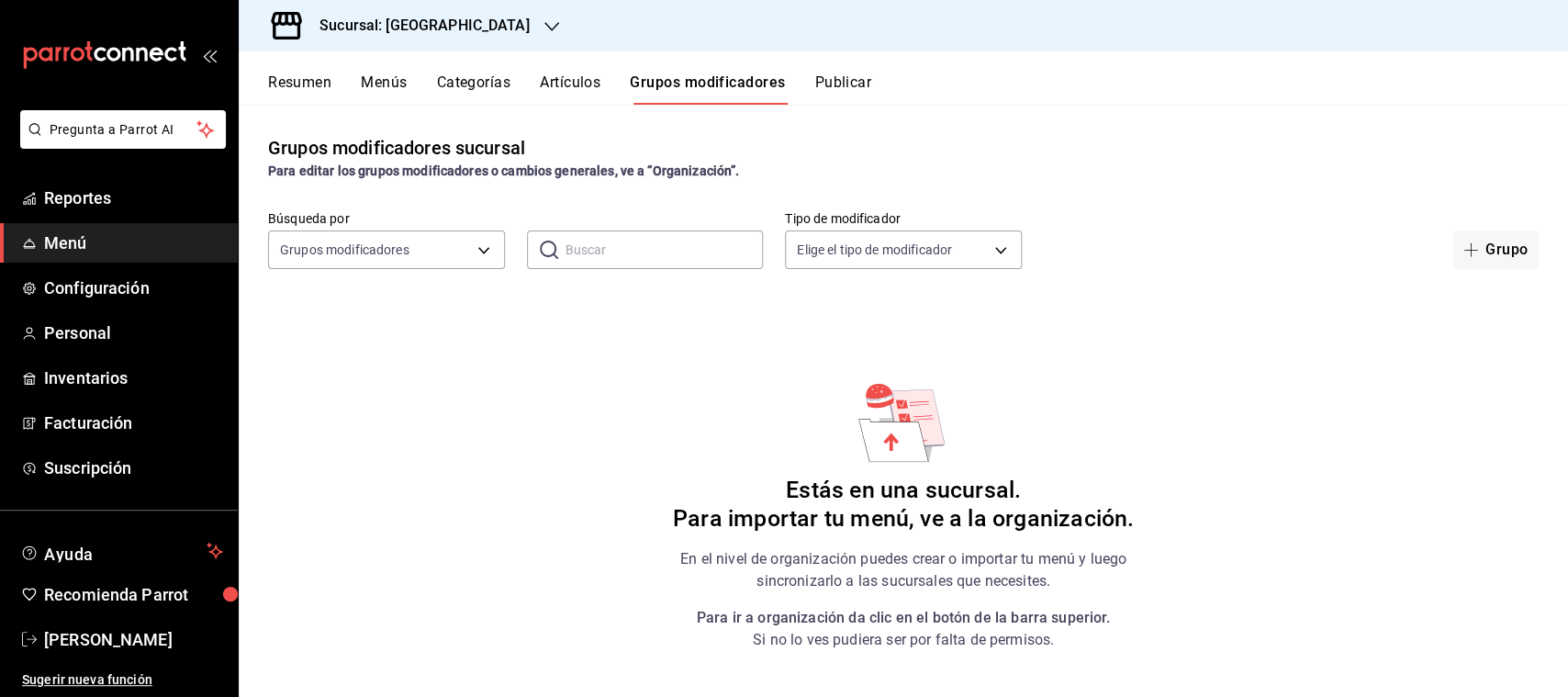
click at [567, 87] on button "Artículos" at bounding box center [569, 89] width 61 height 31
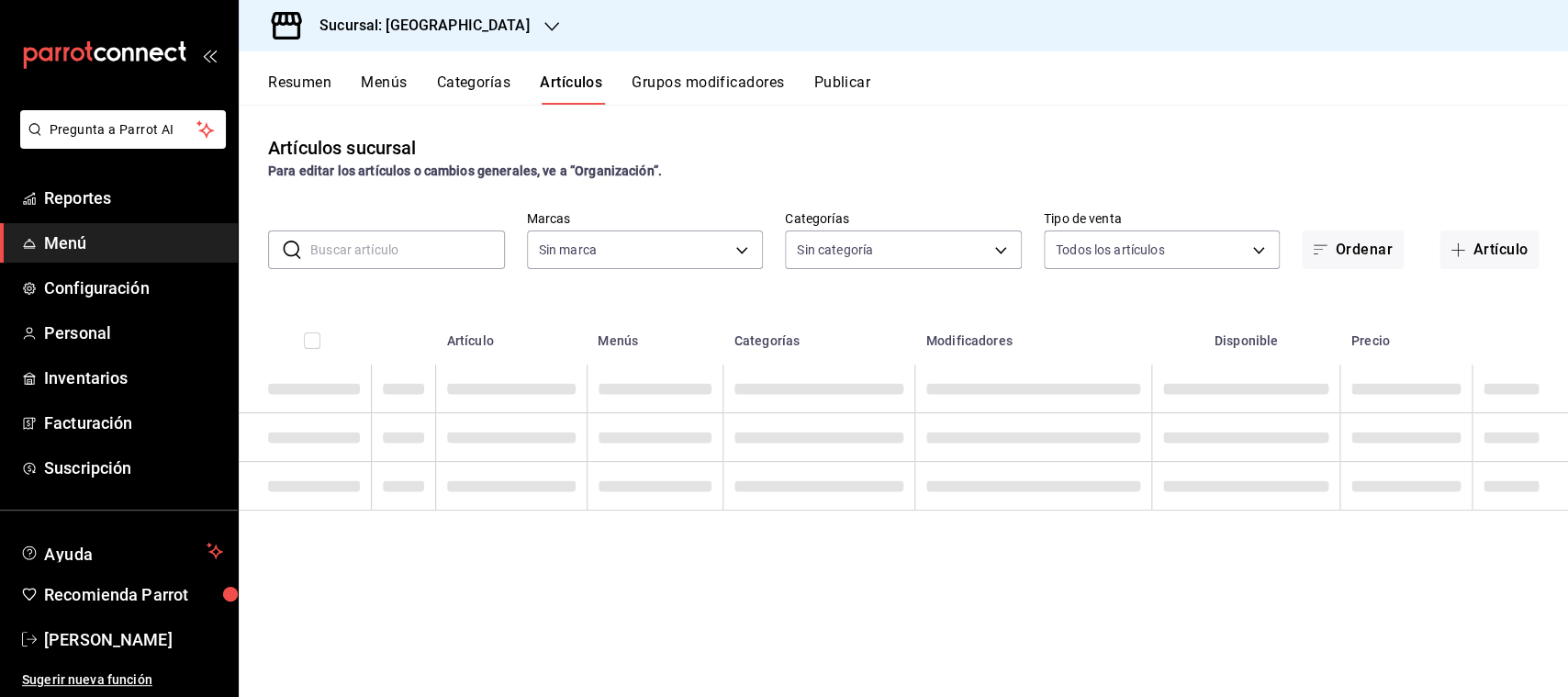
type input "18fd8c13-7b4d-4d51-bca4-54c7162e7755"
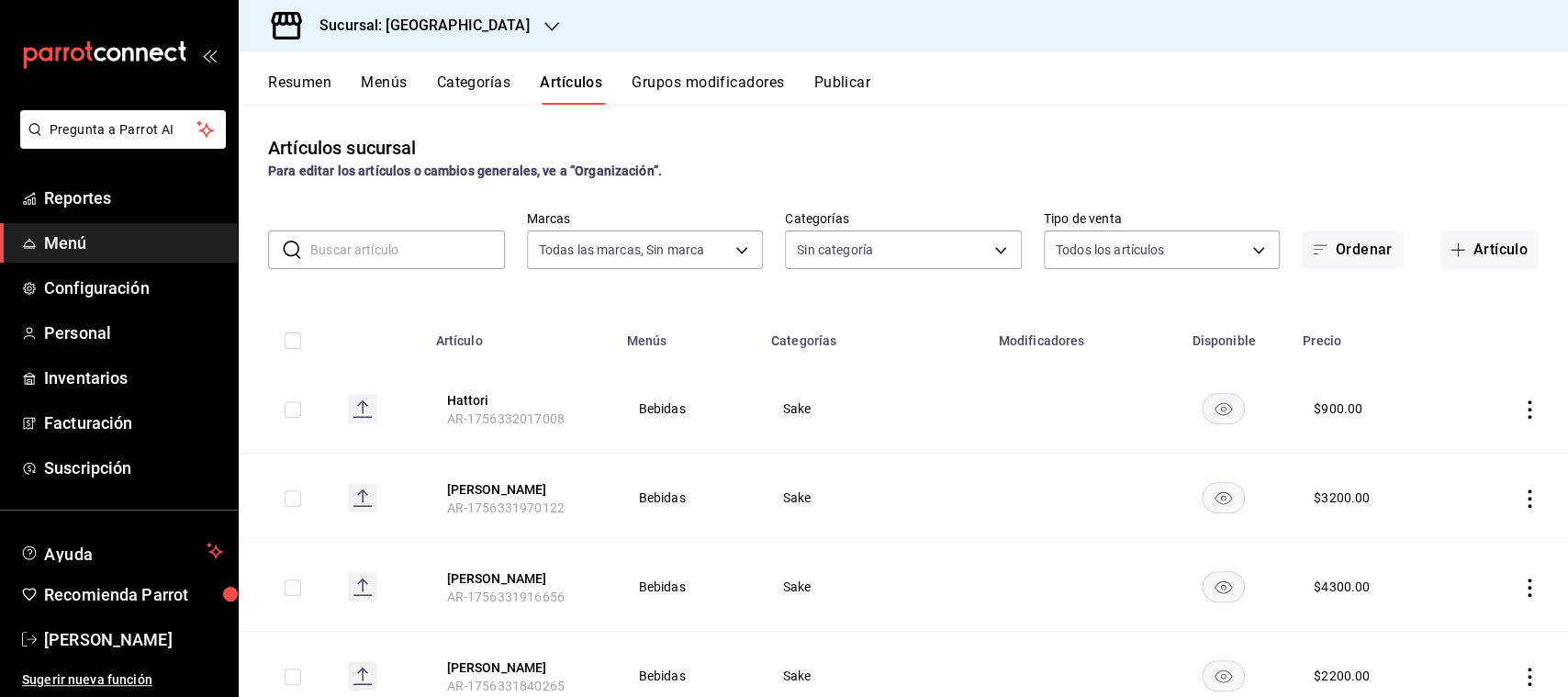
type input "d3aadcfb-9527-4ad9-960e-1a49af6822d5,a7d49338-7f98-4254-bf69-9ba15f2d56f7,7a3dc…"
click at [473, 79] on button "Categorías" at bounding box center [474, 89] width 75 height 31
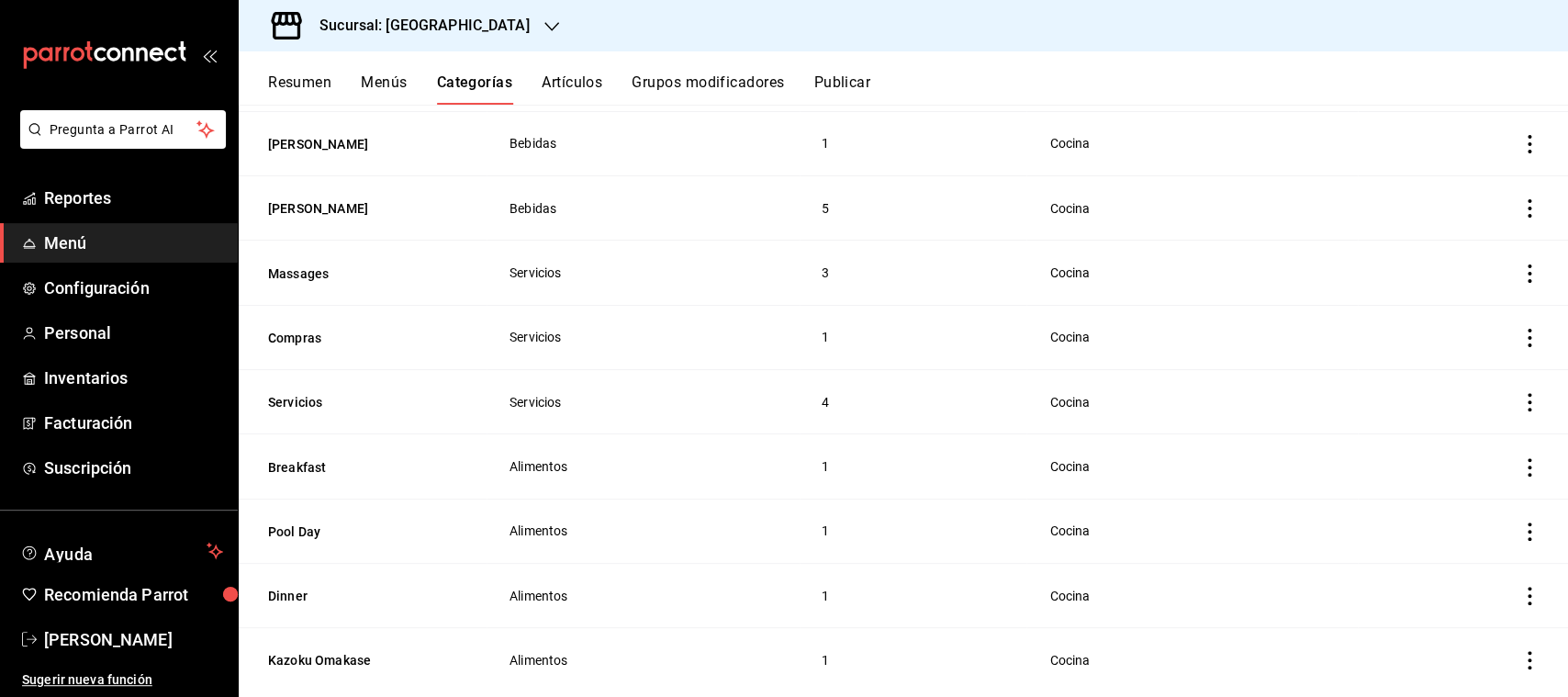
scroll to position [608, 0]
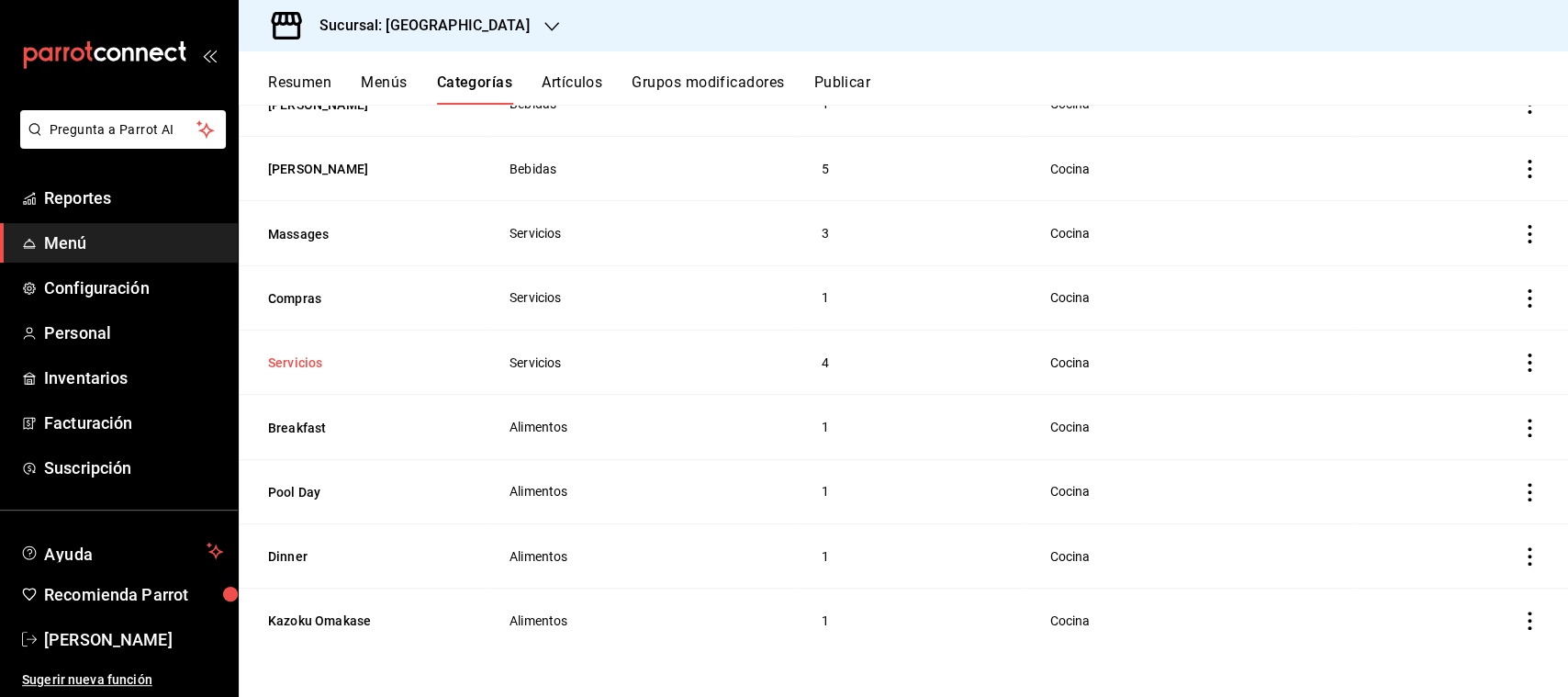
click at [295, 363] on button "Servicios" at bounding box center [359, 362] width 183 height 18
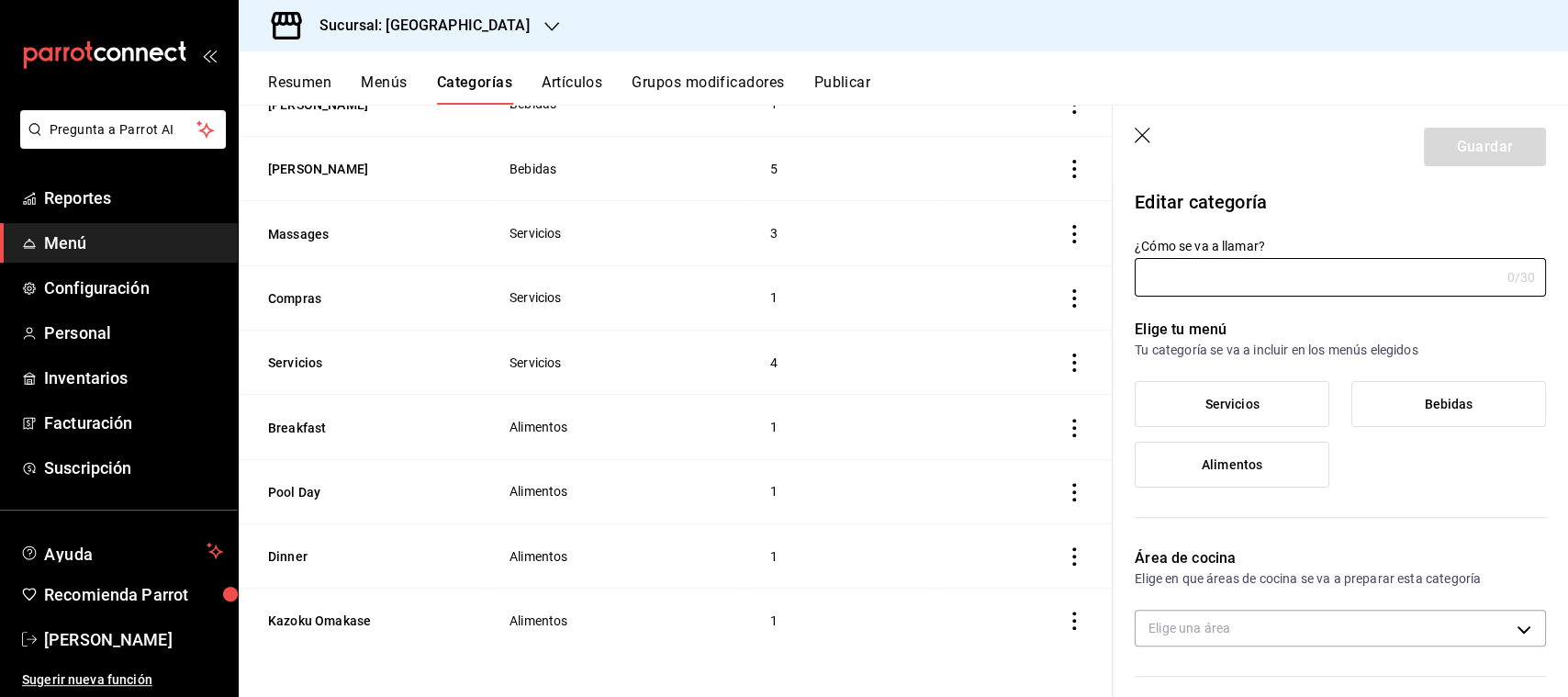
type input "Servicios"
type input "1756247415248"
type input "537313b1-d8fc-4523-afdb-479d4e6ee79a"
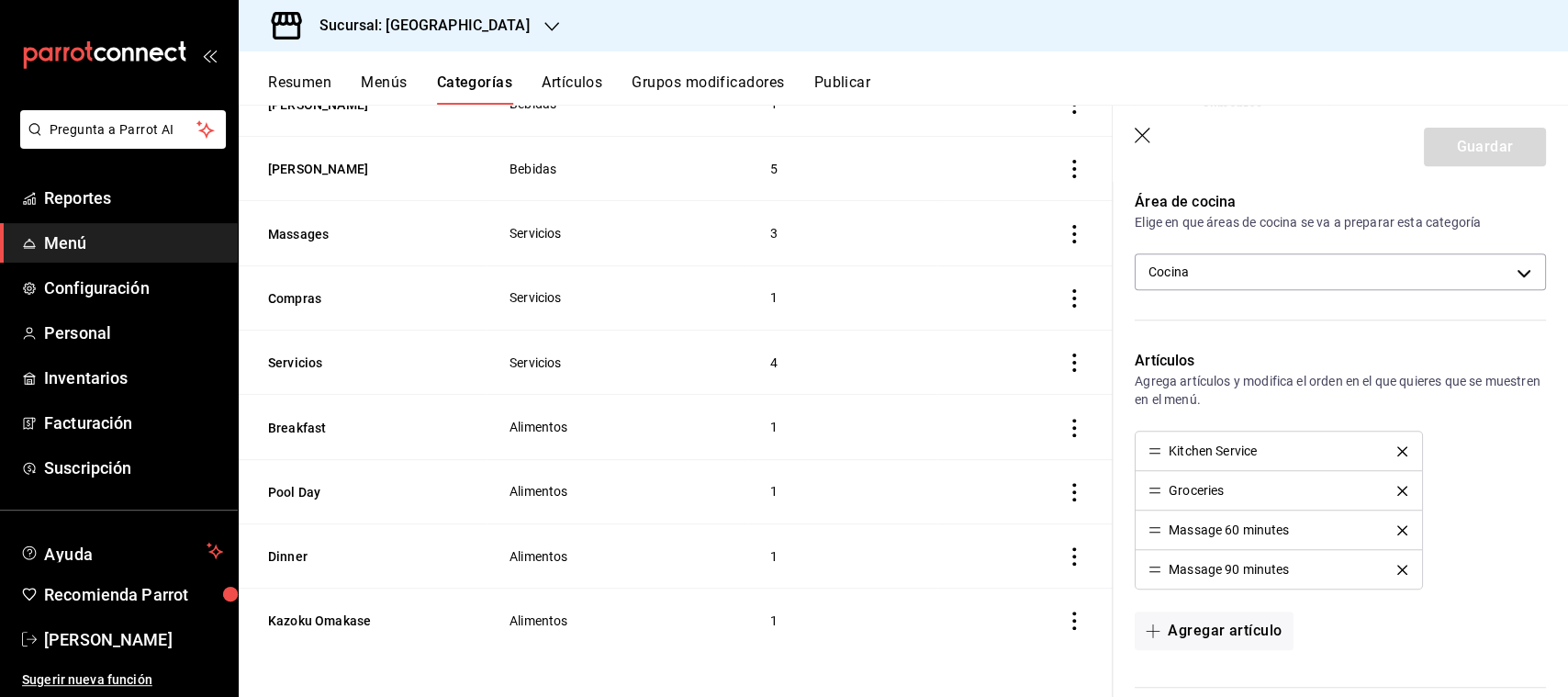
scroll to position [385, 0]
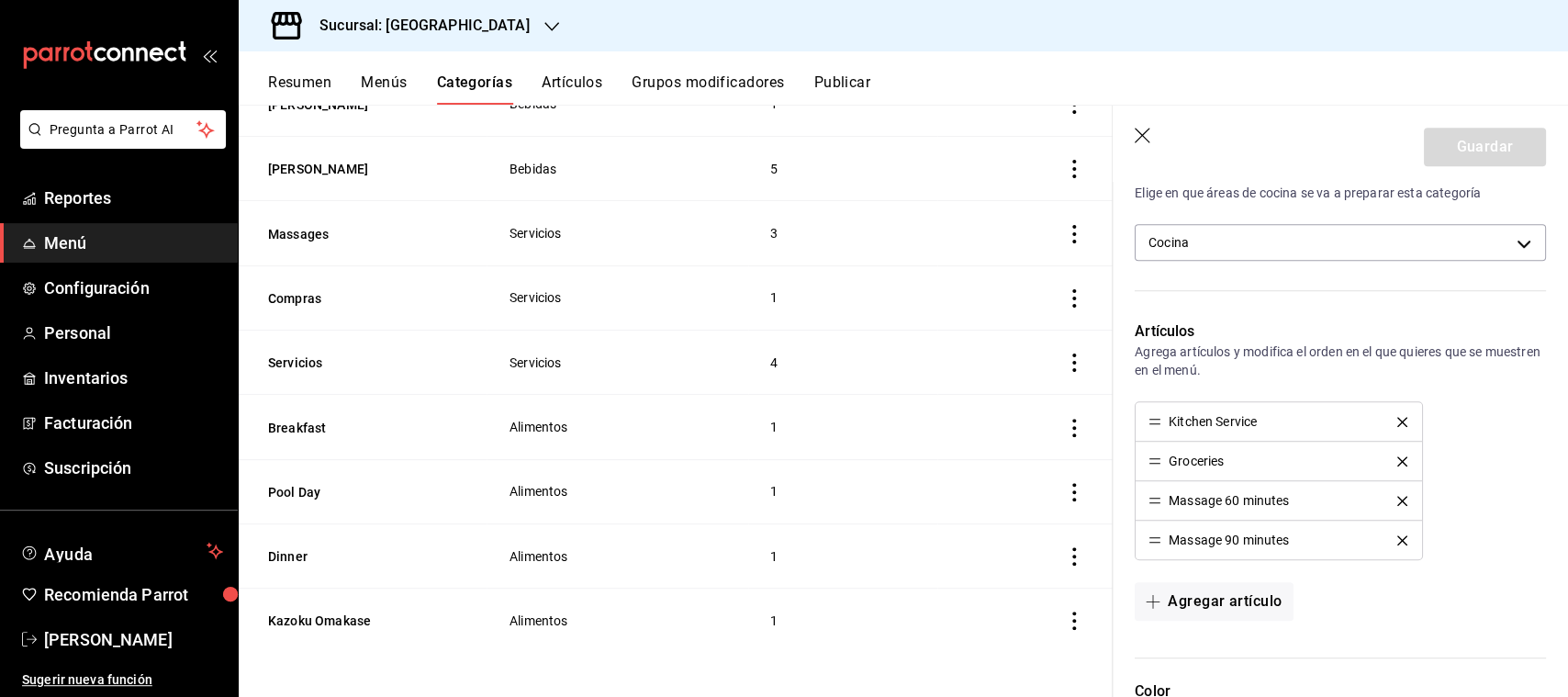
click at [1404, 502] on icon "delete" at bounding box center [1403, 501] width 10 height 10
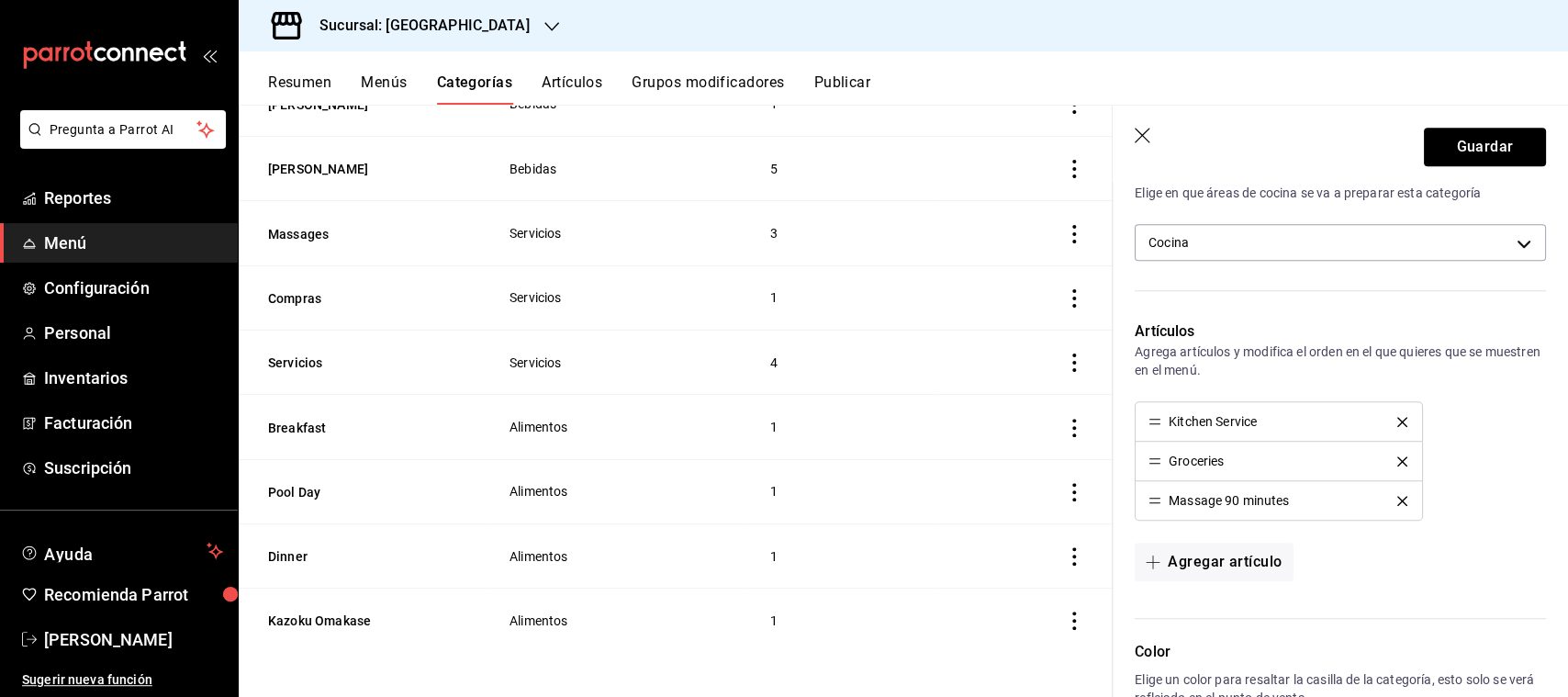
click at [1400, 502] on icon "delete" at bounding box center [1403, 501] width 10 height 10
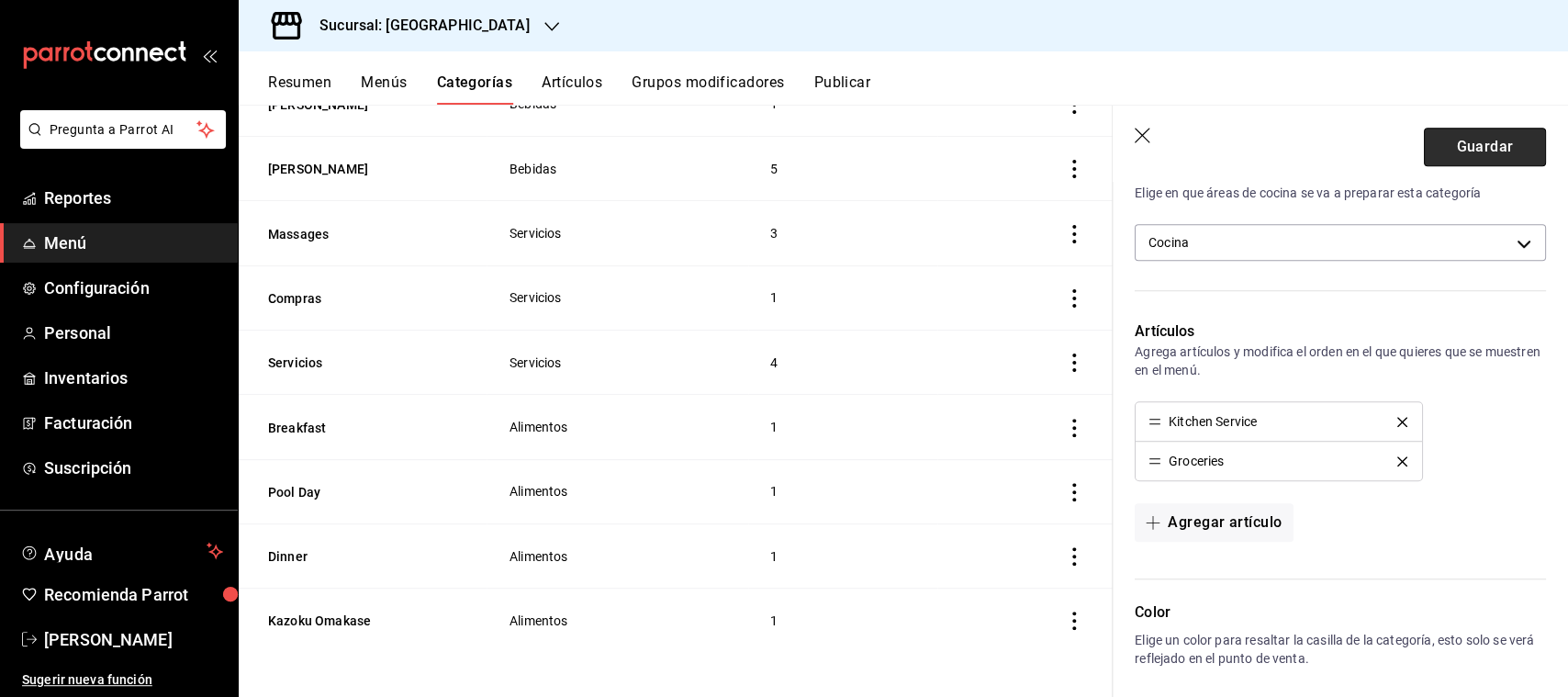
click at [1487, 143] on button "Guardar" at bounding box center [1484, 146] width 122 height 39
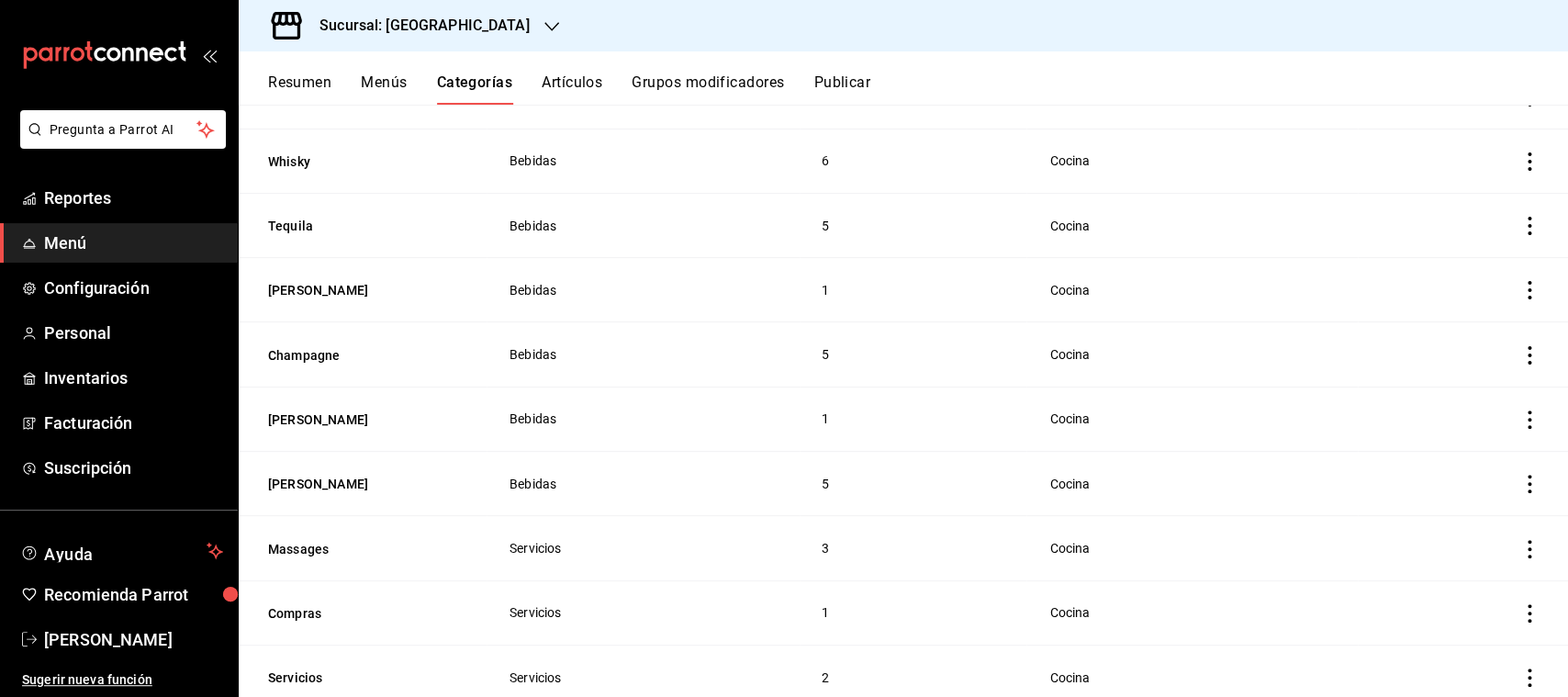
scroll to position [608, 0]
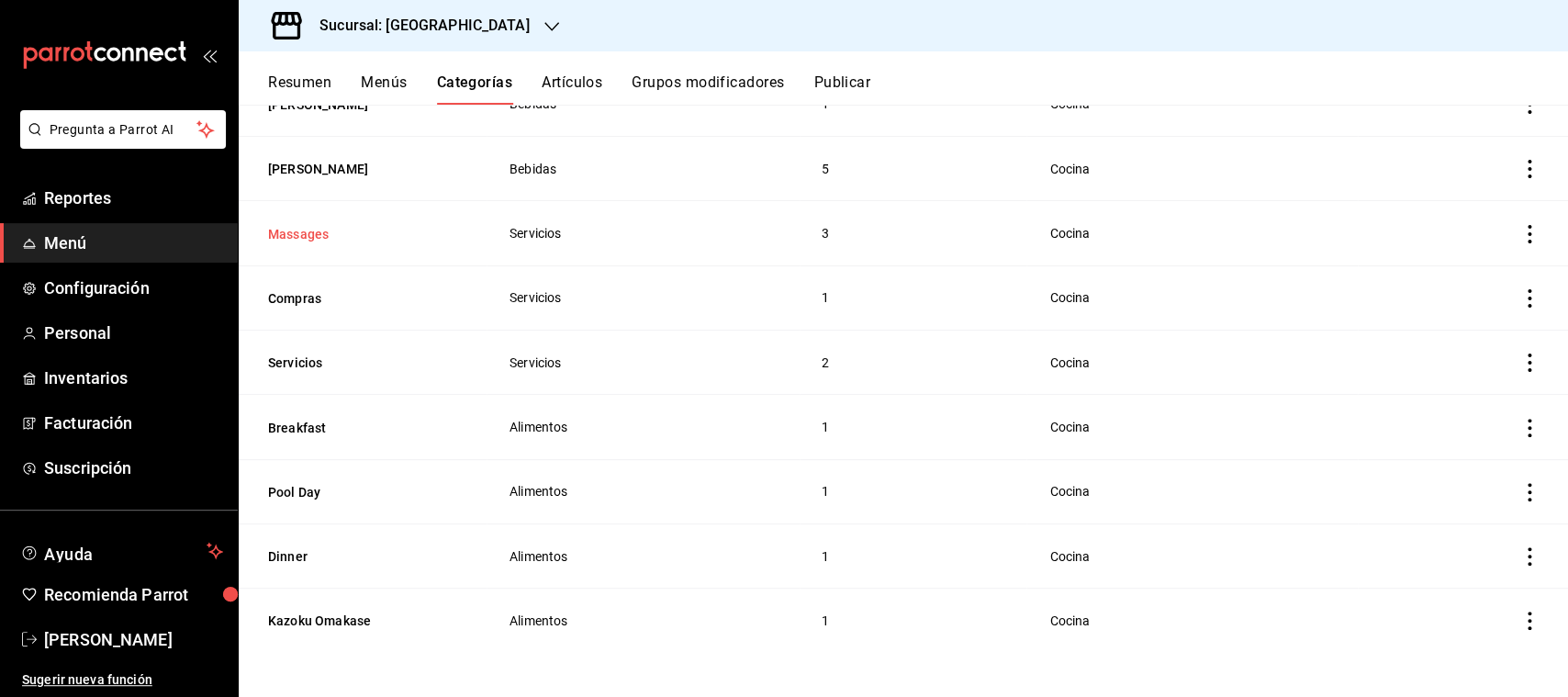
click at [295, 240] on button "Massages" at bounding box center [359, 234] width 183 height 18
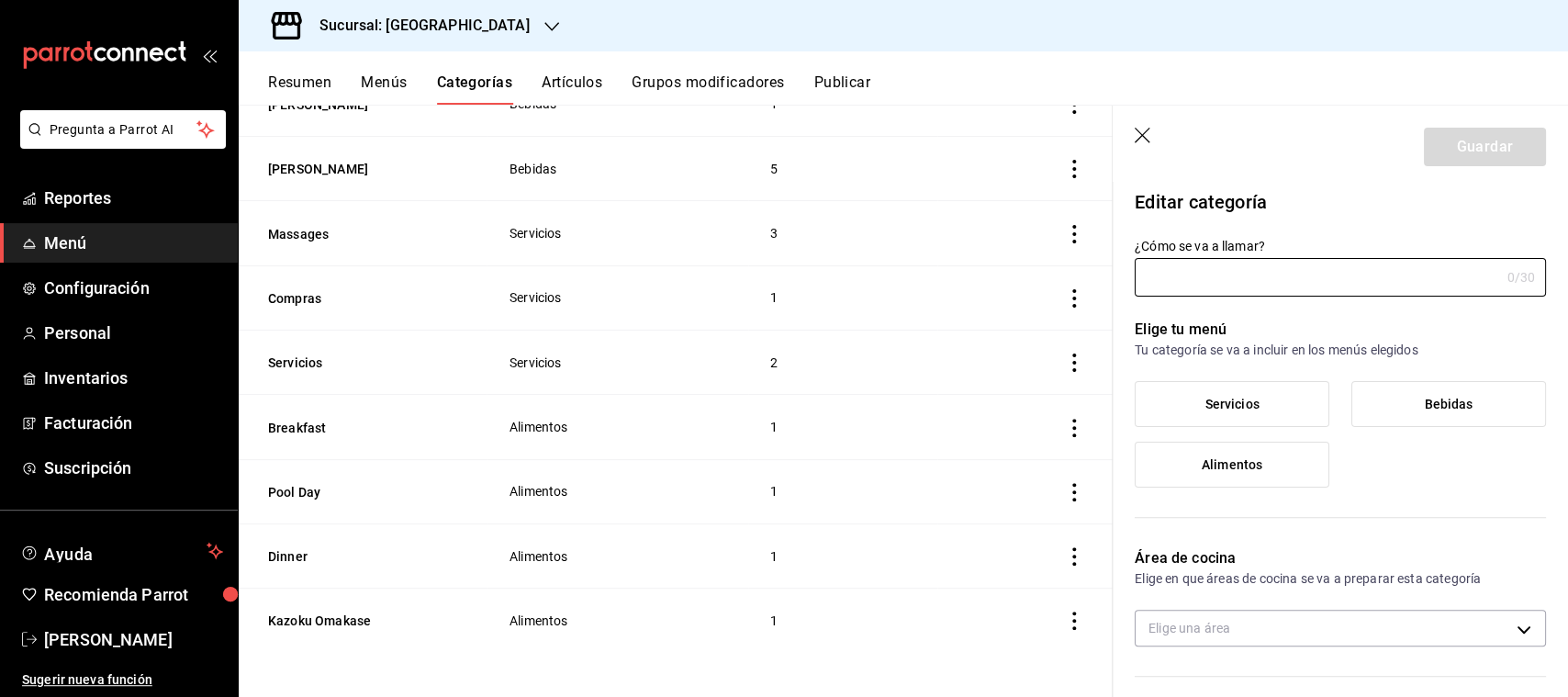
type input "Massages"
type input "1756274405703"
type input "537313b1-d8fc-4523-afdb-479d4e6ee79a"
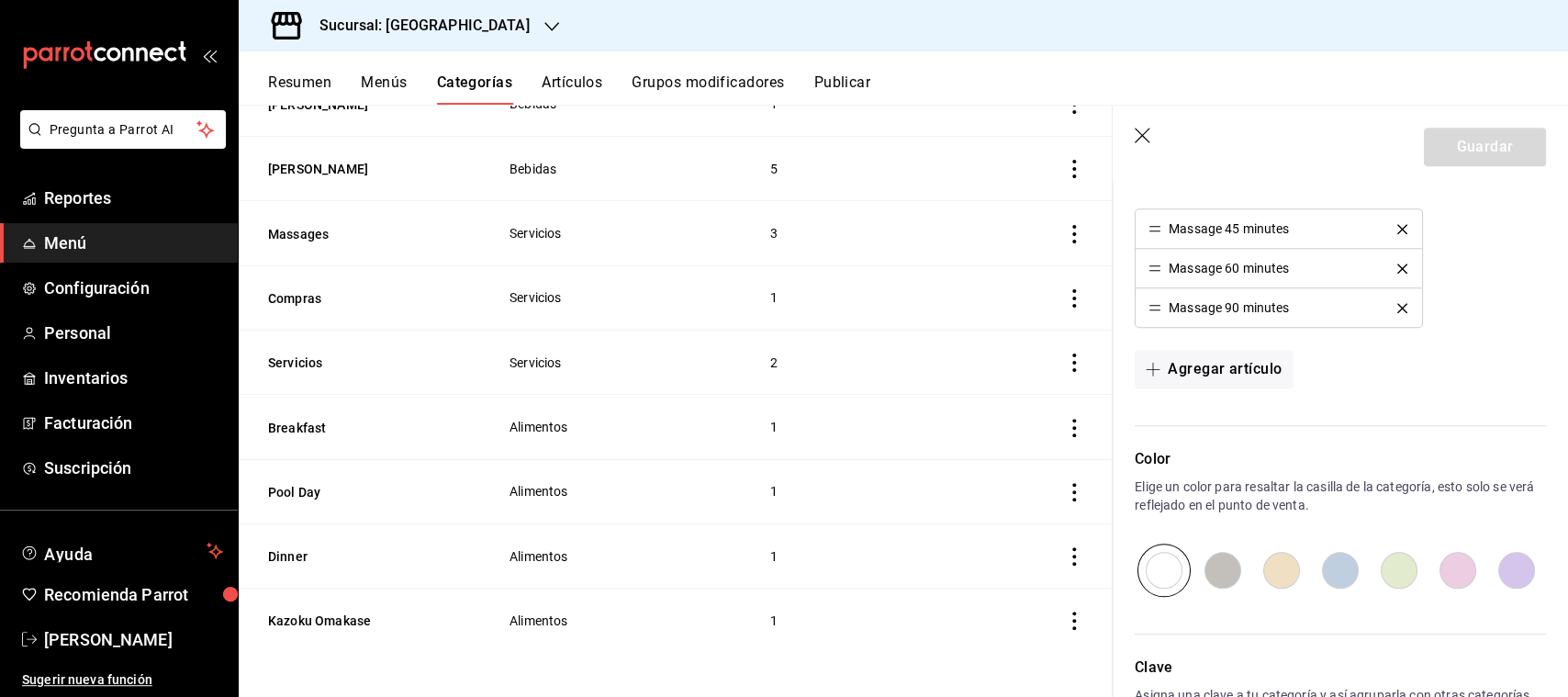
scroll to position [482, 0]
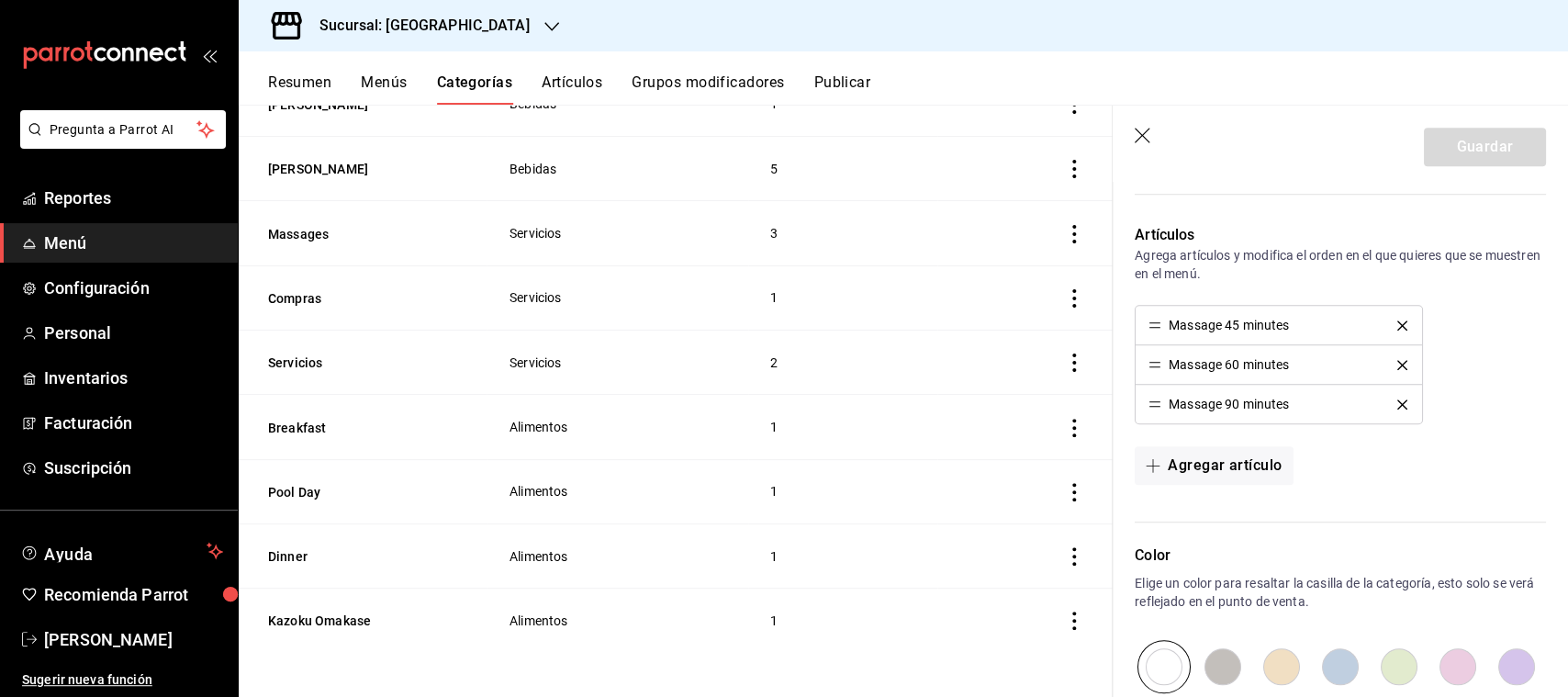
click at [601, 84] on button "Artículos" at bounding box center [571, 89] width 61 height 31
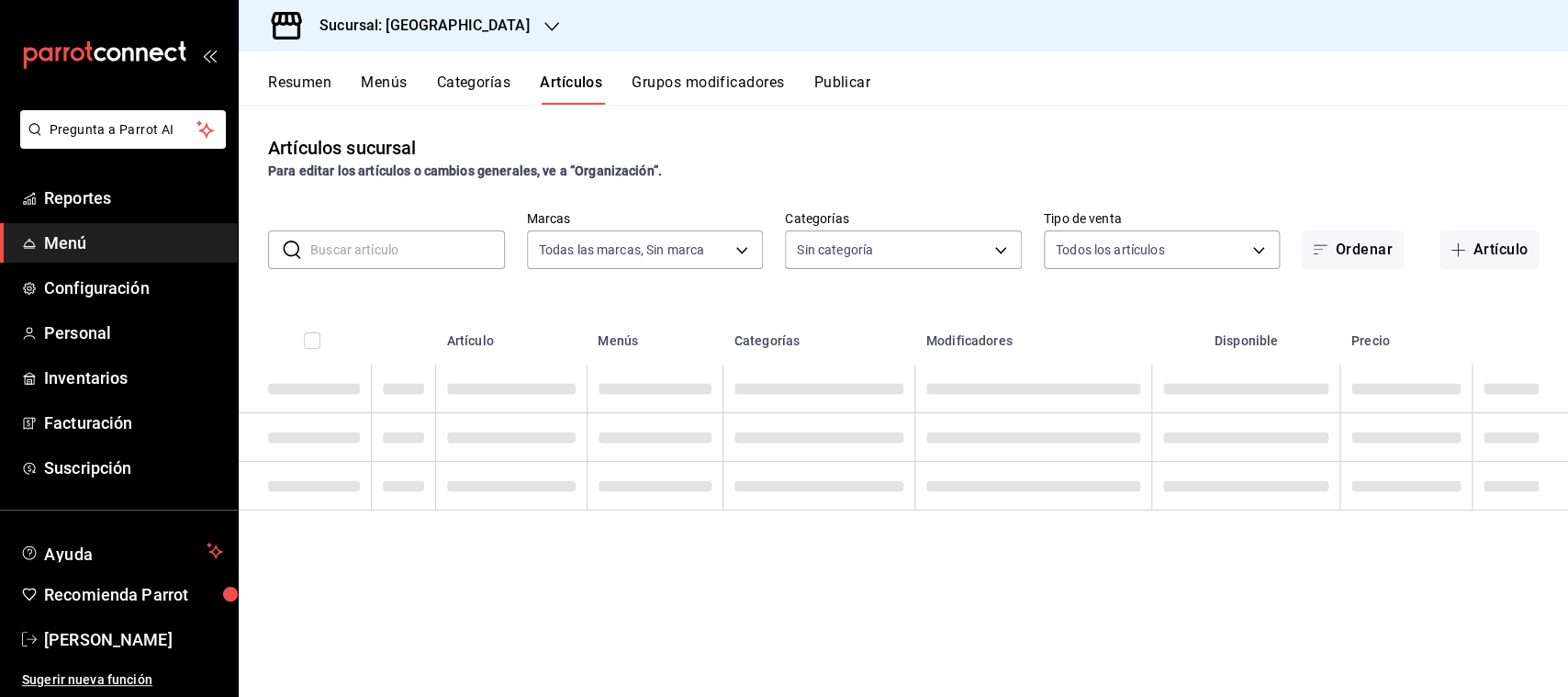
type input "18fd8c13-7b4d-4d51-bca4-54c7162e7755"
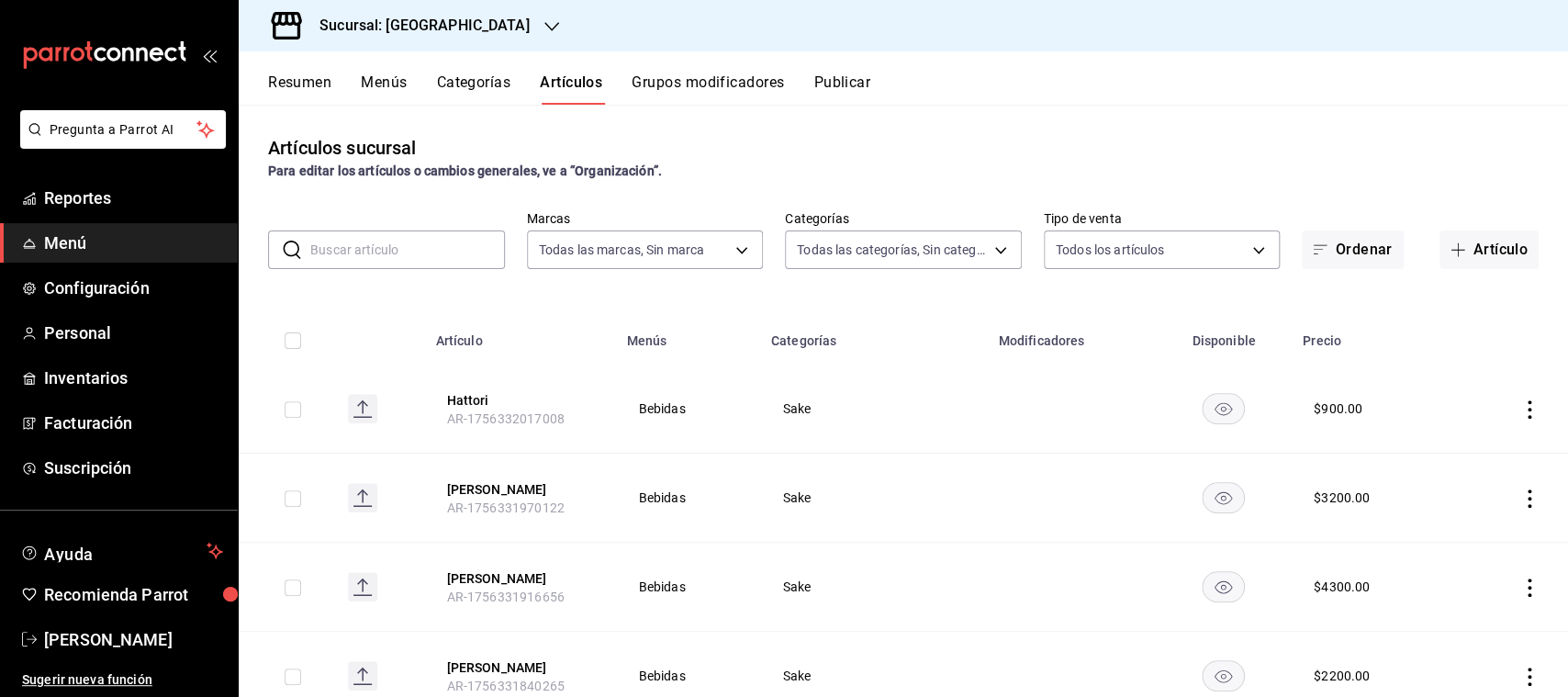
type input "d3aadcfb-9527-4ad9-960e-1a49af6822d5,a7d49338-7f98-4254-bf69-9ba15f2d56f7,7a3dc…"
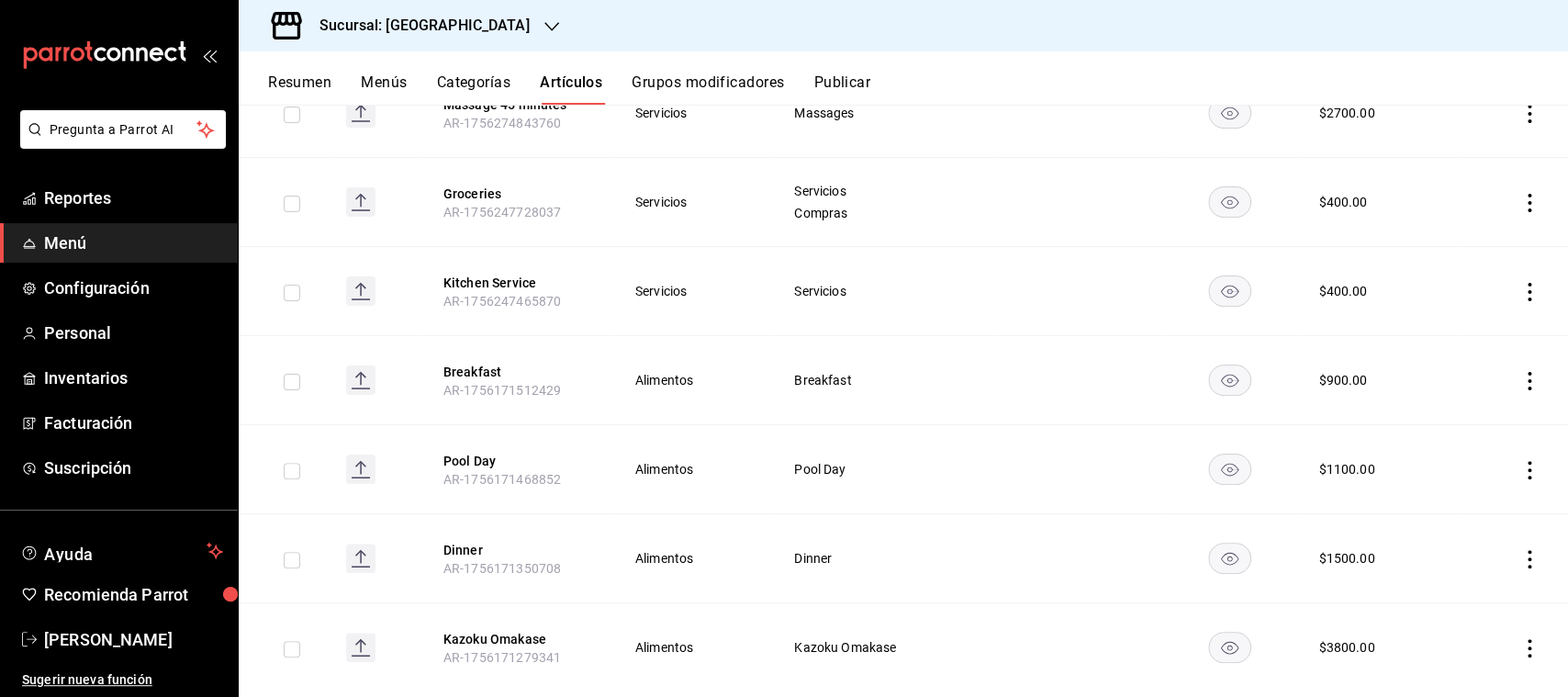
scroll to position [3075, 0]
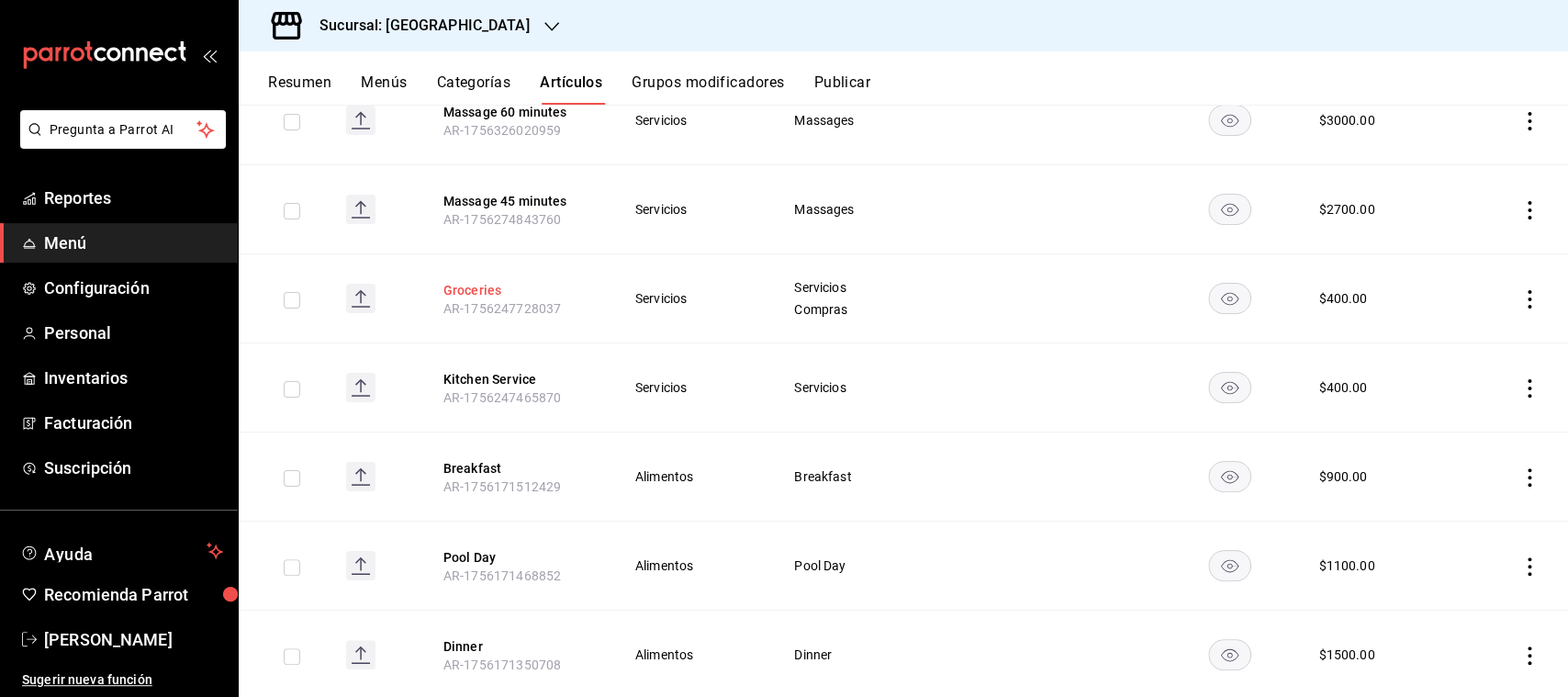
click at [482, 281] on button "Groceries" at bounding box center [517, 290] width 147 height 18
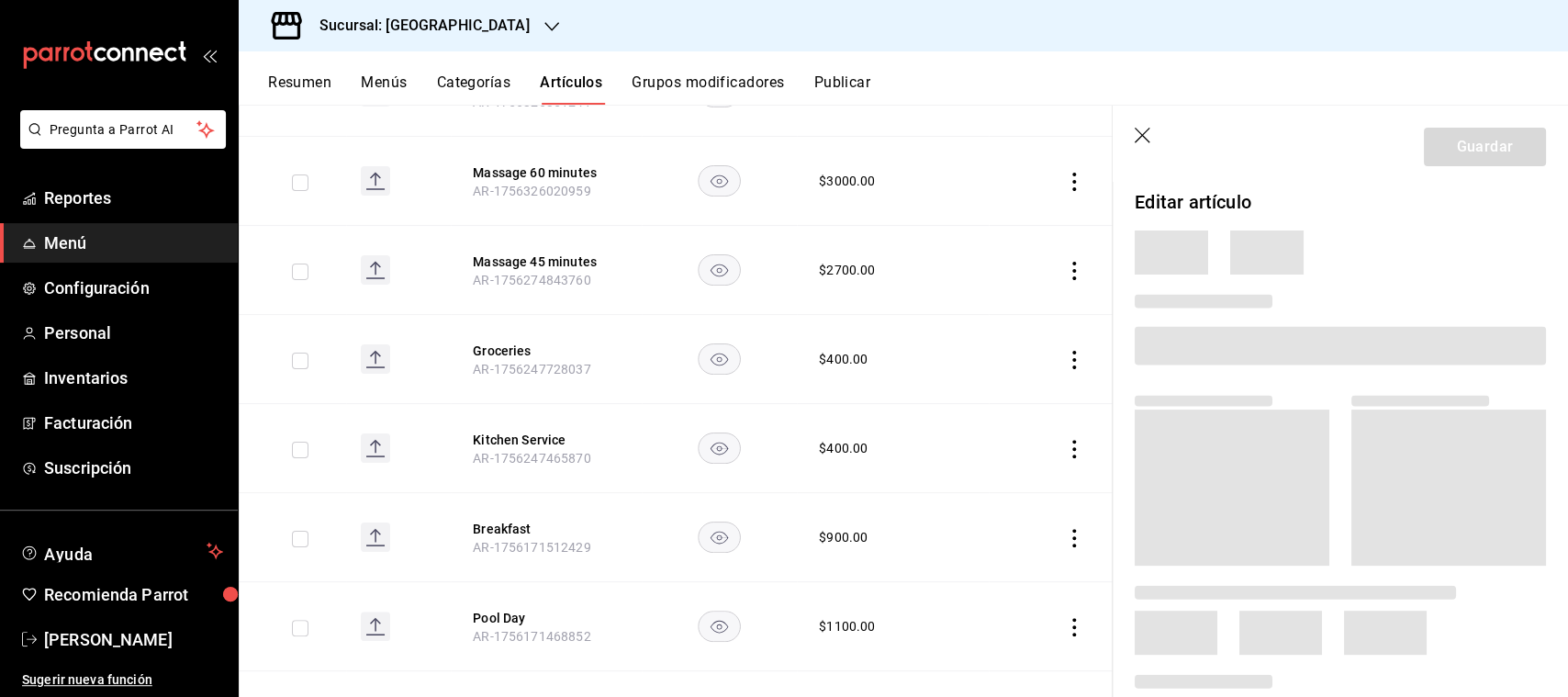
scroll to position [3136, 0]
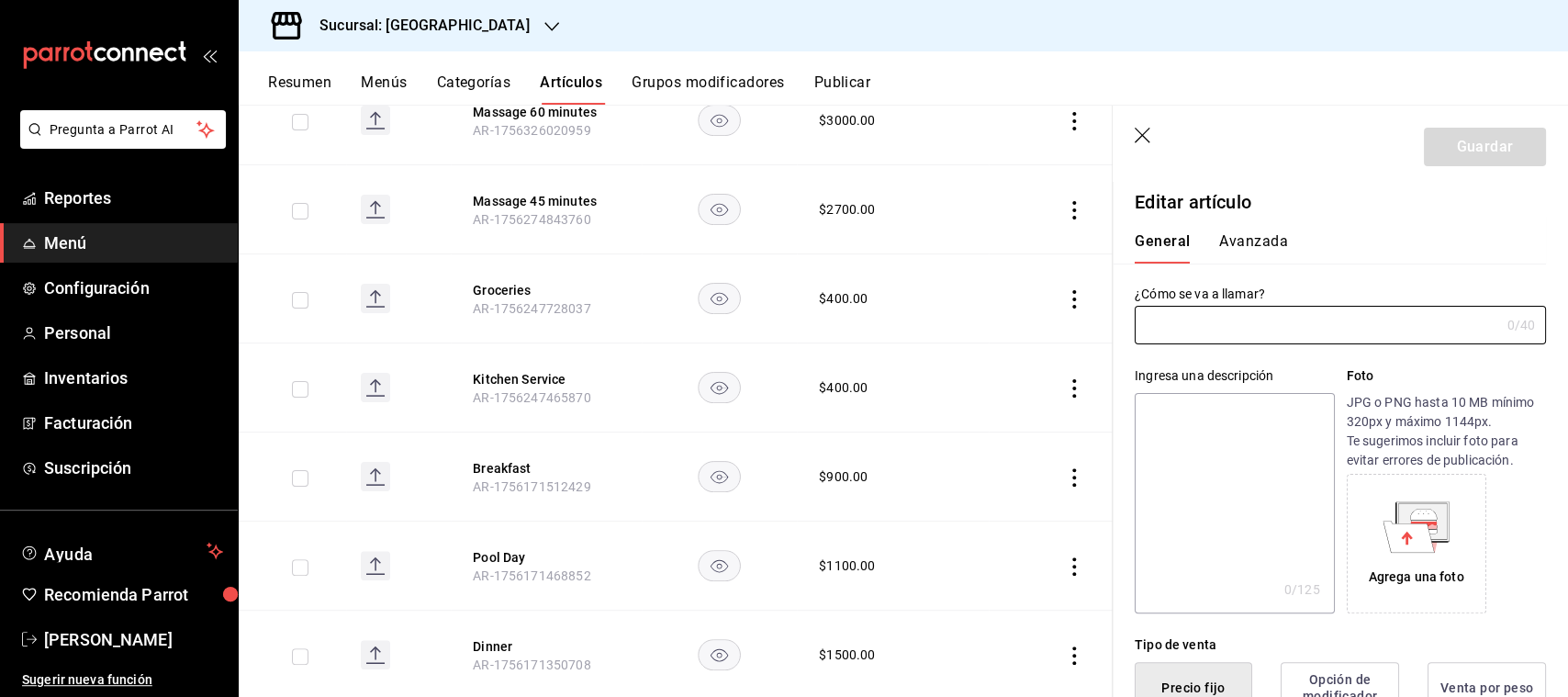
type input "Groceries"
type input "AR-1756247728037"
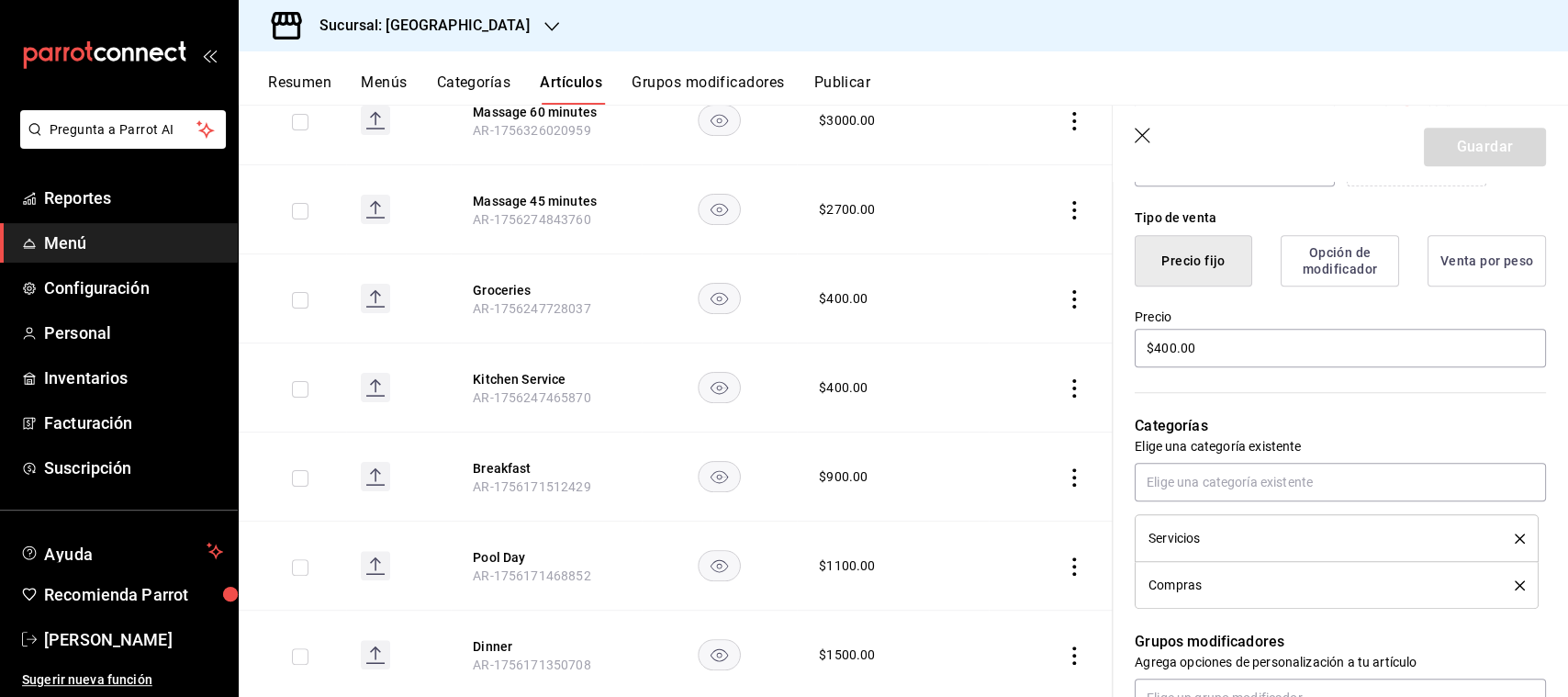
scroll to position [482, 0]
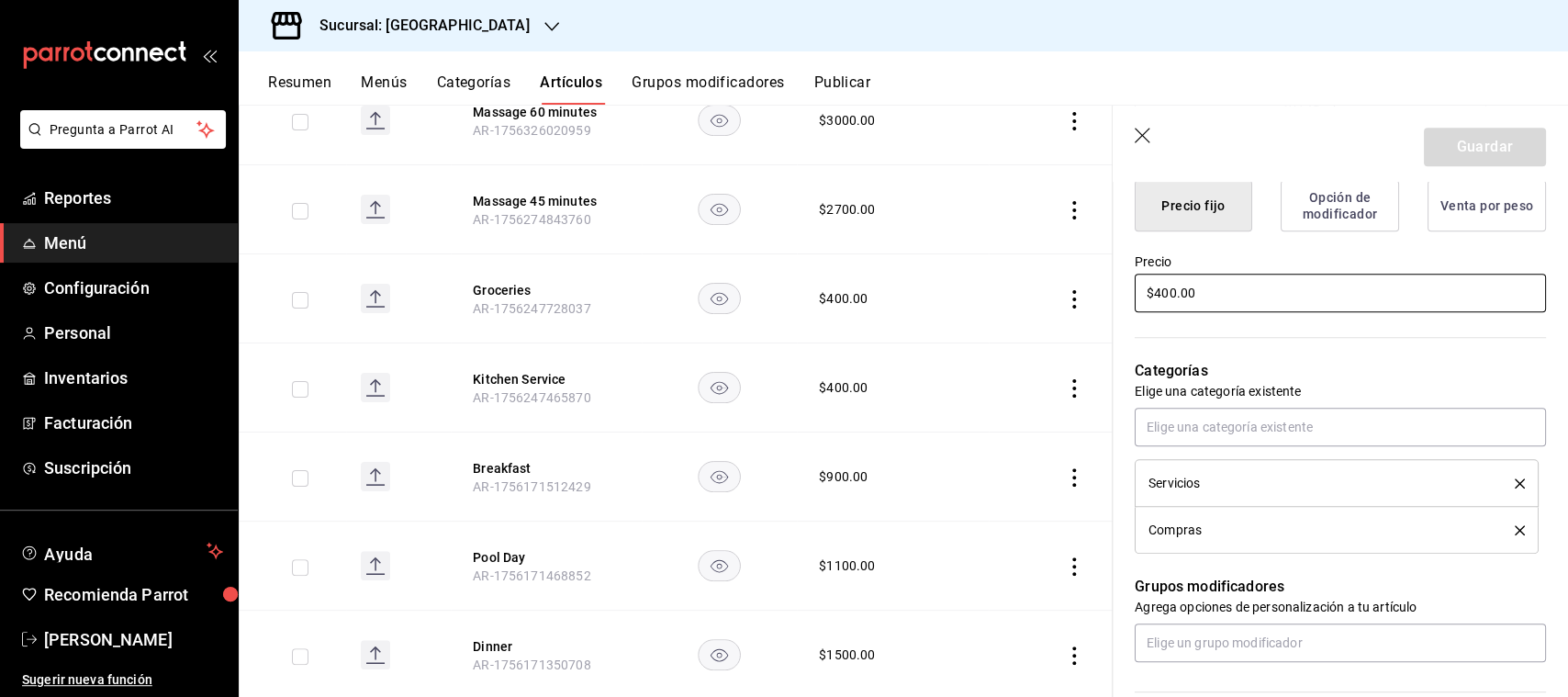
drag, startPoint x: 1176, startPoint y: 298, endPoint x: 1128, endPoint y: 299, distance: 48.0
click at [1135, 299] on input "$400.00" at bounding box center [1340, 293] width 411 height 39
type input "$020.00"
click at [1479, 142] on button "Guardar" at bounding box center [1484, 146] width 122 height 39
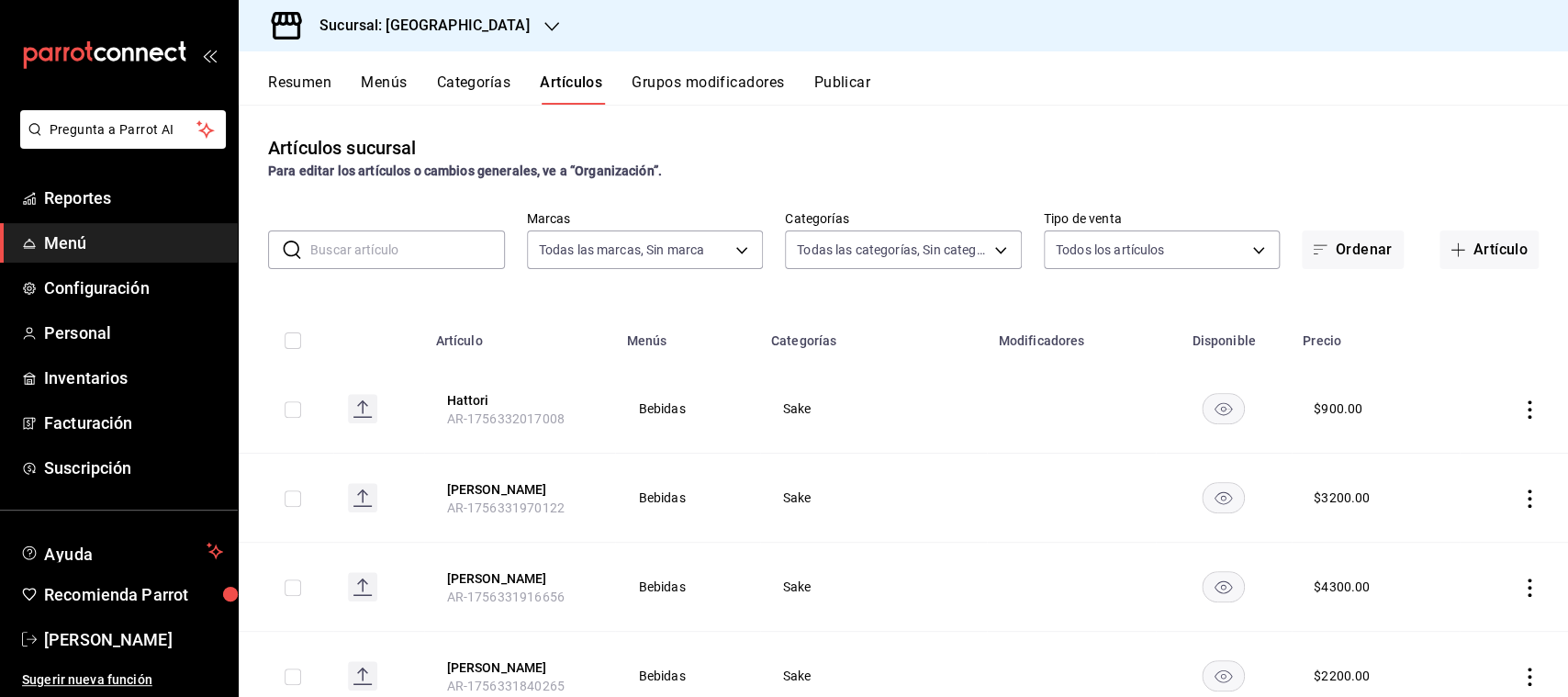
click at [467, 77] on button "Categorías" at bounding box center [474, 89] width 75 height 31
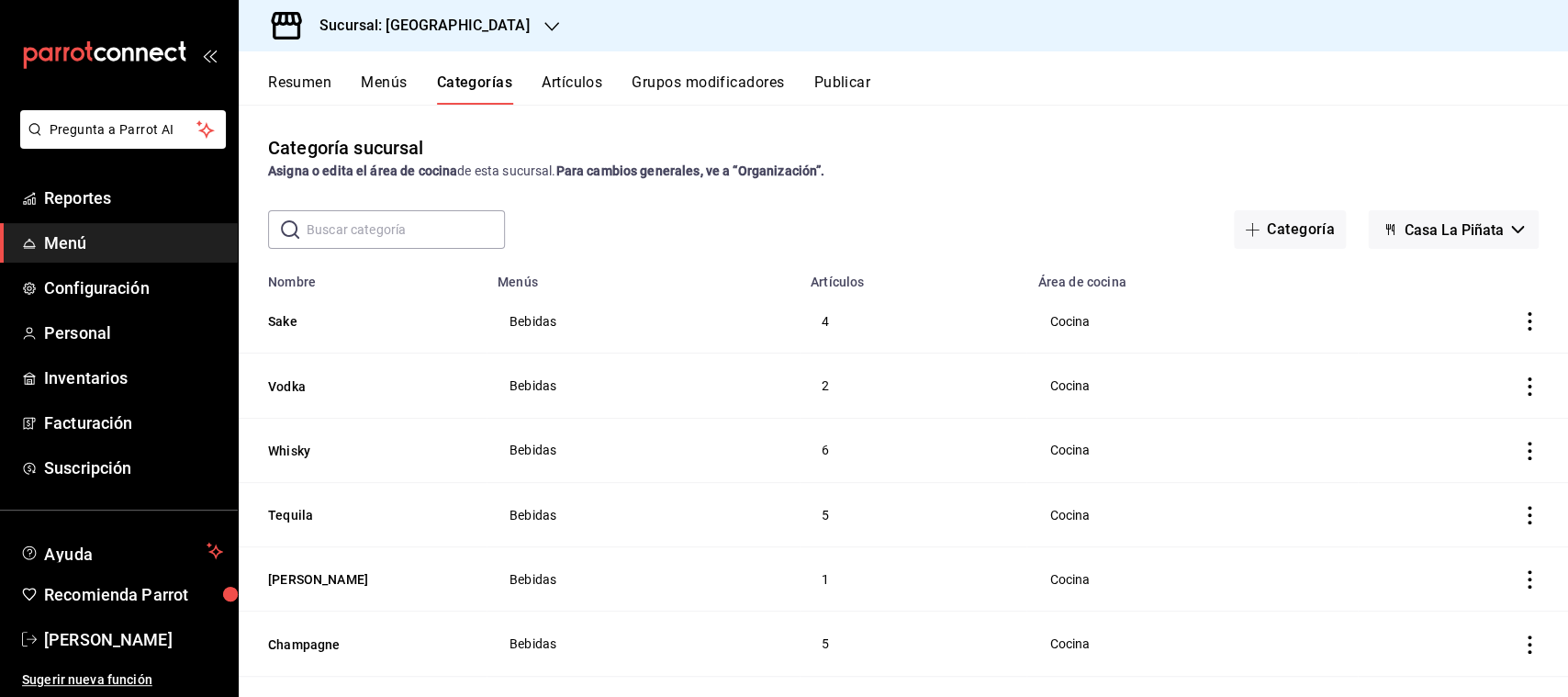
scroll to position [608, 0]
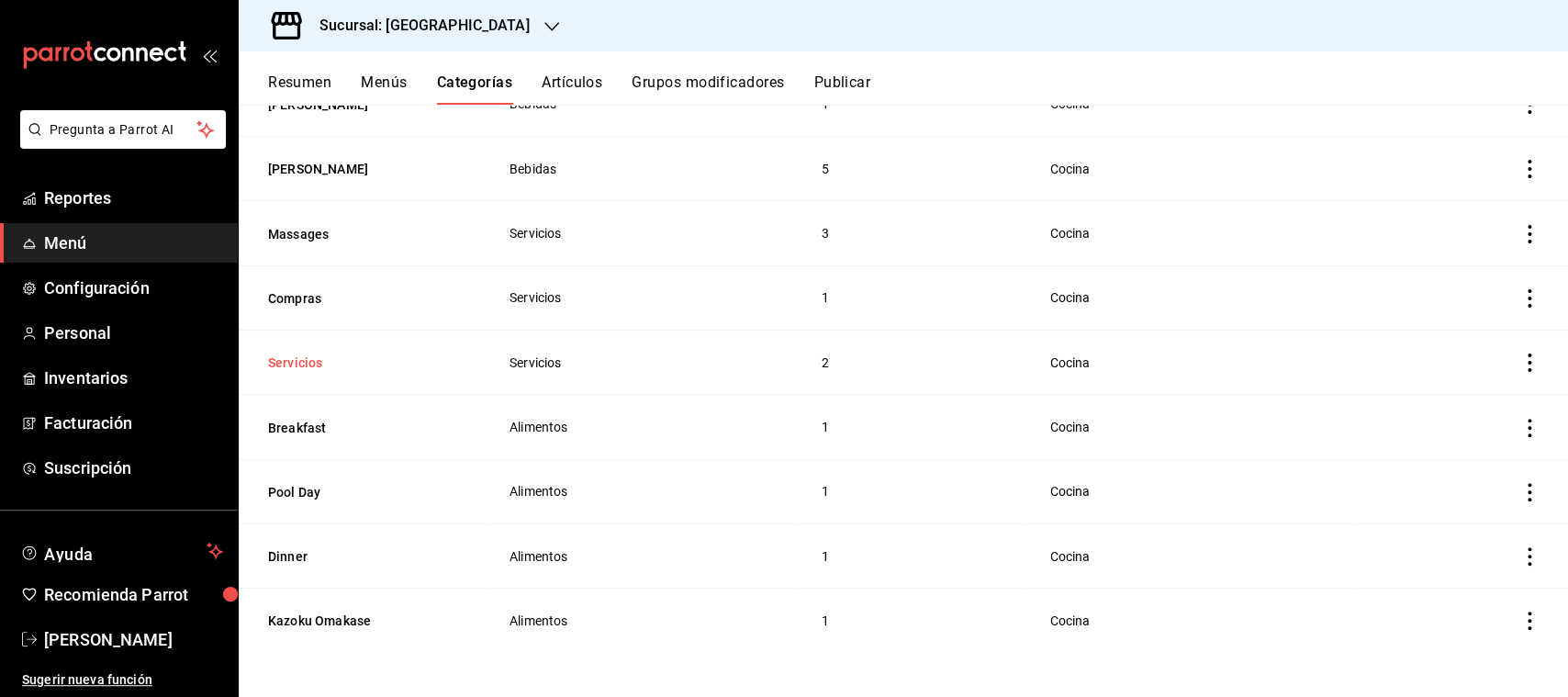
click at [302, 357] on button "Servicios" at bounding box center [359, 362] width 183 height 18
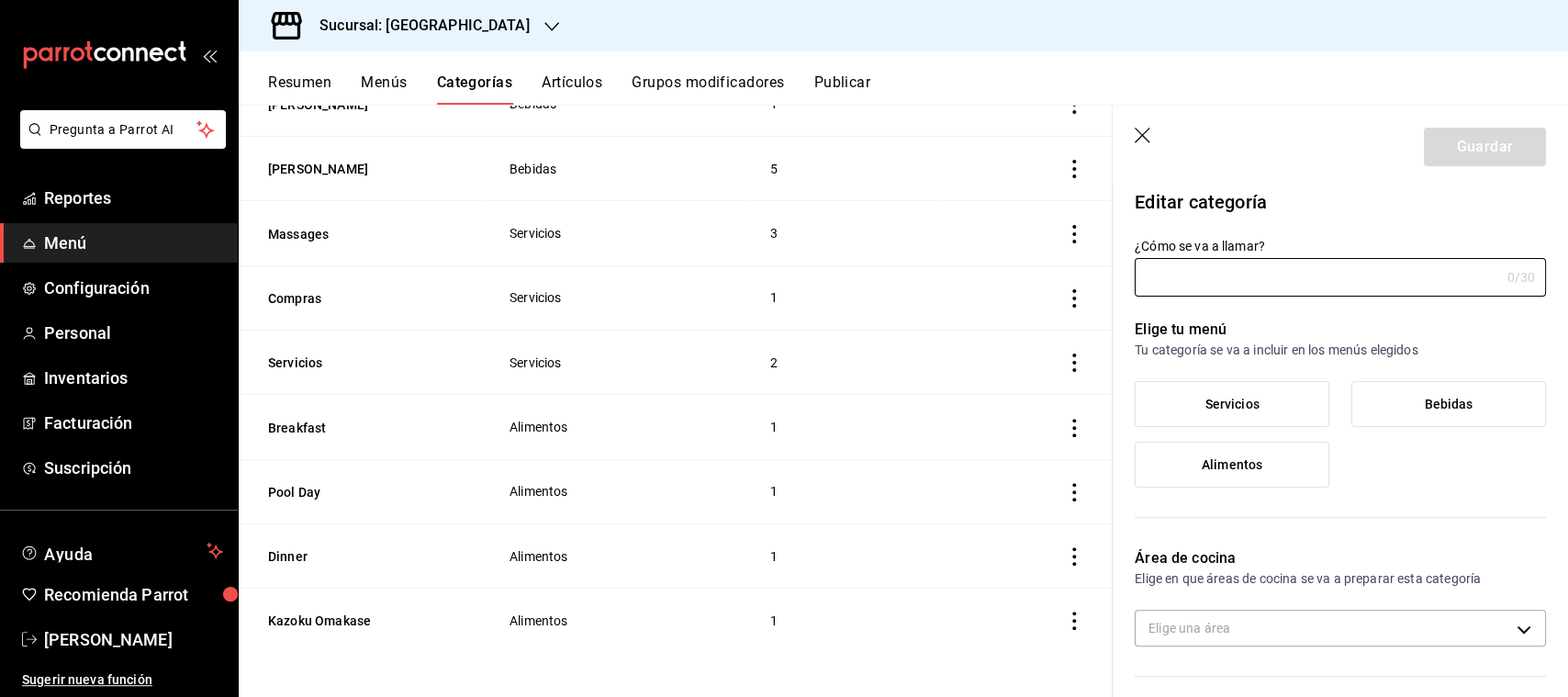
type input "Servicios"
type input "1756247415248"
type input "537313b1-d8fc-4523-afdb-479d4e6ee79a"
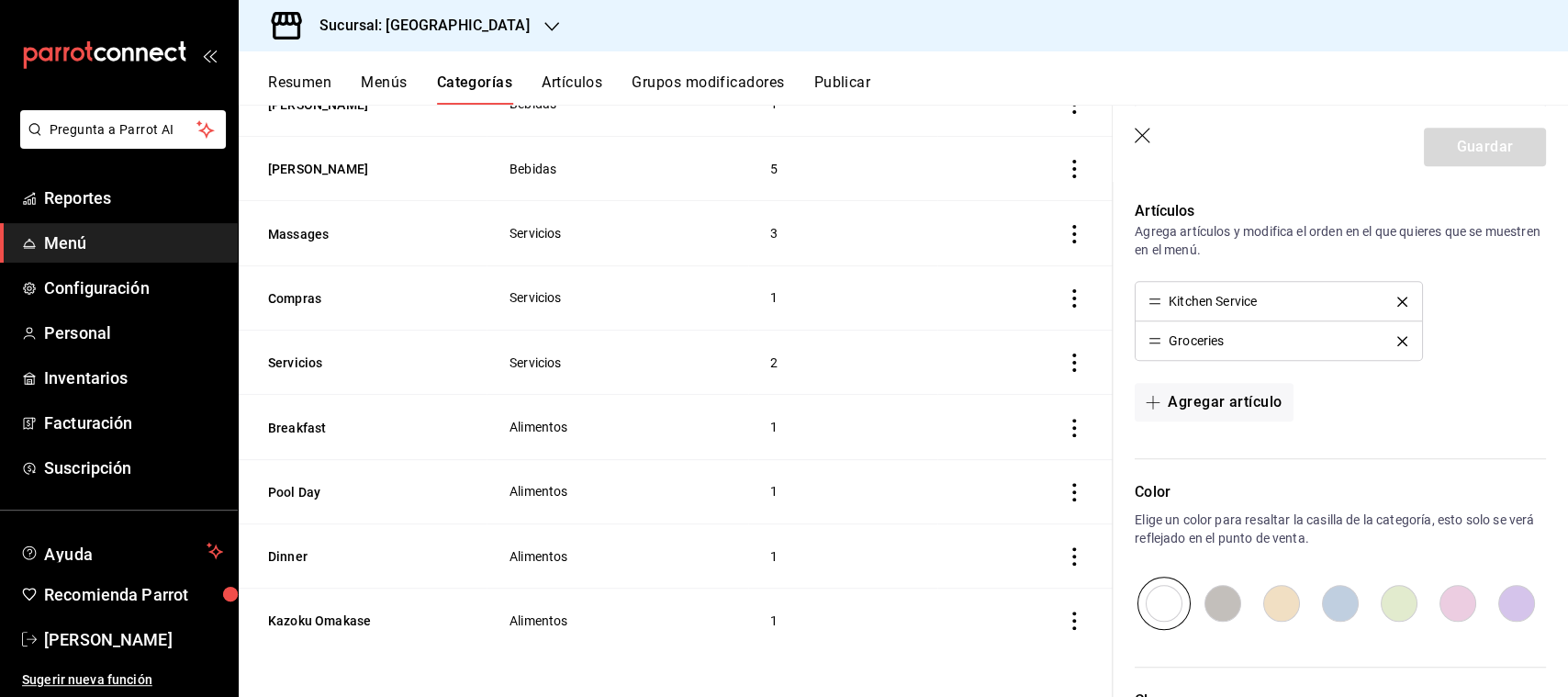
scroll to position [480, 0]
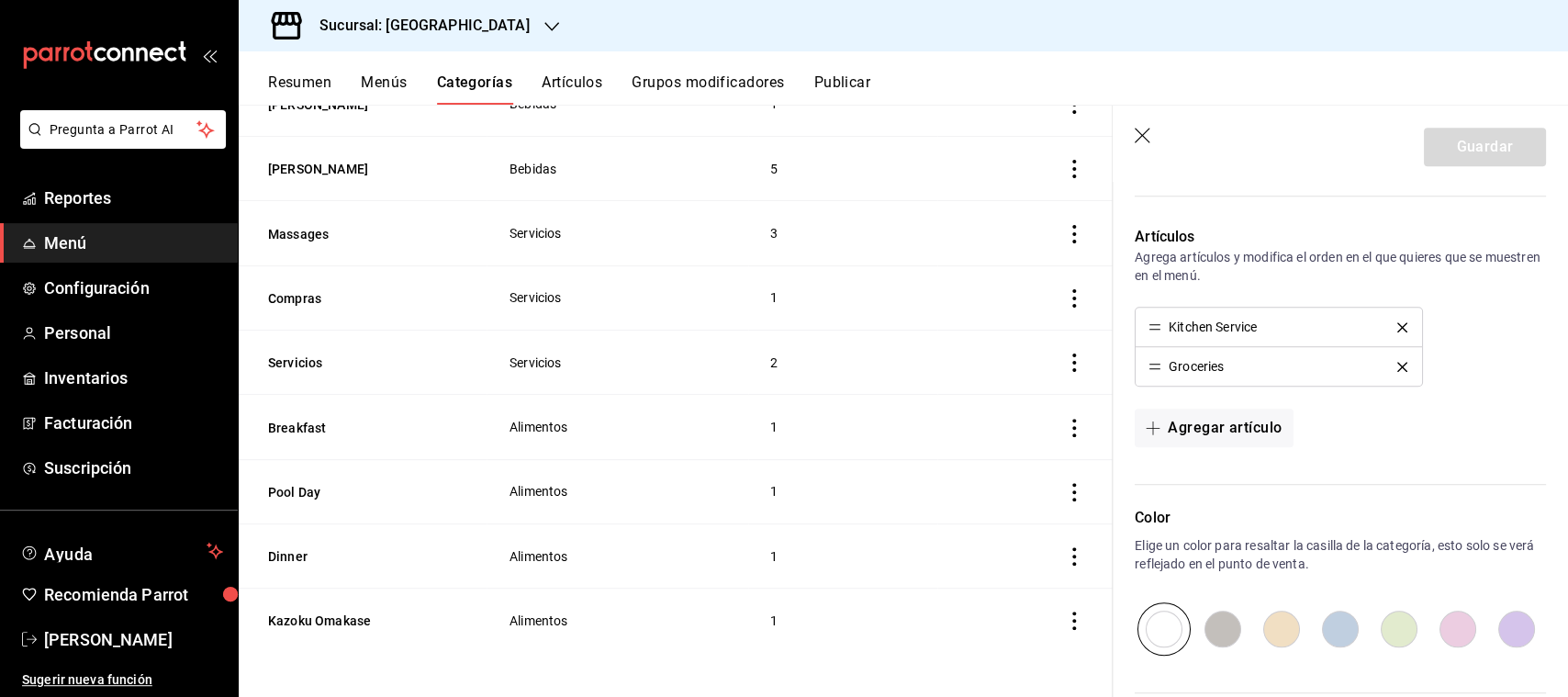
click at [1396, 366] on button "delete" at bounding box center [1403, 366] width 36 height 10
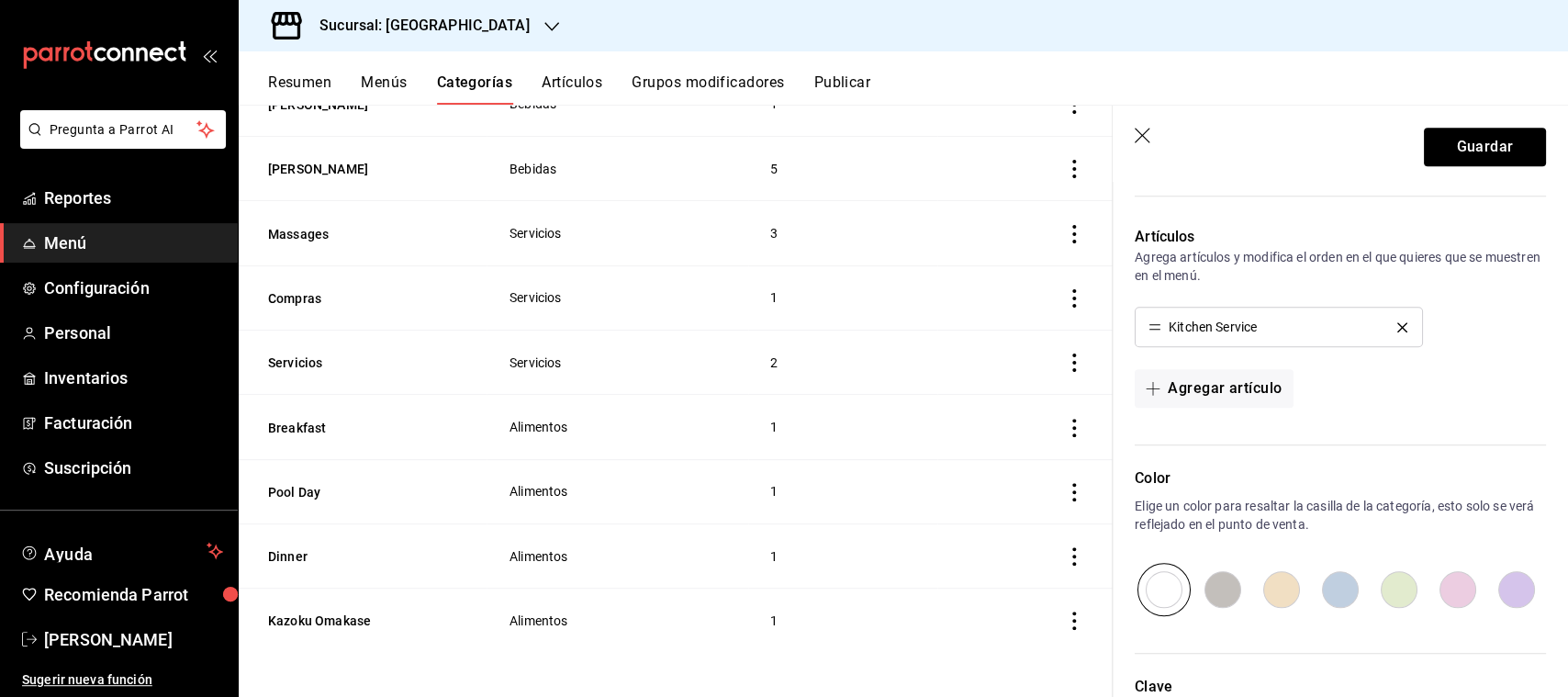
click at [1404, 323] on icon "delete" at bounding box center [1403, 328] width 10 height 10
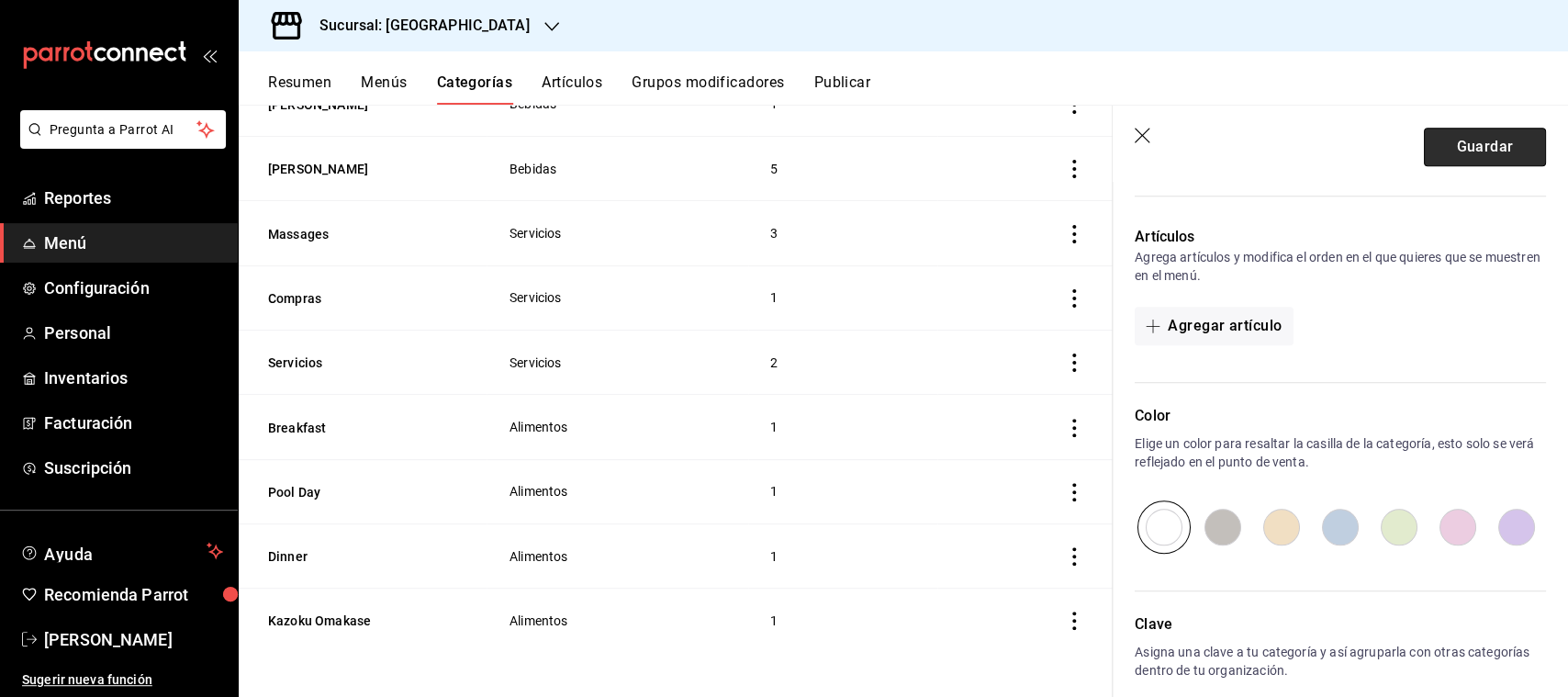
click at [1476, 140] on button "Guardar" at bounding box center [1484, 146] width 122 height 39
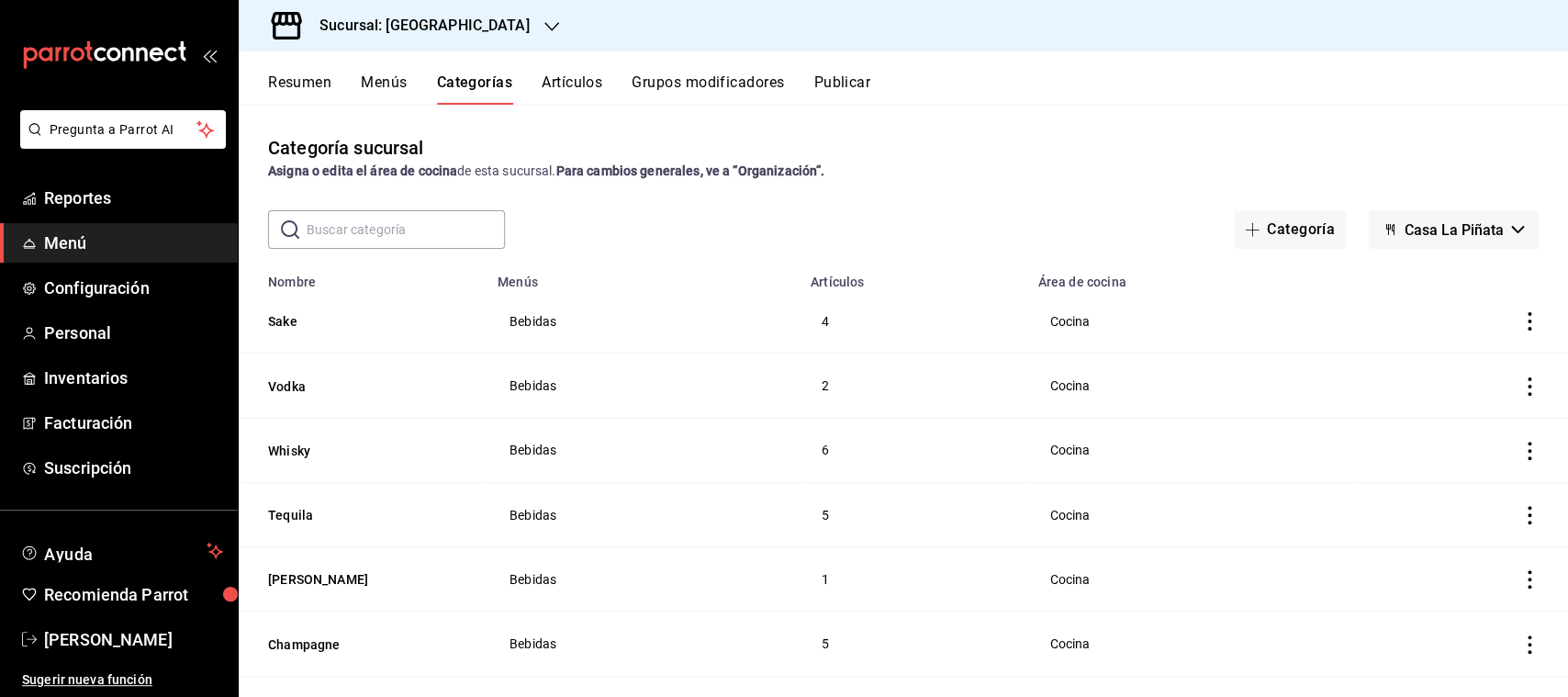
click at [388, 82] on button "Menús" at bounding box center [383, 89] width 46 height 31
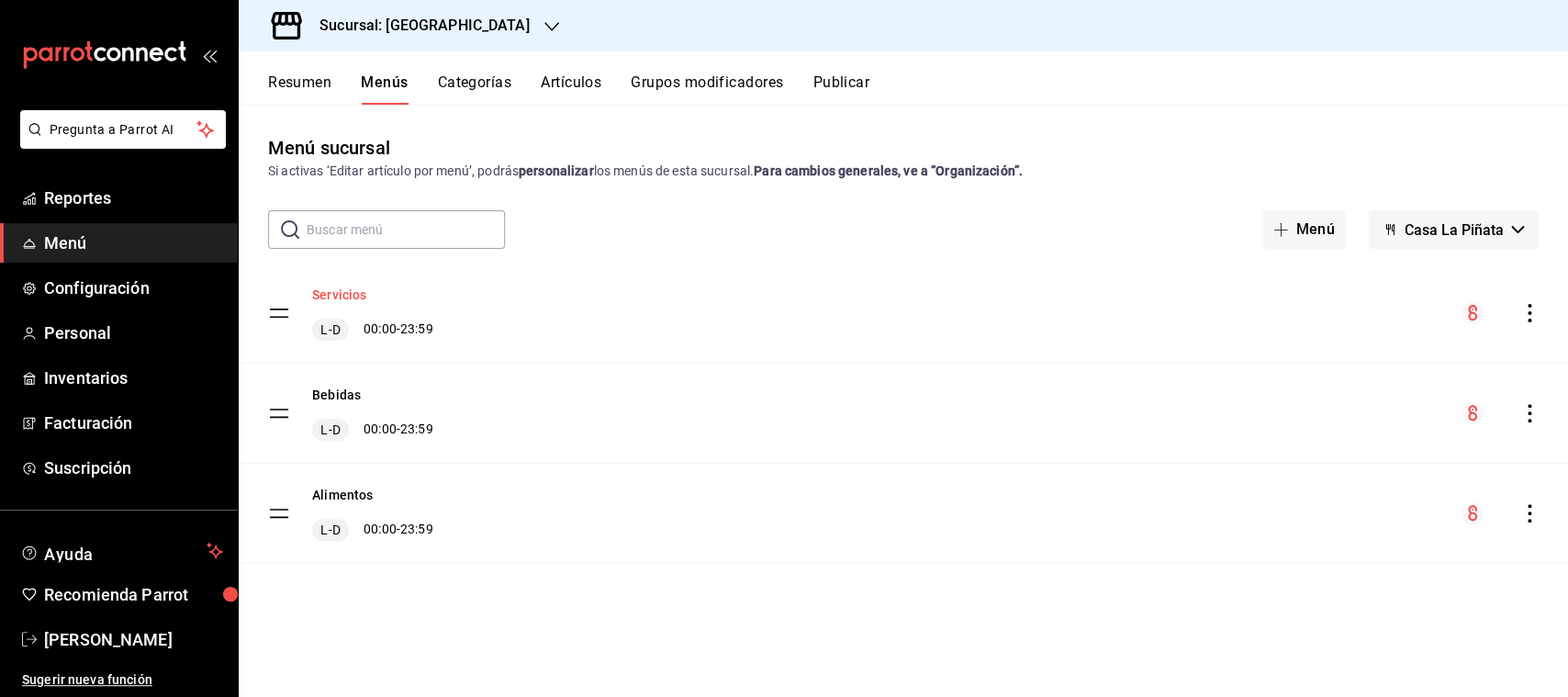
click at [351, 298] on button "Servicios" at bounding box center [339, 295] width 54 height 18
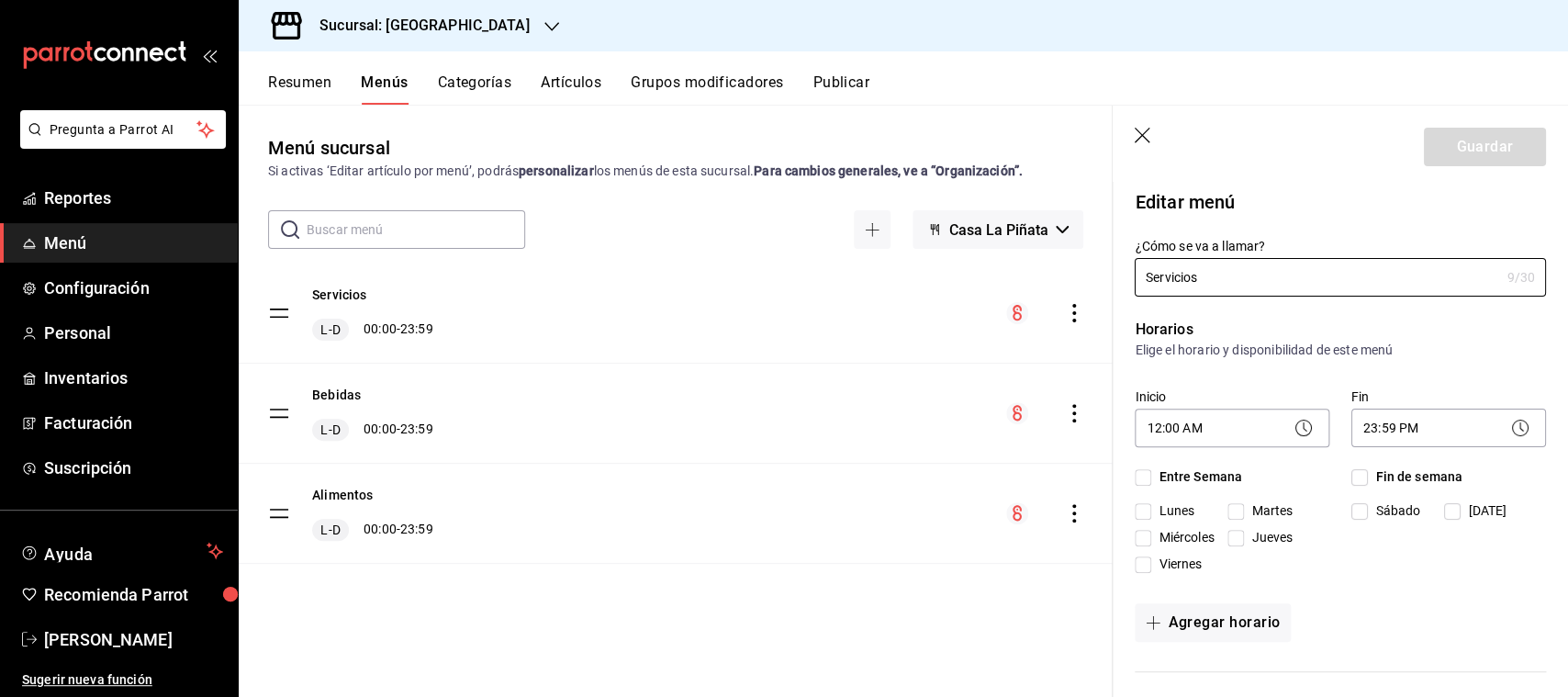
checkbox input "true"
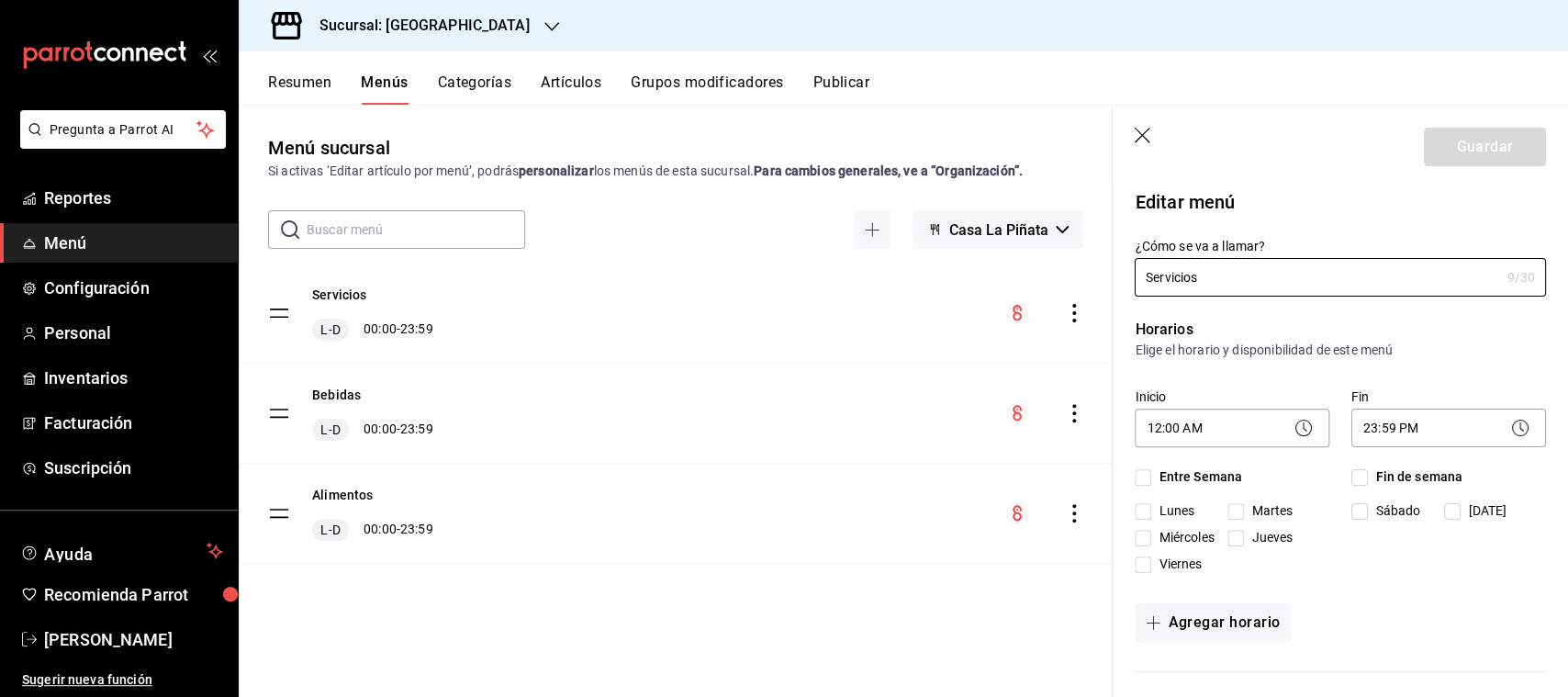
checkbox input "true"
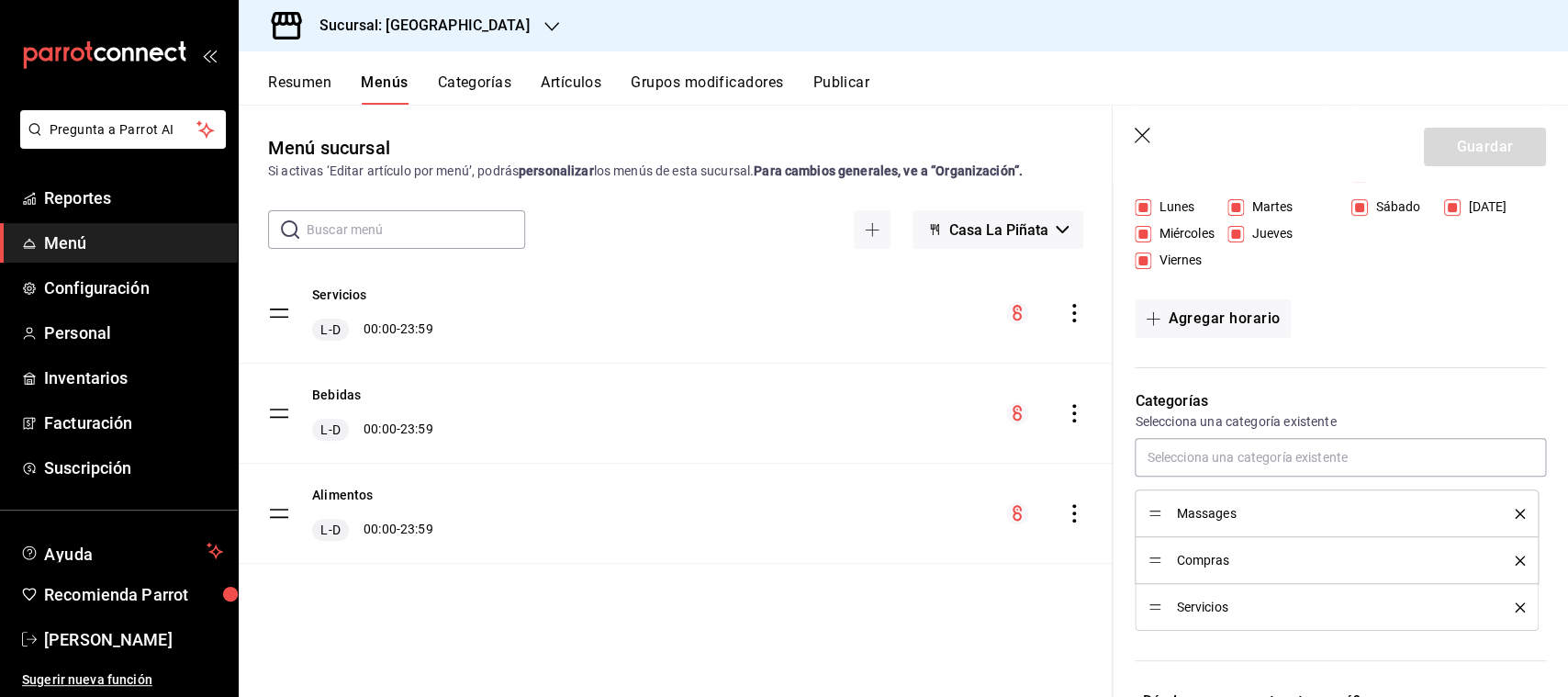
scroll to position [385, 0]
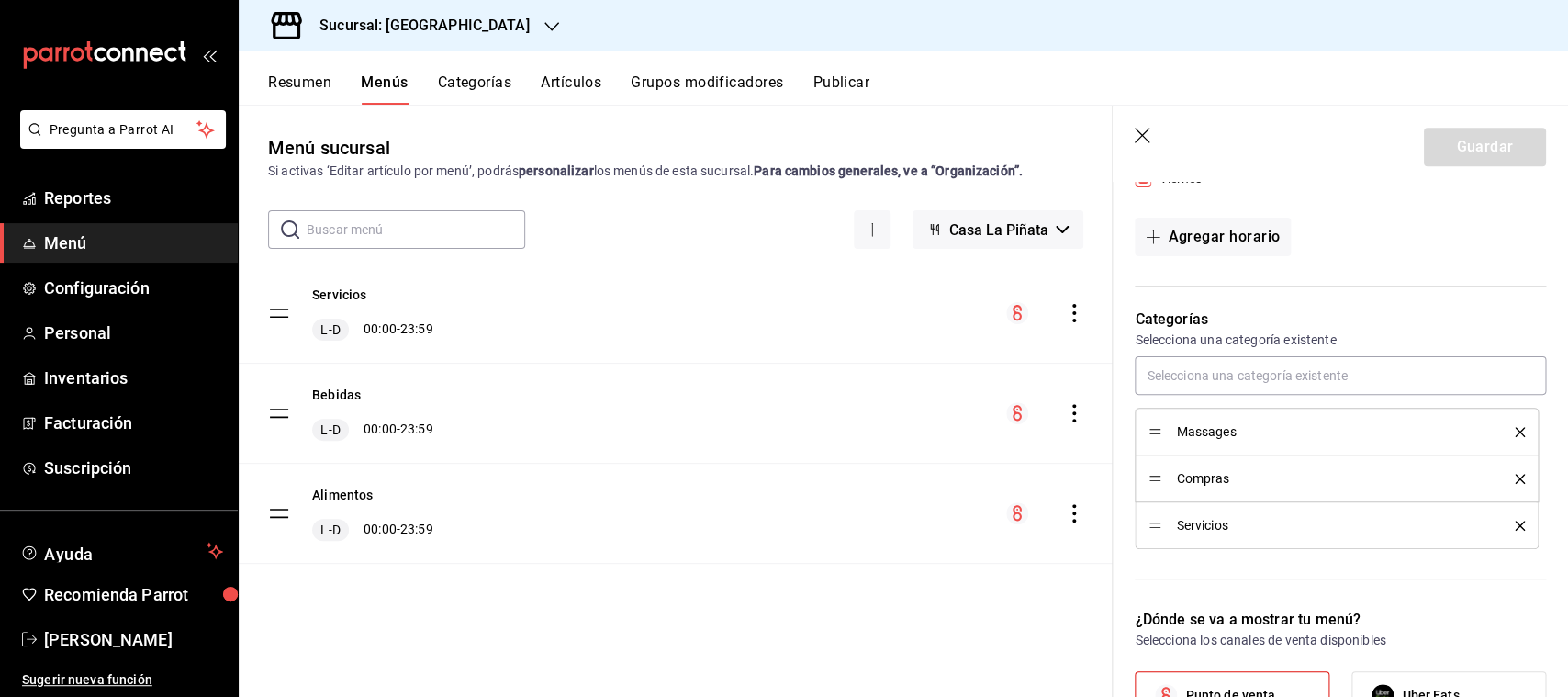
click at [1538, 531] on li "Servicios" at bounding box center [1337, 525] width 404 height 47
click at [1519, 529] on icon "delete" at bounding box center [1520, 526] width 10 height 10
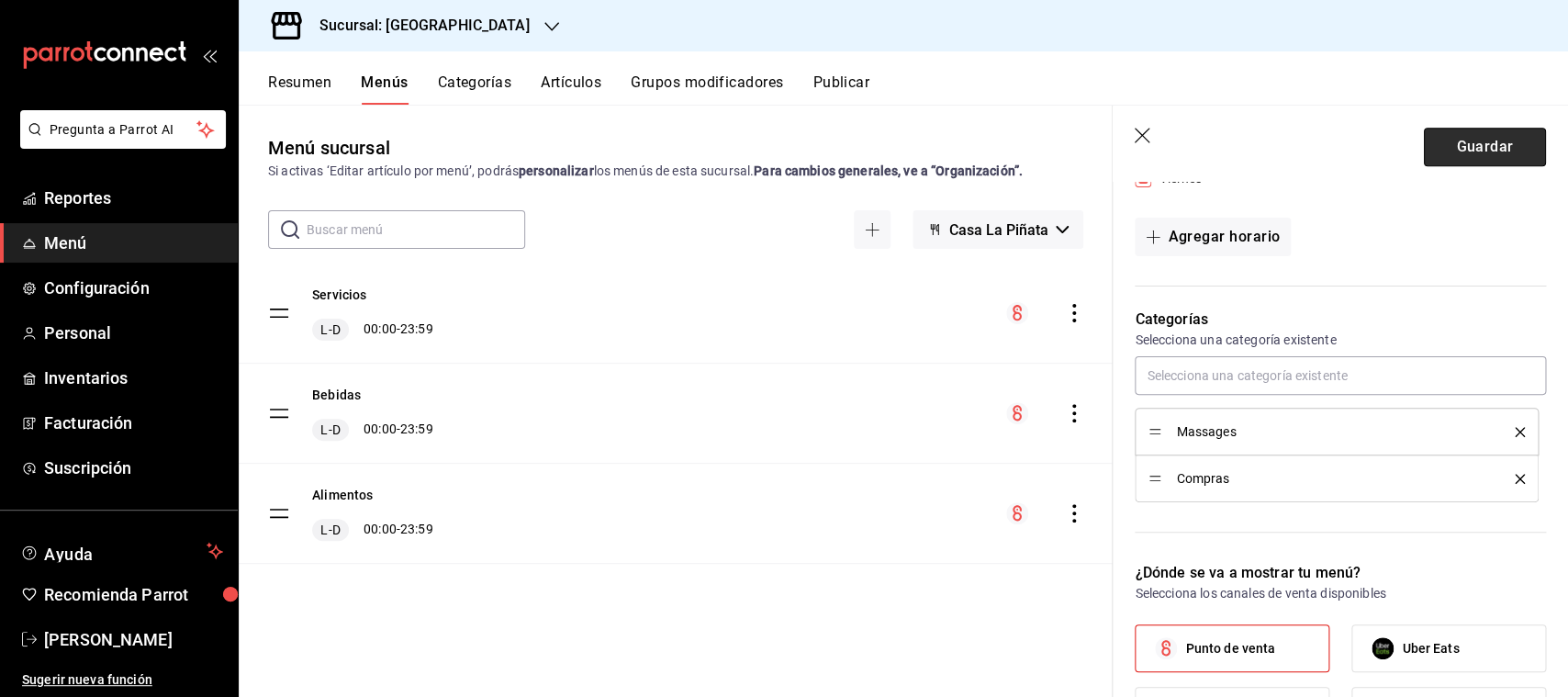
click at [1467, 134] on button "Guardar" at bounding box center [1484, 146] width 122 height 39
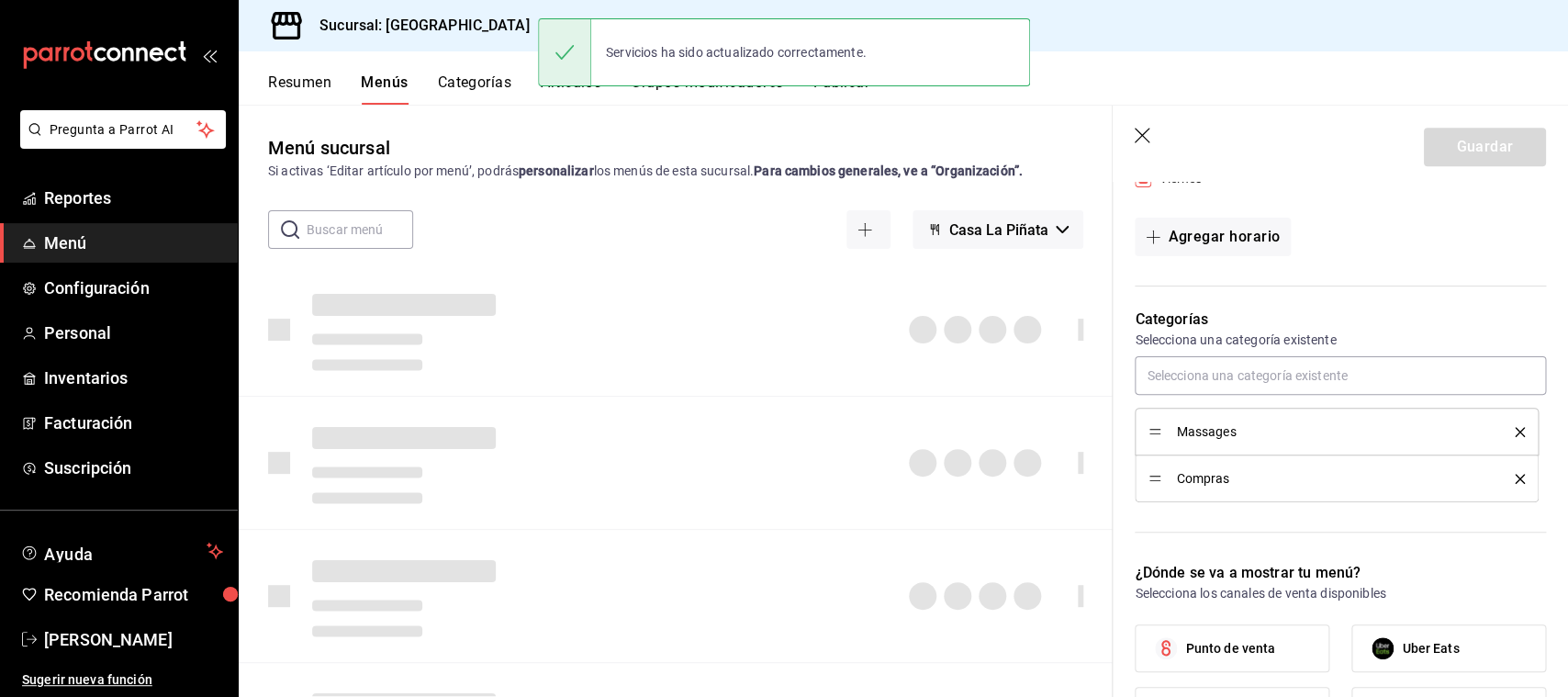
checkbox input "false"
type input "1758228367410"
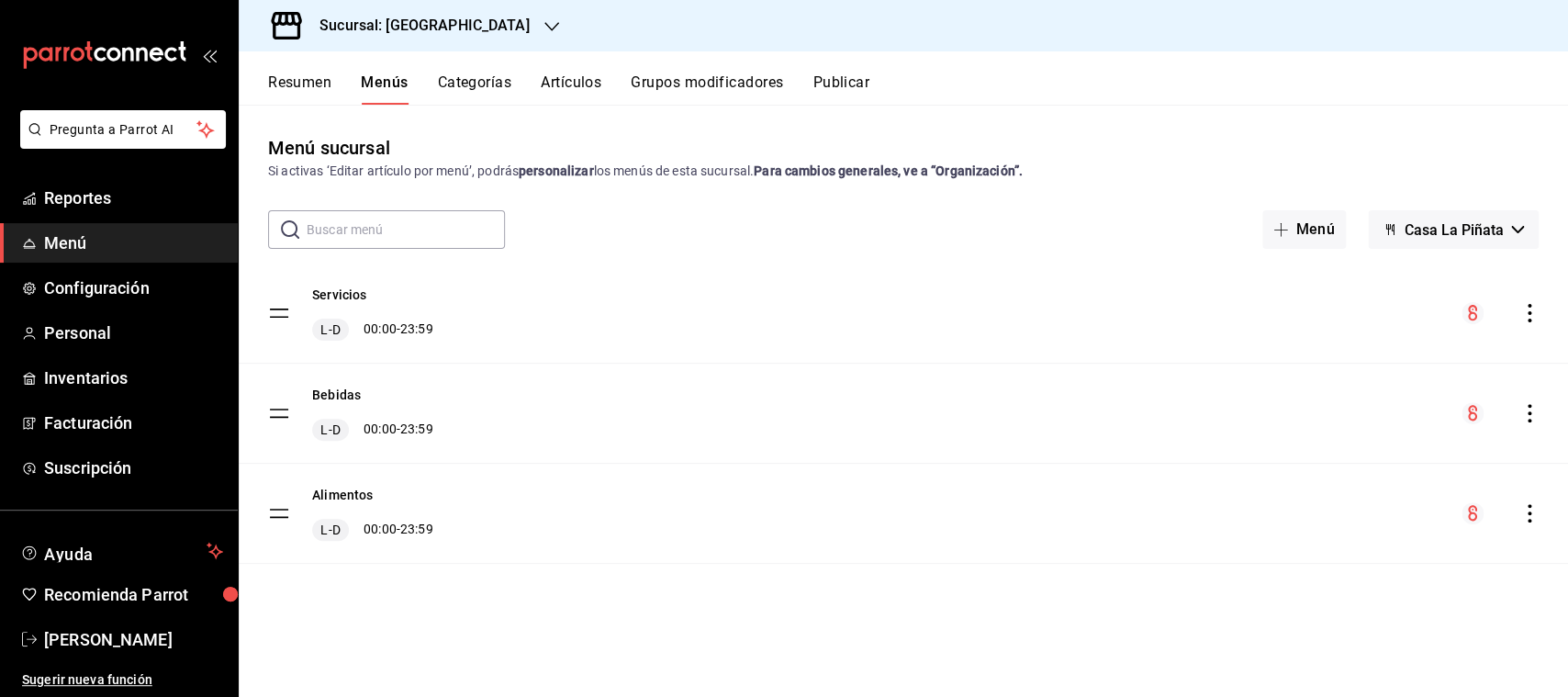
drag, startPoint x: 1383, startPoint y: 679, endPoint x: 1226, endPoint y: 463, distance: 267.0
click at [1346, 573] on div "Menú sucursal Si activas ‘Editar artículo por menú’, podrás personalizar los me…" at bounding box center [903, 415] width 1329 height 562
drag, startPoint x: 1553, startPoint y: 462, endPoint x: 1564, endPoint y: 448, distance: 17.8
click at [1554, 460] on div "Bebidas L-D 00:00 - 23:59" at bounding box center [903, 413] width 1329 height 100
click at [454, 611] on div "Servicios L-D 00:00 - 23:59 Bebidas L-D 00:00 - 23:59 Alimentos L-D 00:00 - 23:…" at bounding box center [903, 439] width 1329 height 351
